Goal: Information Seeking & Learning: Check status

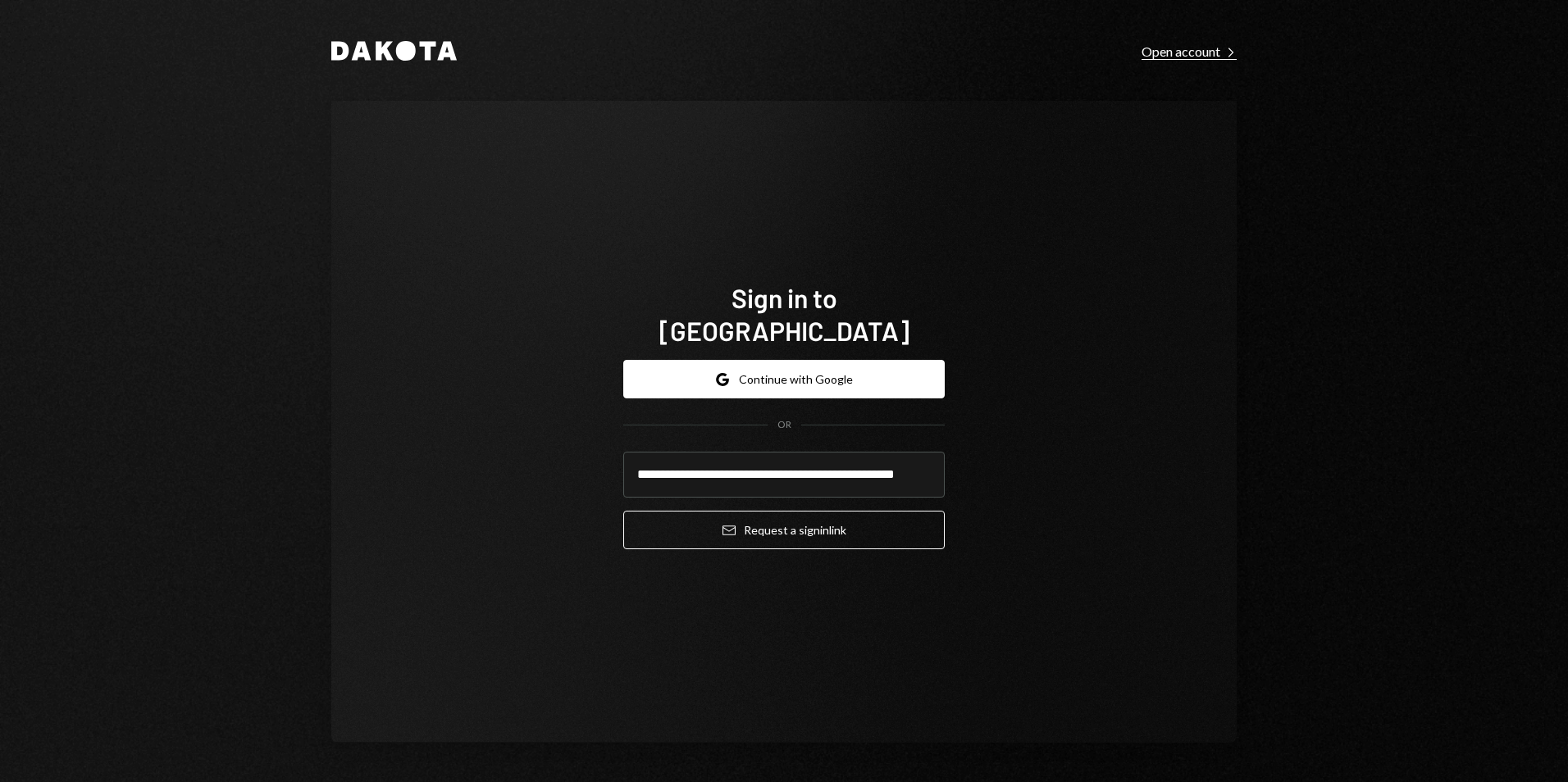
click at [1212, 52] on div "Open account Right Caret" at bounding box center [1189, 52] width 95 height 16
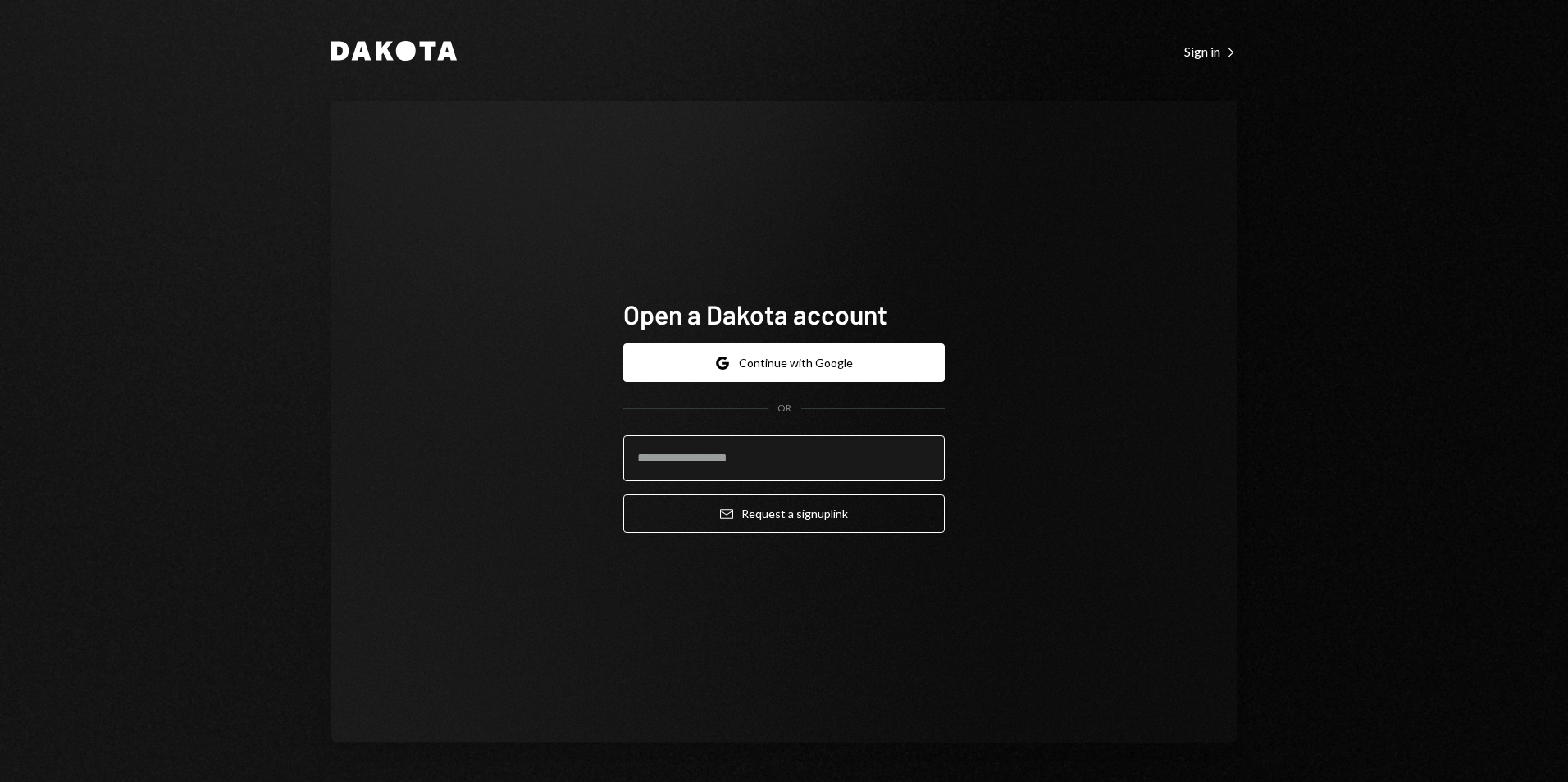
click at [705, 464] on input "email" at bounding box center [784, 458] width 322 height 46
type input "**********"
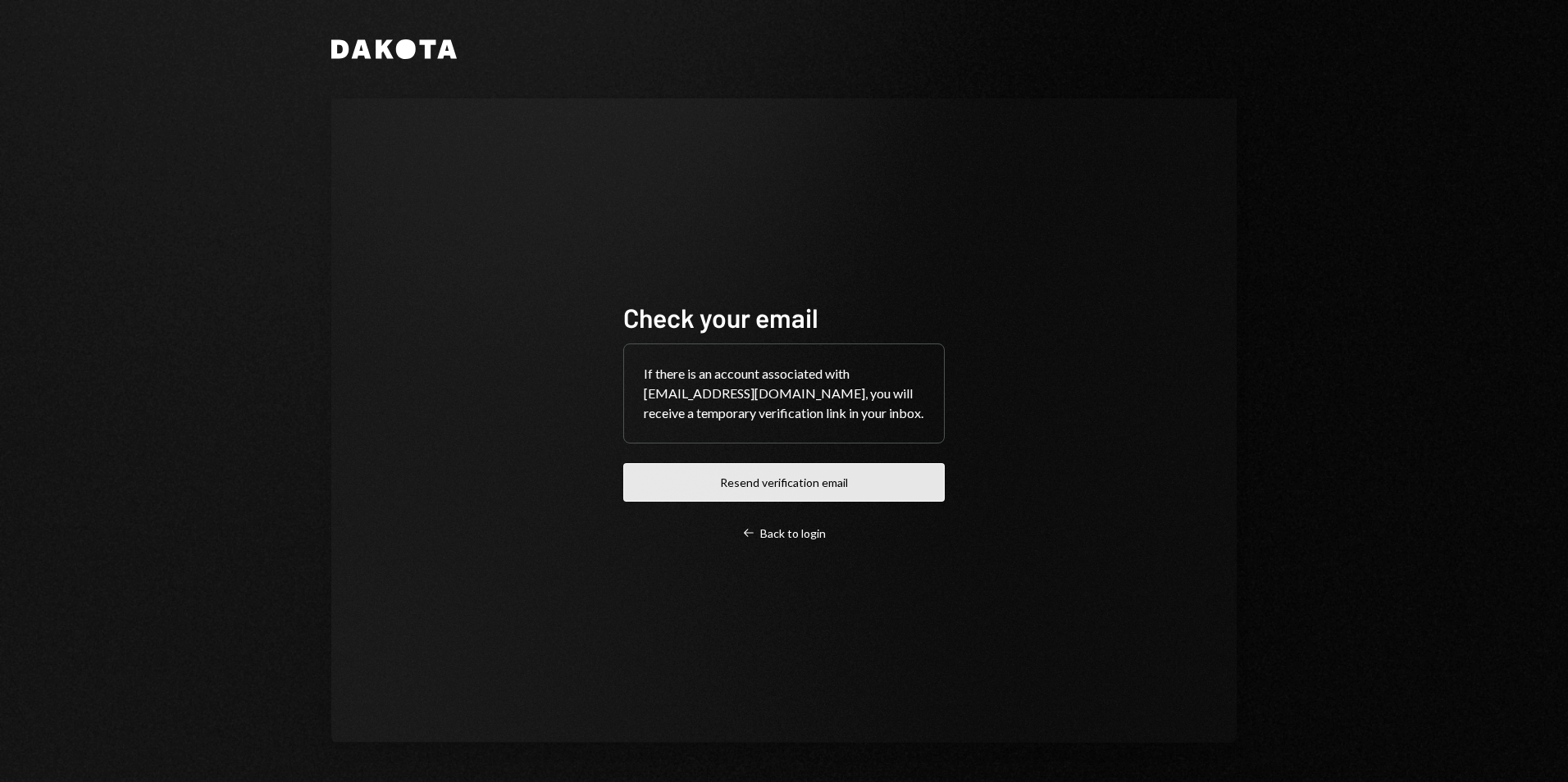
click at [760, 491] on button "Resend verification email" at bounding box center [784, 483] width 322 height 39
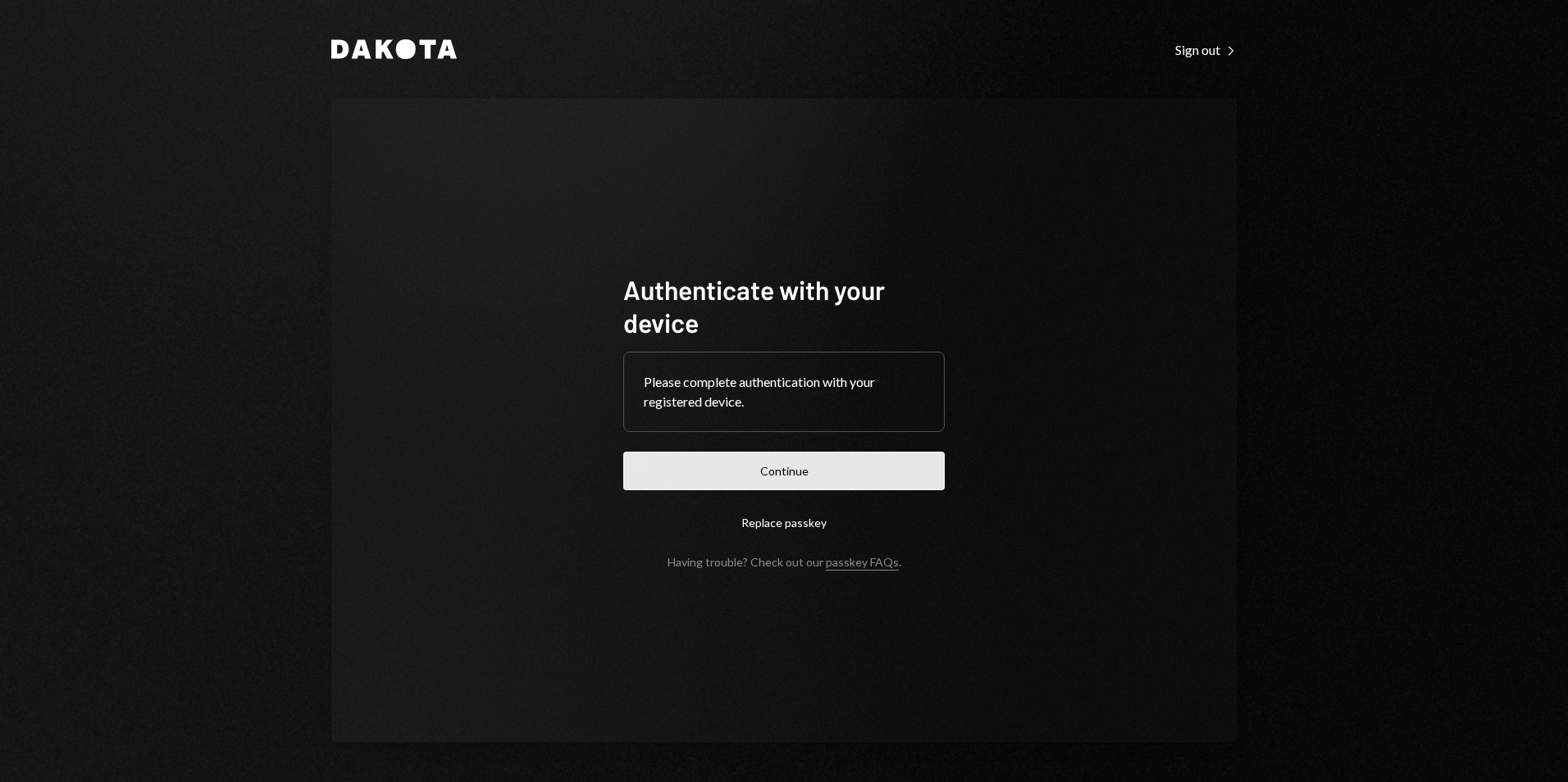
click at [708, 481] on button "Continue" at bounding box center [784, 471] width 322 height 39
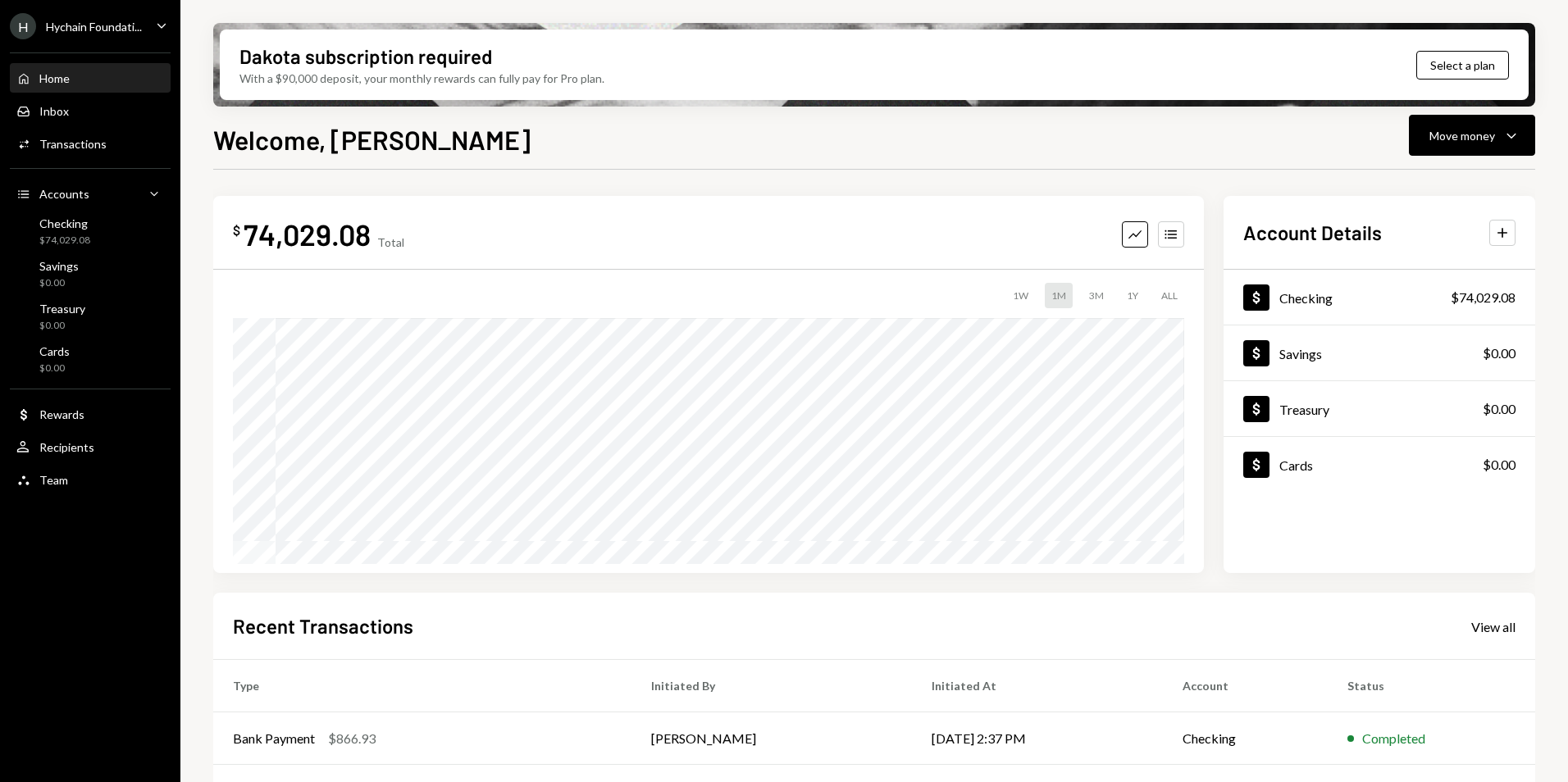
click at [98, 23] on div "Hychain Foundati..." at bounding box center [94, 26] width 96 height 14
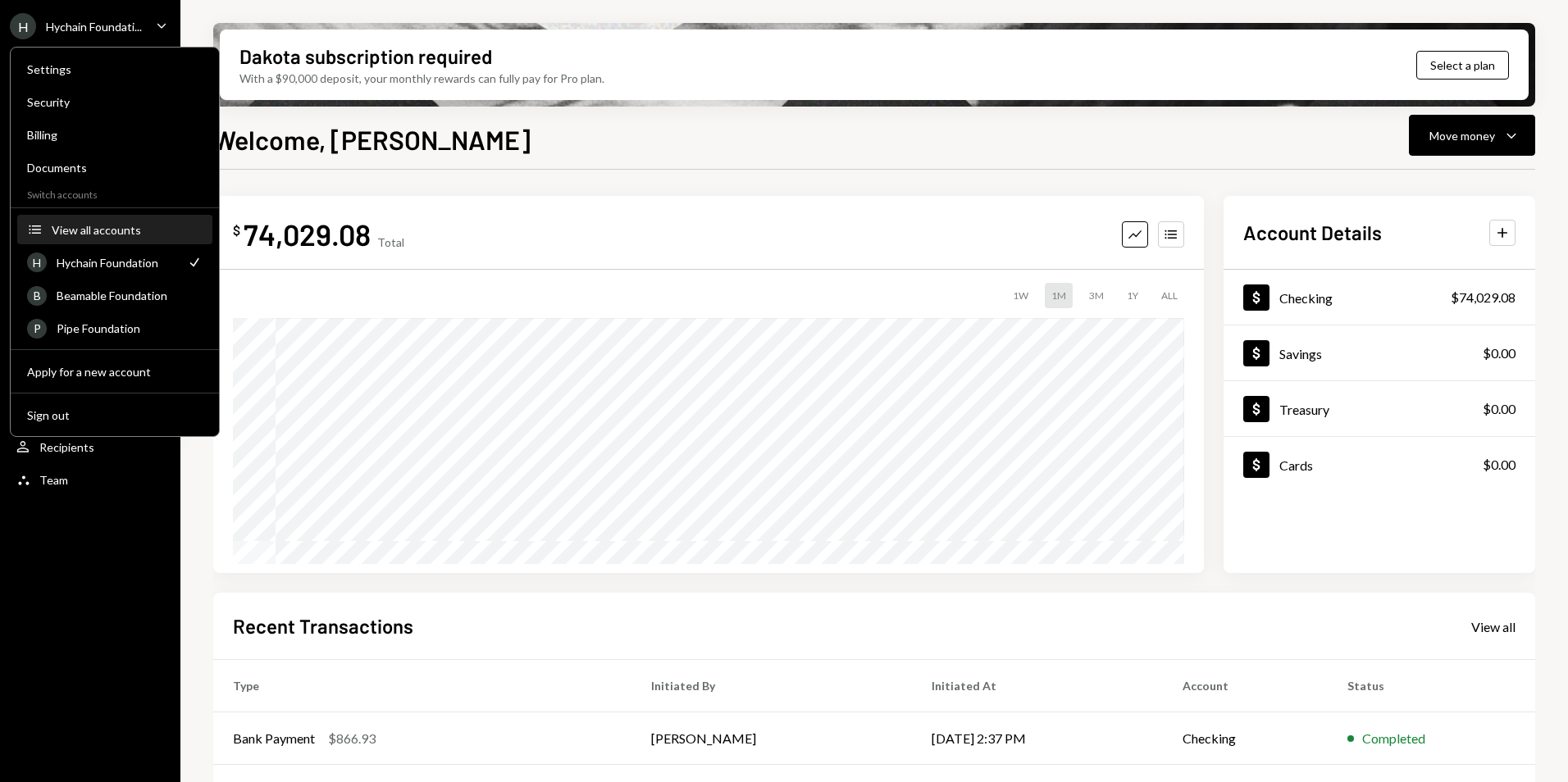
click at [92, 231] on div "View all accounts" at bounding box center [127, 230] width 151 height 14
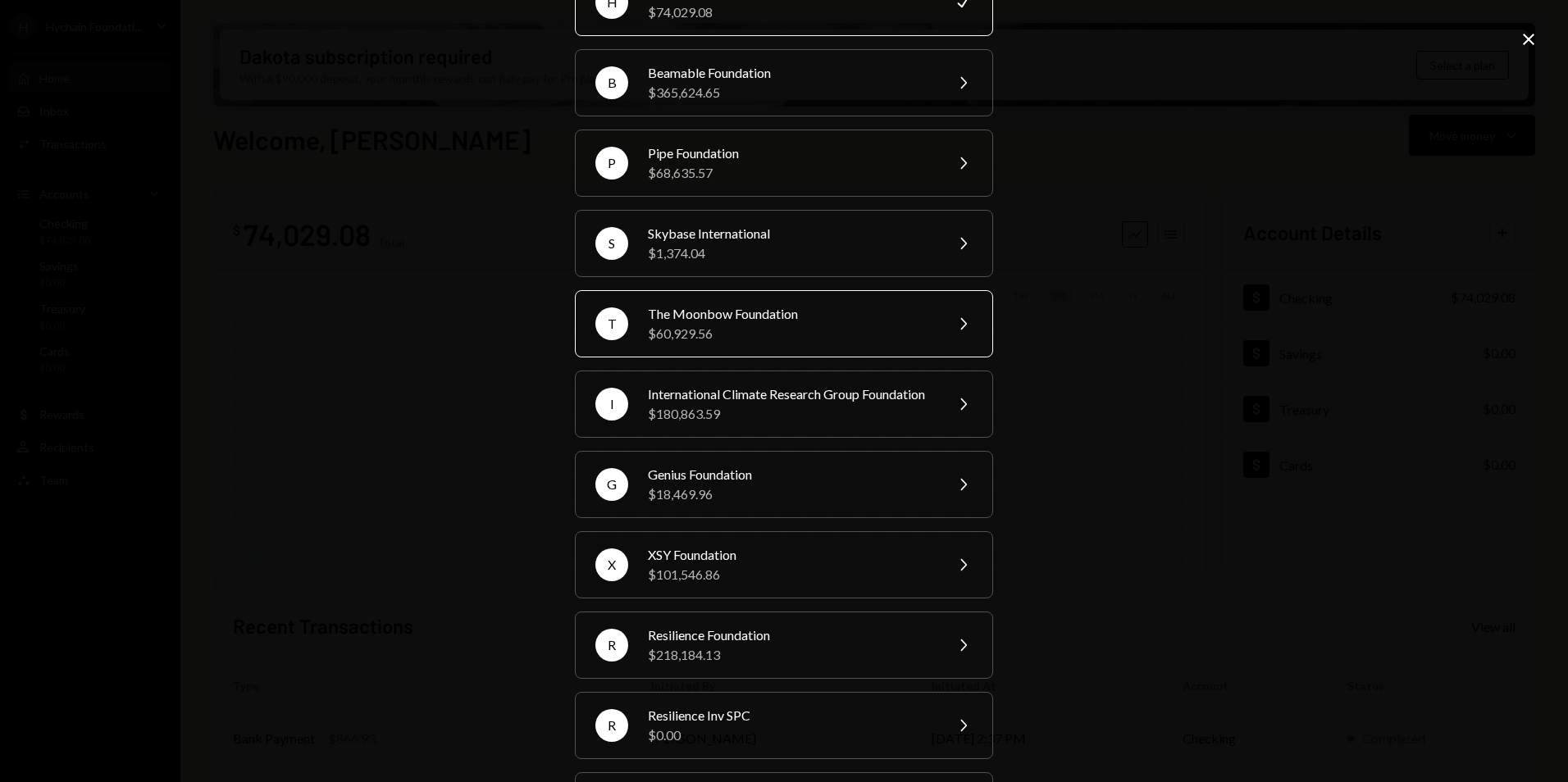
scroll to position [285, 0]
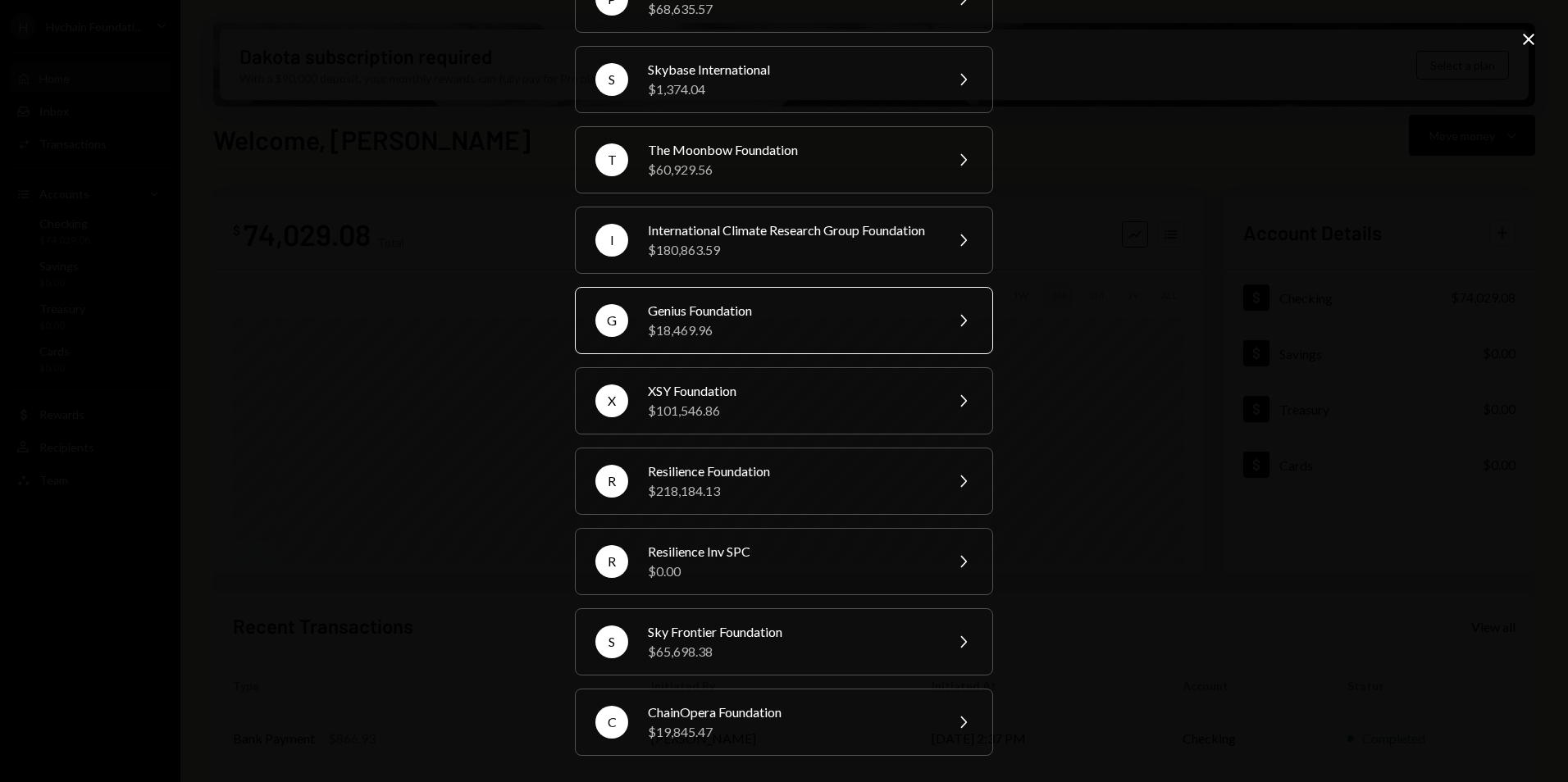
click at [702, 326] on div "$18,469.96" at bounding box center [791, 331] width 286 height 20
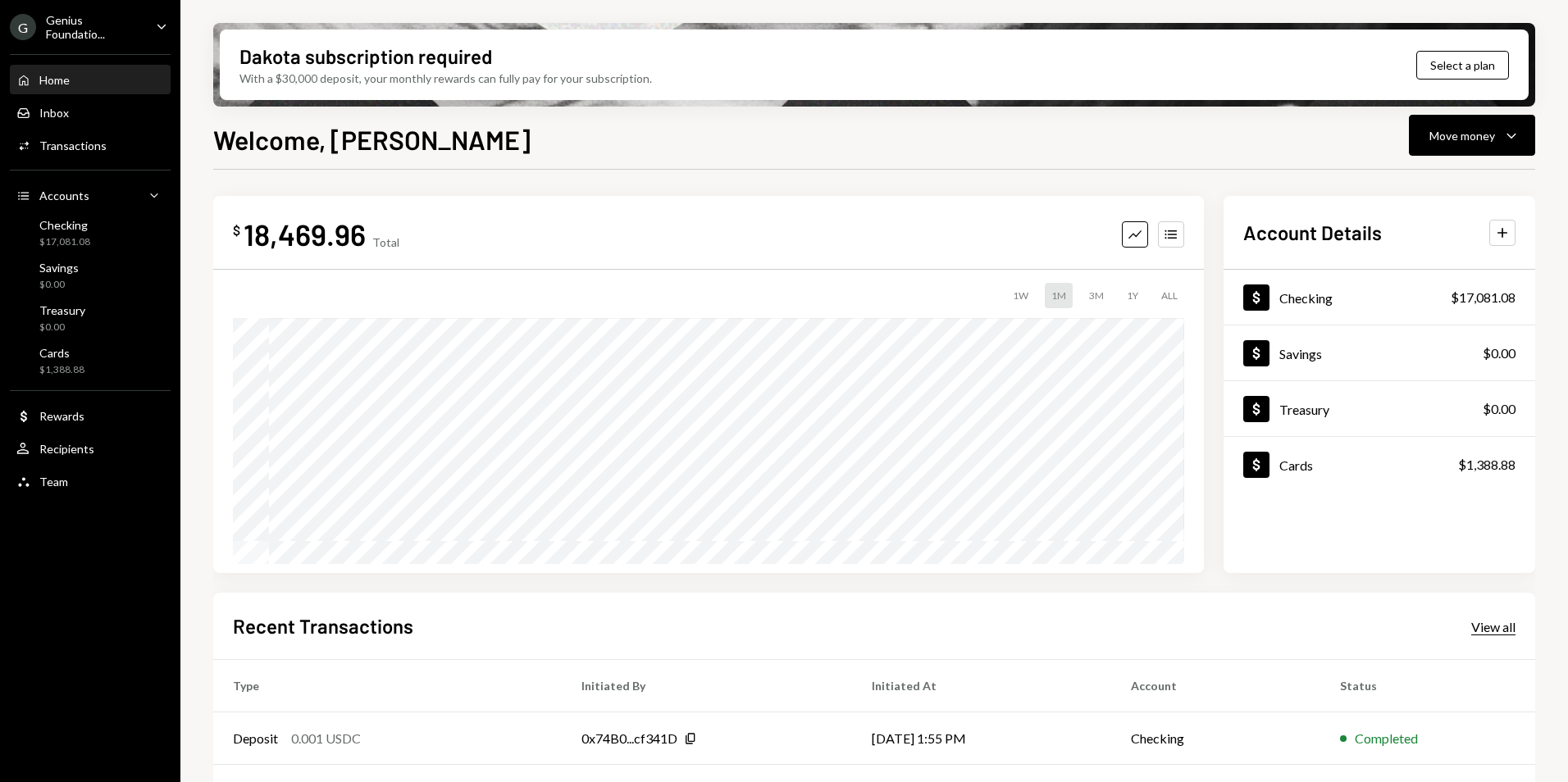
click at [1481, 635] on div "View all" at bounding box center [1493, 627] width 44 height 16
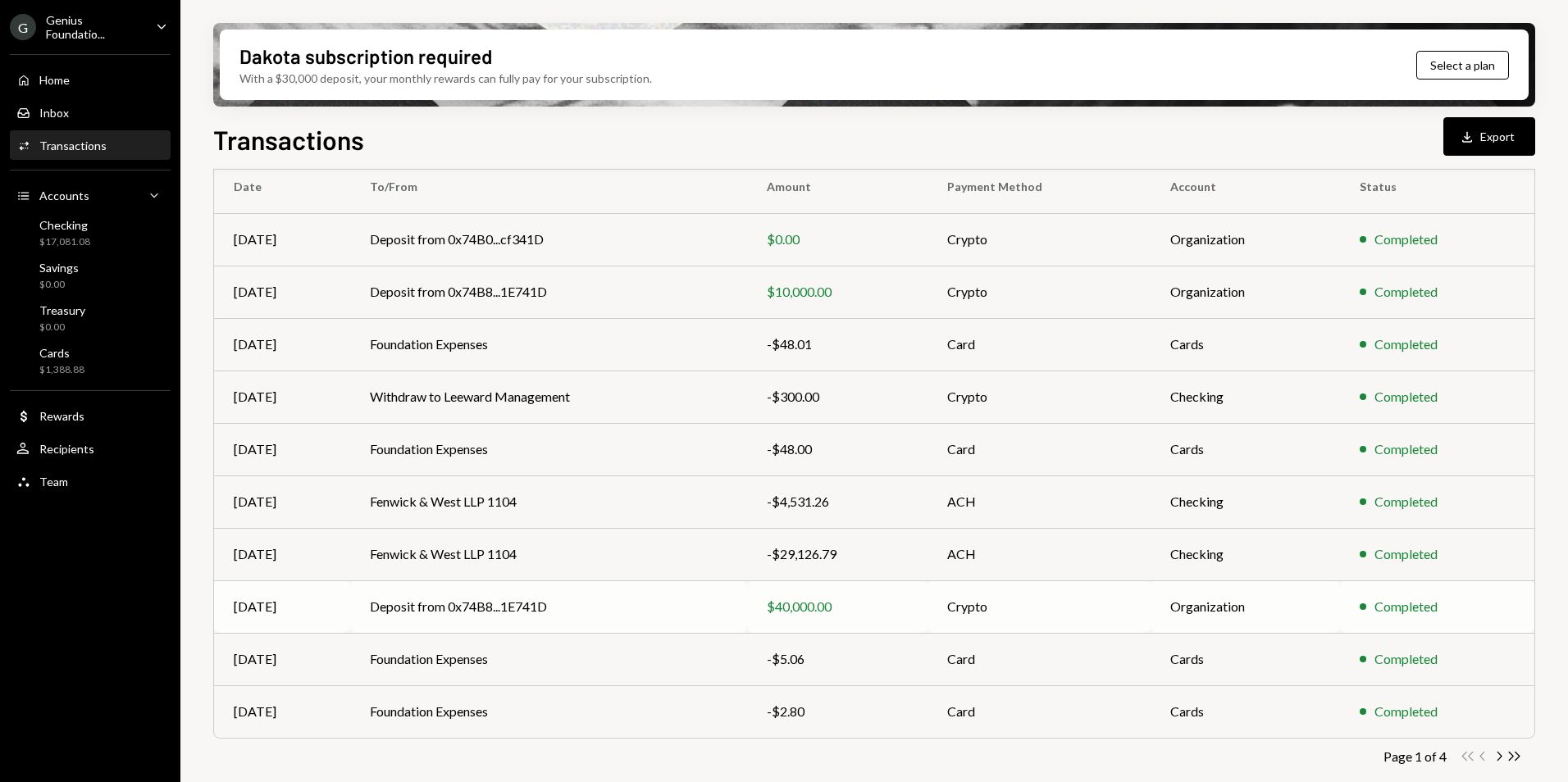
scroll to position [152, 0]
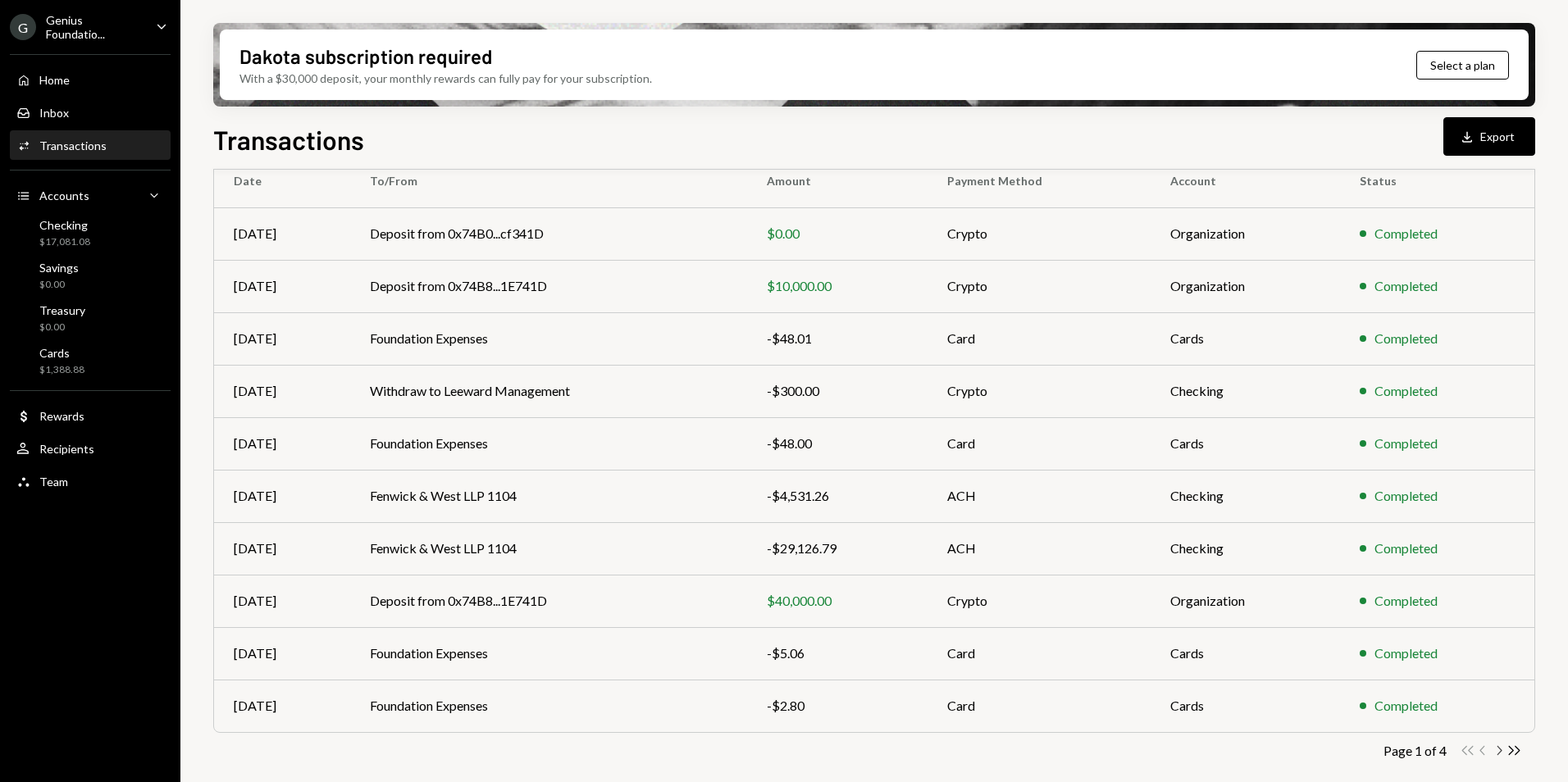
click at [1498, 755] on icon "button" at bounding box center [1499, 751] width 5 height 9
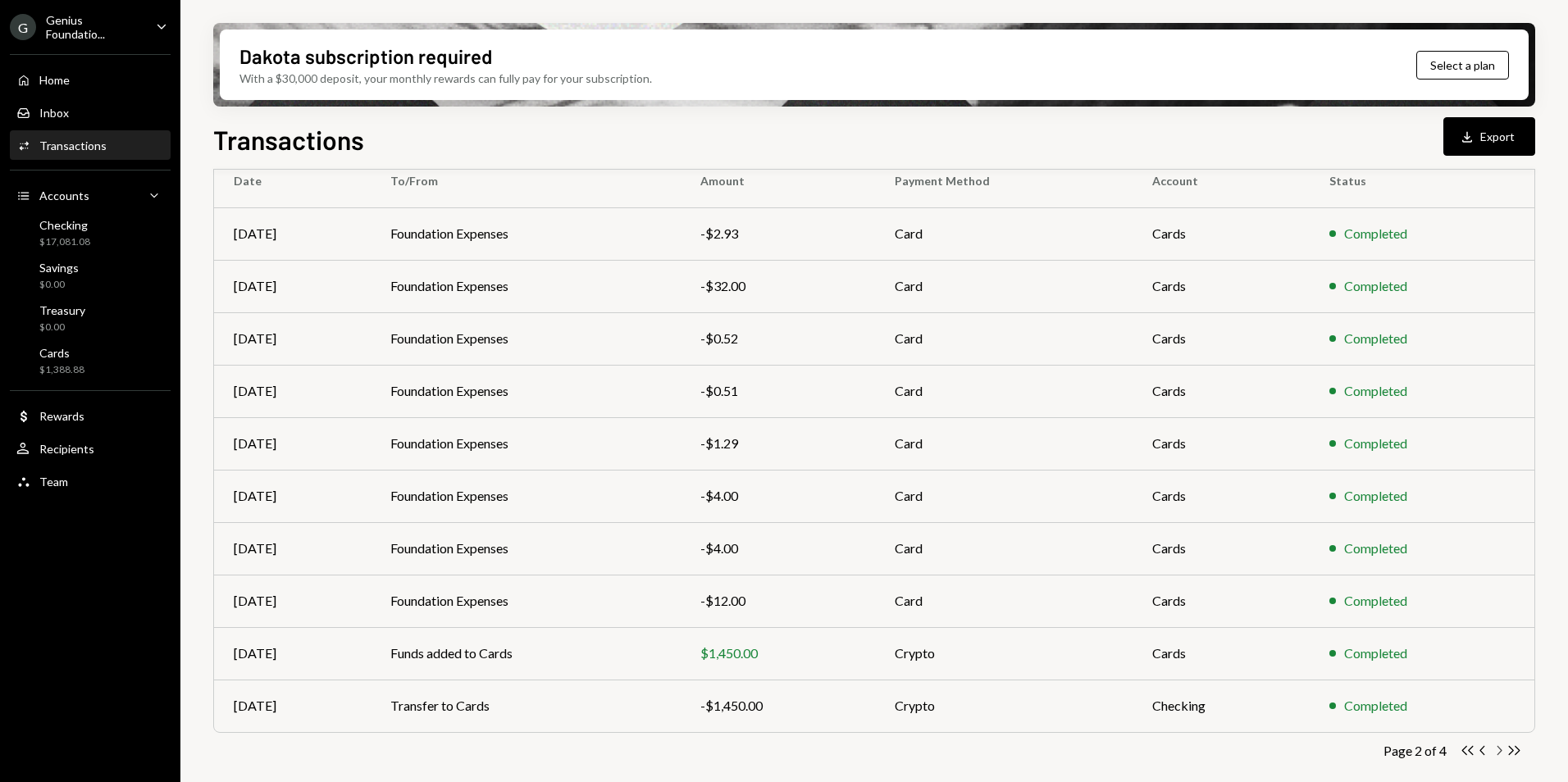
click at [1503, 752] on icon "Chevron Right" at bounding box center [1498, 750] width 15 height 15
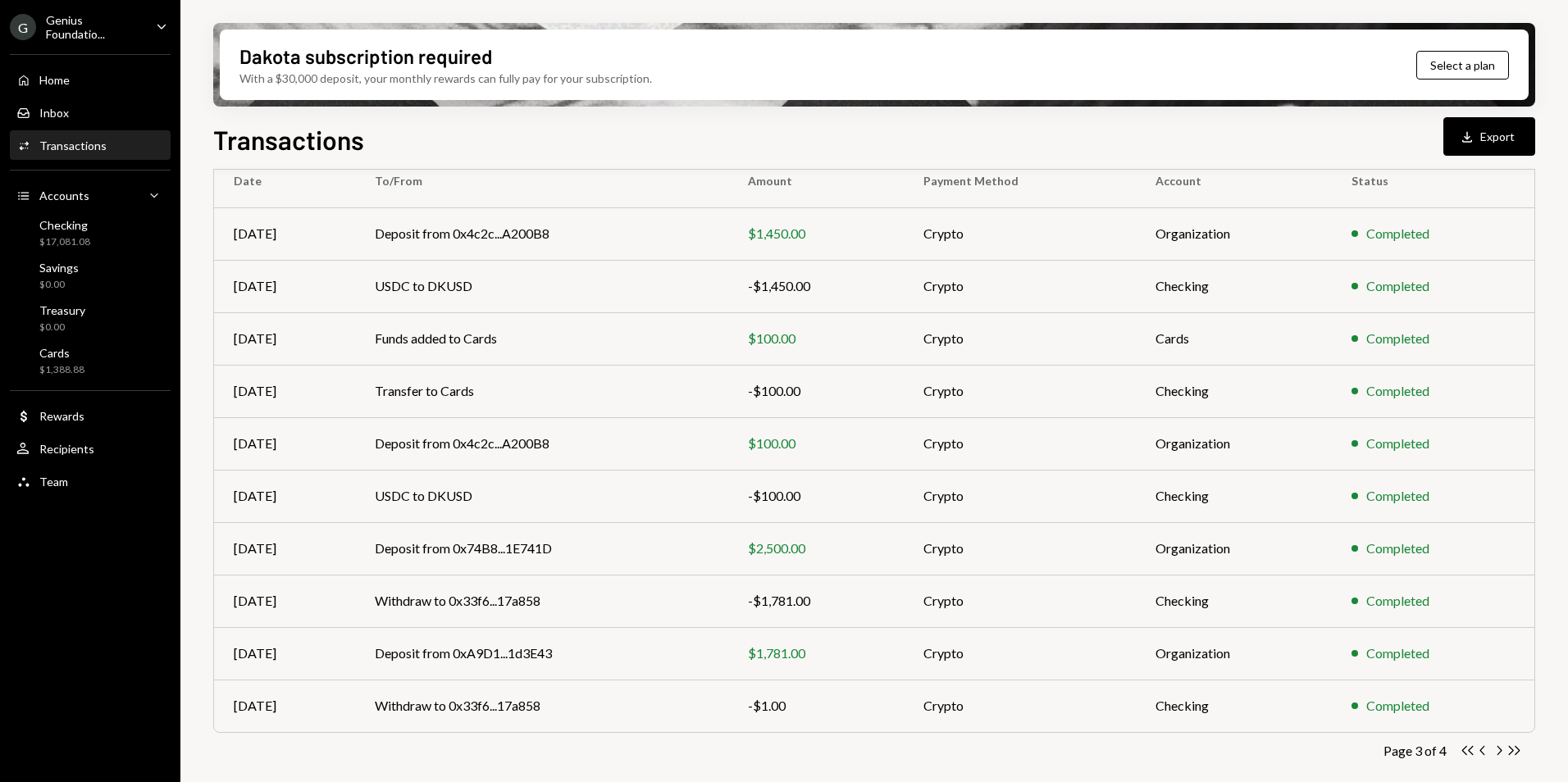
click at [1498, 752] on icon "Chevron Right" at bounding box center [1498, 750] width 15 height 15
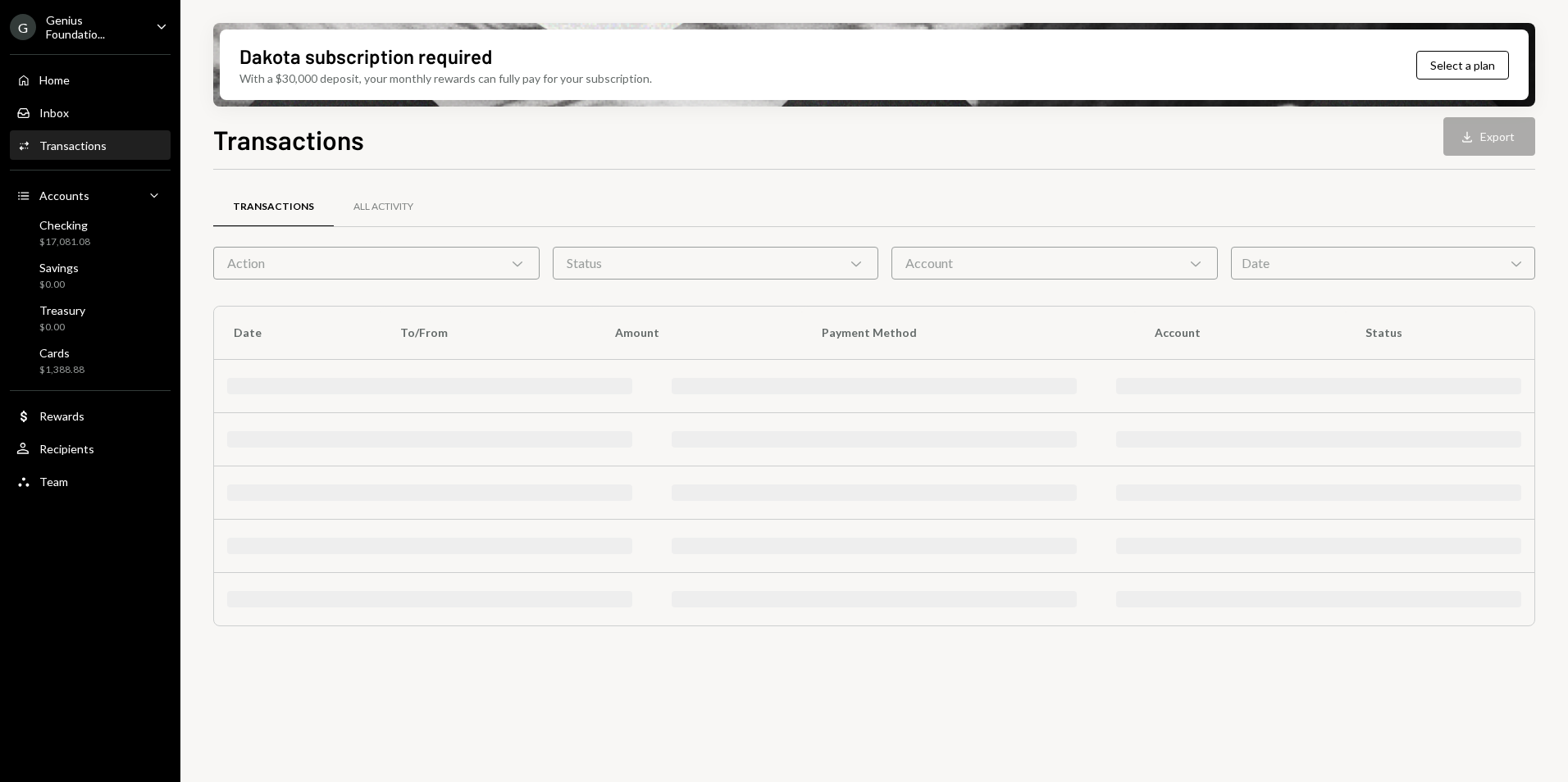
scroll to position [0, 0]
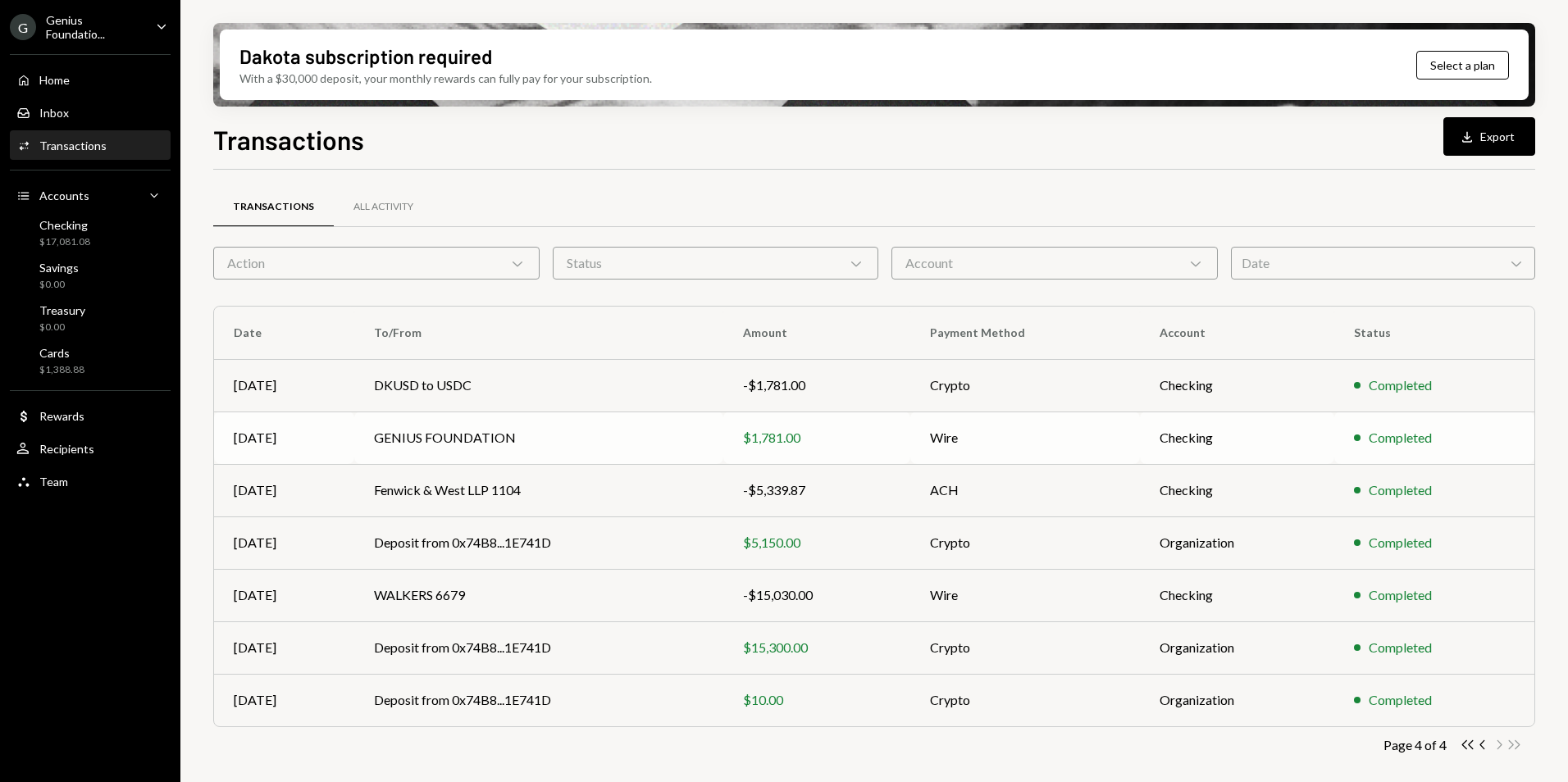
click at [1039, 435] on td "Wire" at bounding box center [1025, 438] width 230 height 52
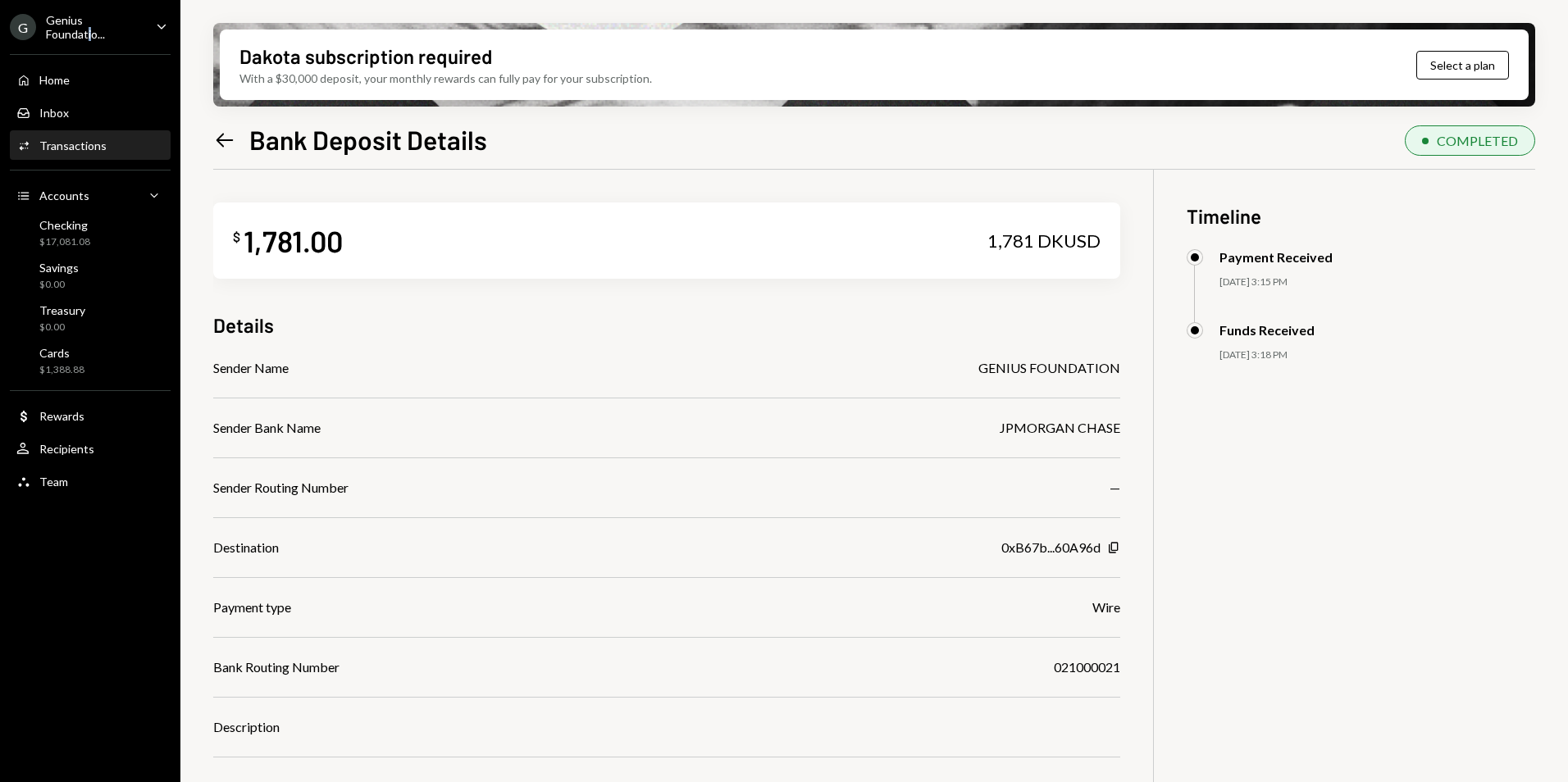
click at [124, 25] on div "Genius Foundatio..." at bounding box center [94, 27] width 97 height 28
click at [979, 192] on div "$ 1,781.00 1,781 DKUSD Details Sender Name GENIUS FOUNDATION Sender Bank Name J…" at bounding box center [666, 513] width 907 height 687
click at [233, 143] on icon "Left Arrow" at bounding box center [224, 139] width 23 height 23
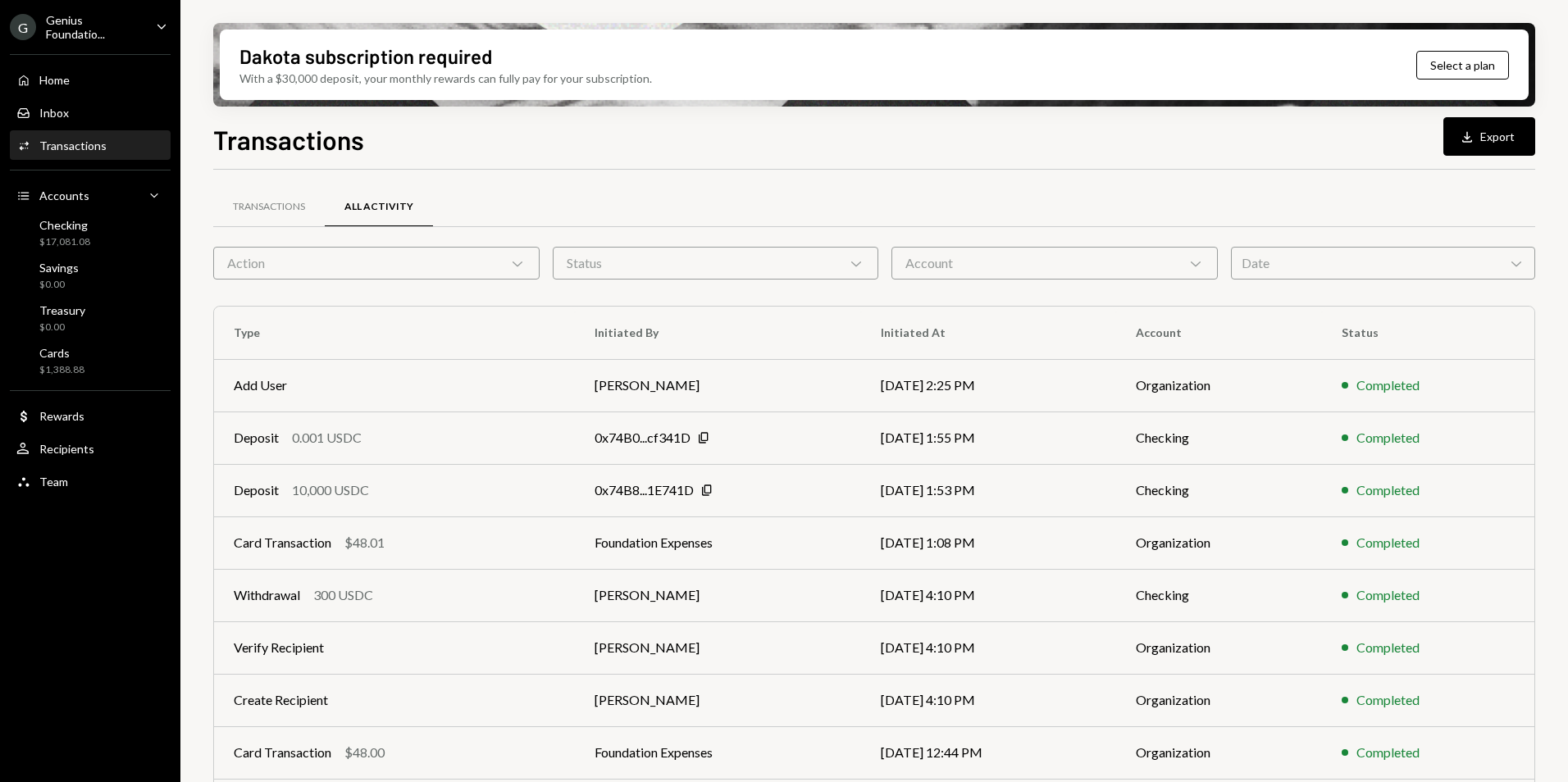
scroll to position [152, 0]
click at [1260, 271] on div "Date Chevron Down" at bounding box center [1384, 263] width 305 height 33
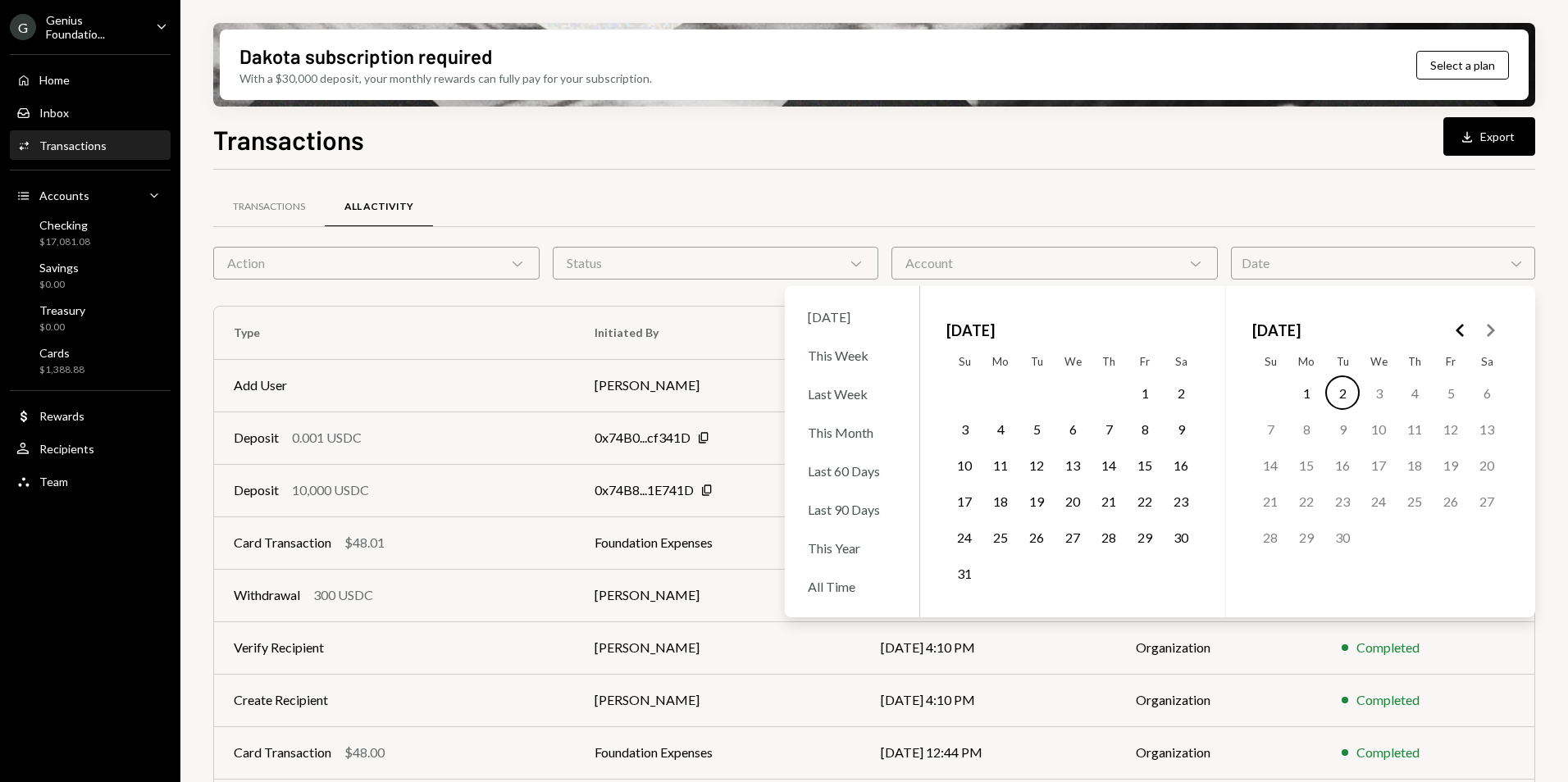
click at [1460, 330] on icon "Go to the Previous Month" at bounding box center [1461, 331] width 20 height 20
click at [1459, 330] on polygon "Go to the Previous Month" at bounding box center [1459, 330] width 8 height 14
click at [1351, 429] on button "4" at bounding box center [1343, 429] width 34 height 34
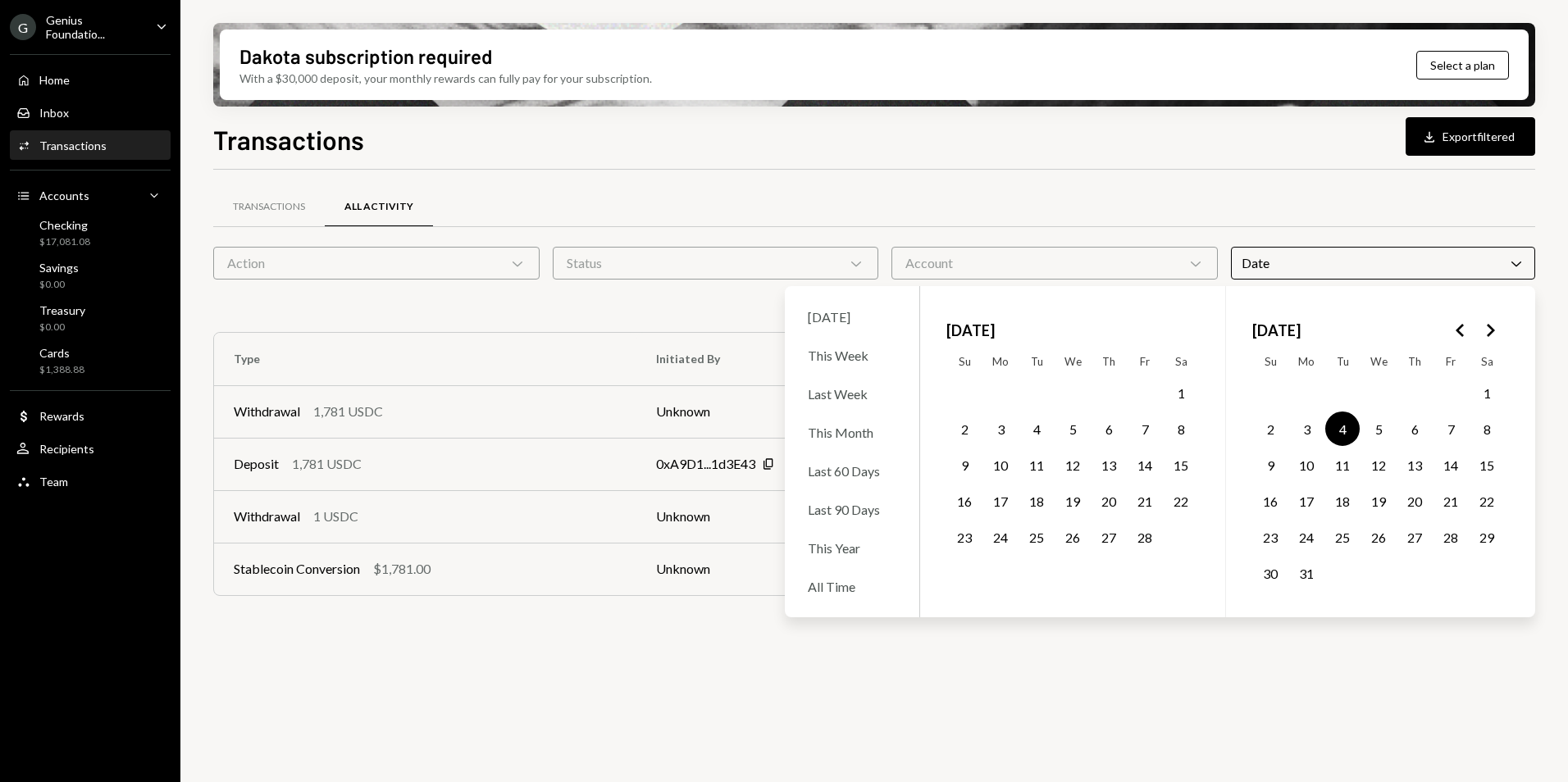
click at [1269, 193] on div "Transactions All Activity" at bounding box center [874, 207] width 1322 height 42
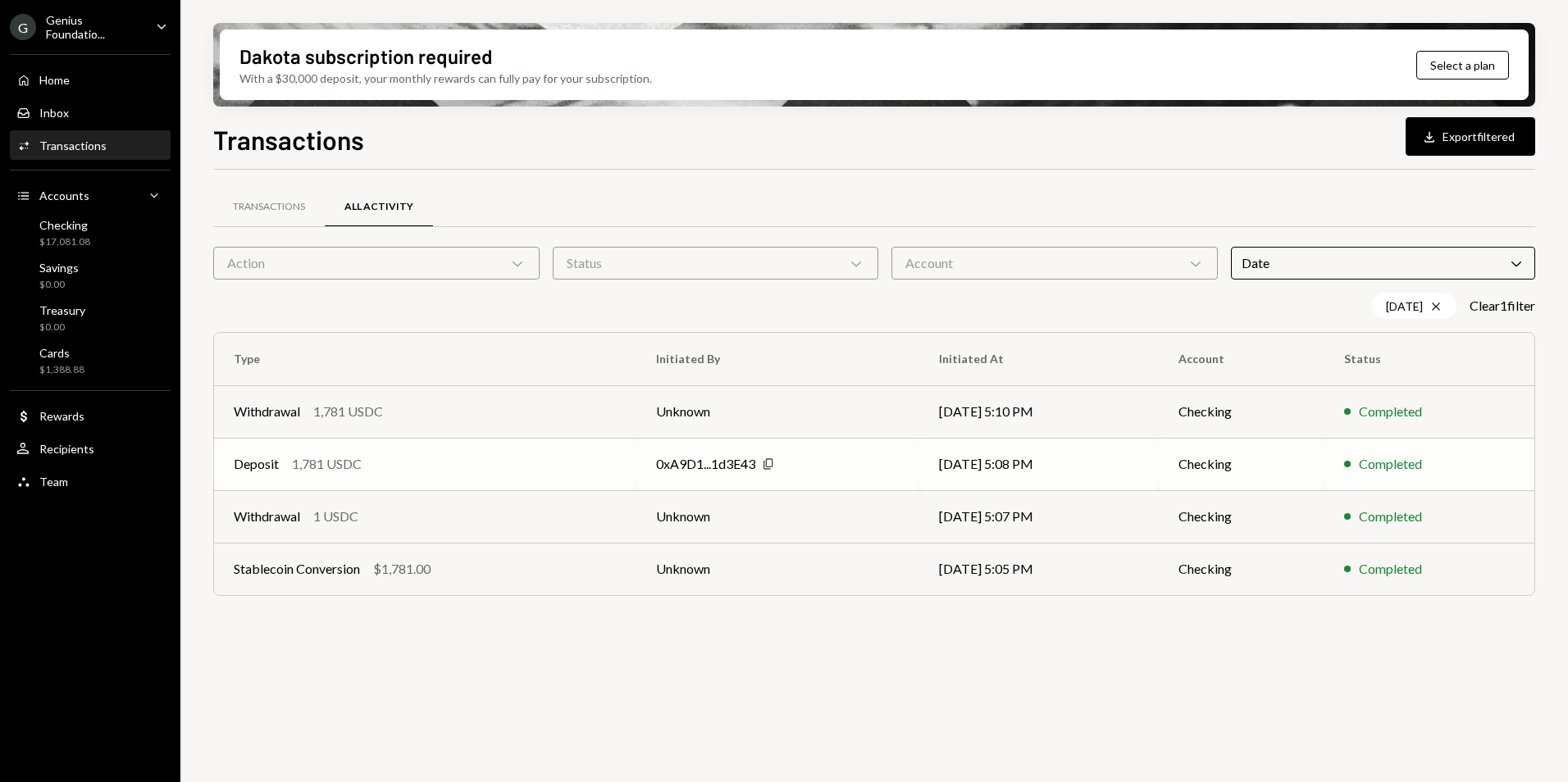
click at [767, 463] on icon "Copy" at bounding box center [769, 464] width 14 height 14
click at [565, 466] on div "Deposit 1,781 USDC" at bounding box center [426, 465] width 383 height 20
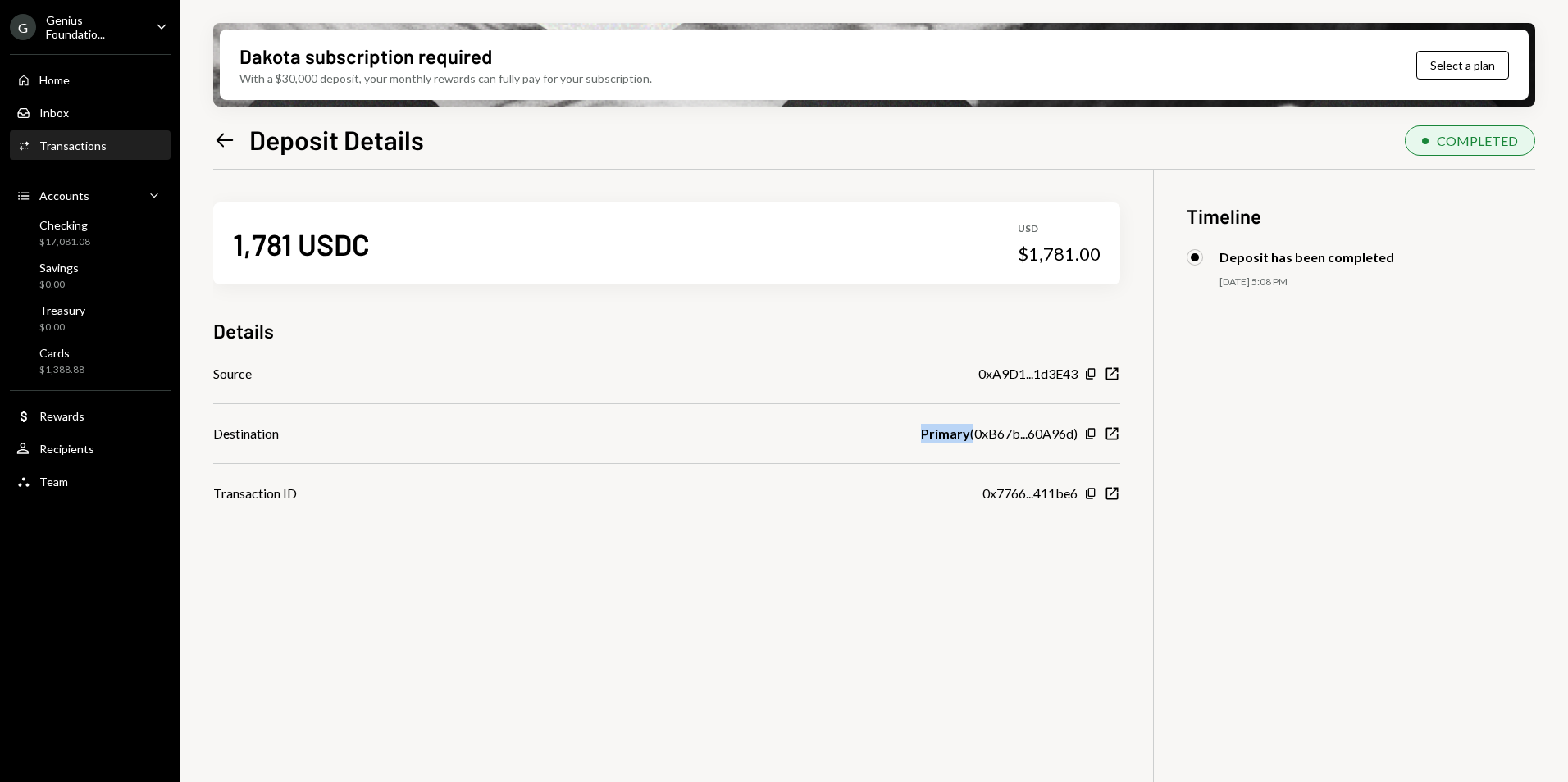
drag, startPoint x: 919, startPoint y: 435, endPoint x: 968, endPoint y: 432, distance: 49.1
click at [968, 432] on div "Destination Primary ( 0xB67b...60A96d ) Copy New Window" at bounding box center [666, 434] width 907 height 20
click at [224, 142] on icon "Left Arrow" at bounding box center [224, 139] width 23 height 23
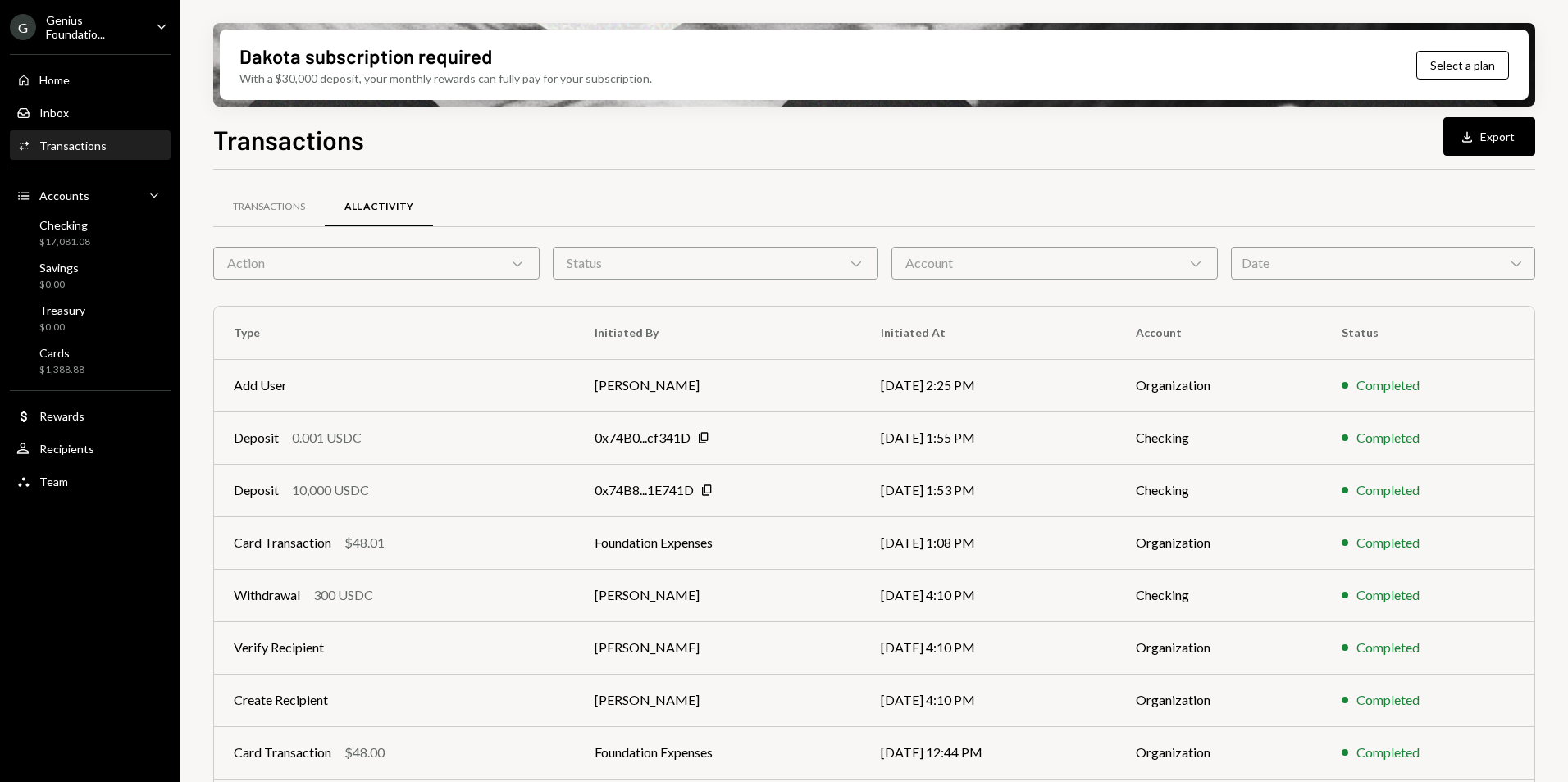
drag, startPoint x: 1250, startPoint y: 270, endPoint x: 1287, endPoint y: 270, distance: 37.0
click at [1251, 270] on div "Date Chevron Down" at bounding box center [1384, 263] width 305 height 33
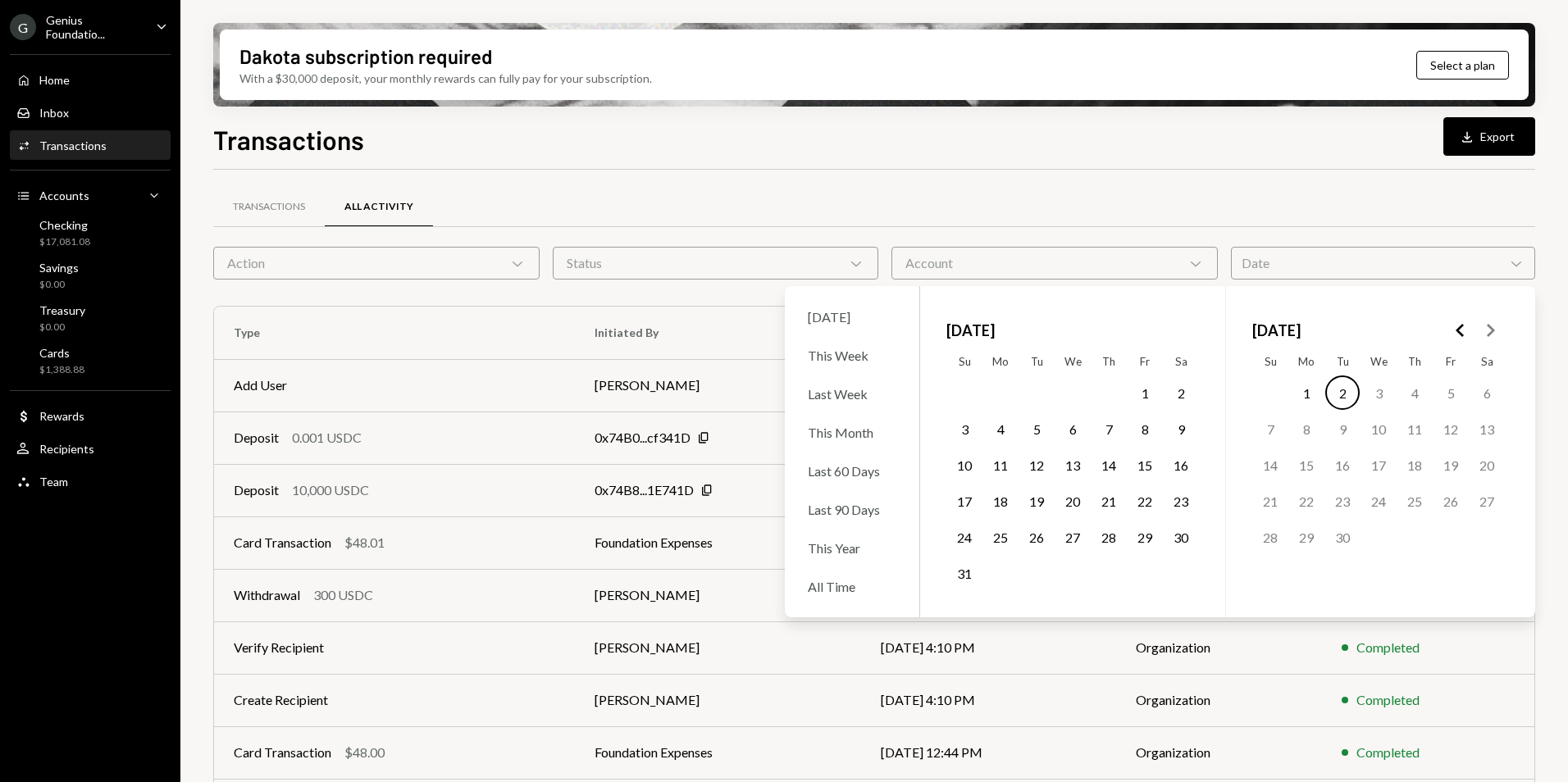
click at [1456, 331] on icon "Go to the Previous Month" at bounding box center [1461, 331] width 20 height 20
click at [1459, 331] on polygon "Go to the Previous Month" at bounding box center [1459, 330] width 8 height 14
click at [1463, 331] on icon "Go to the Previous Month" at bounding box center [1461, 331] width 20 height 20
click at [1347, 429] on button "4" at bounding box center [1343, 429] width 34 height 34
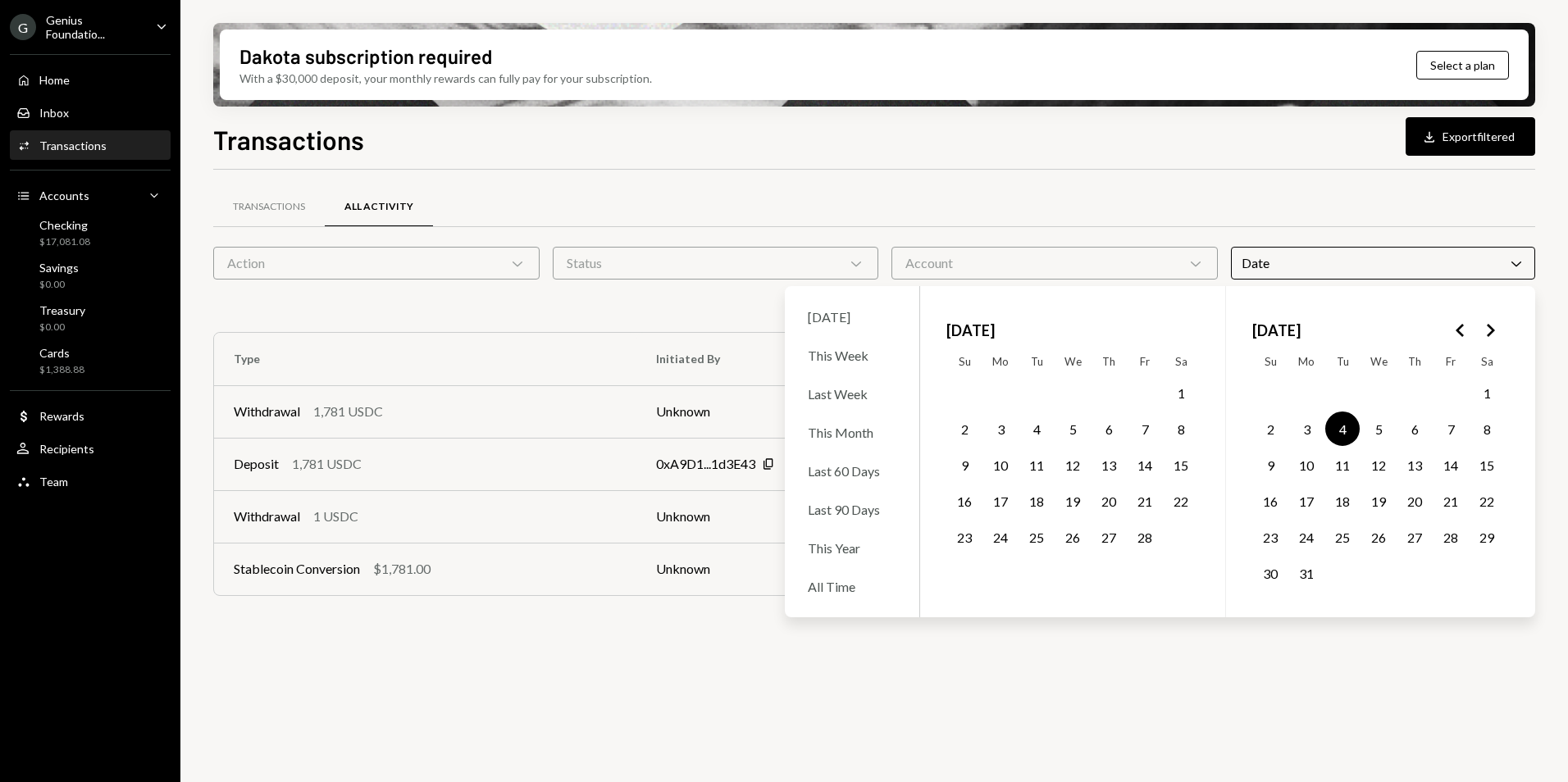
click at [1251, 194] on div "Transactions All Activity" at bounding box center [874, 207] width 1322 height 42
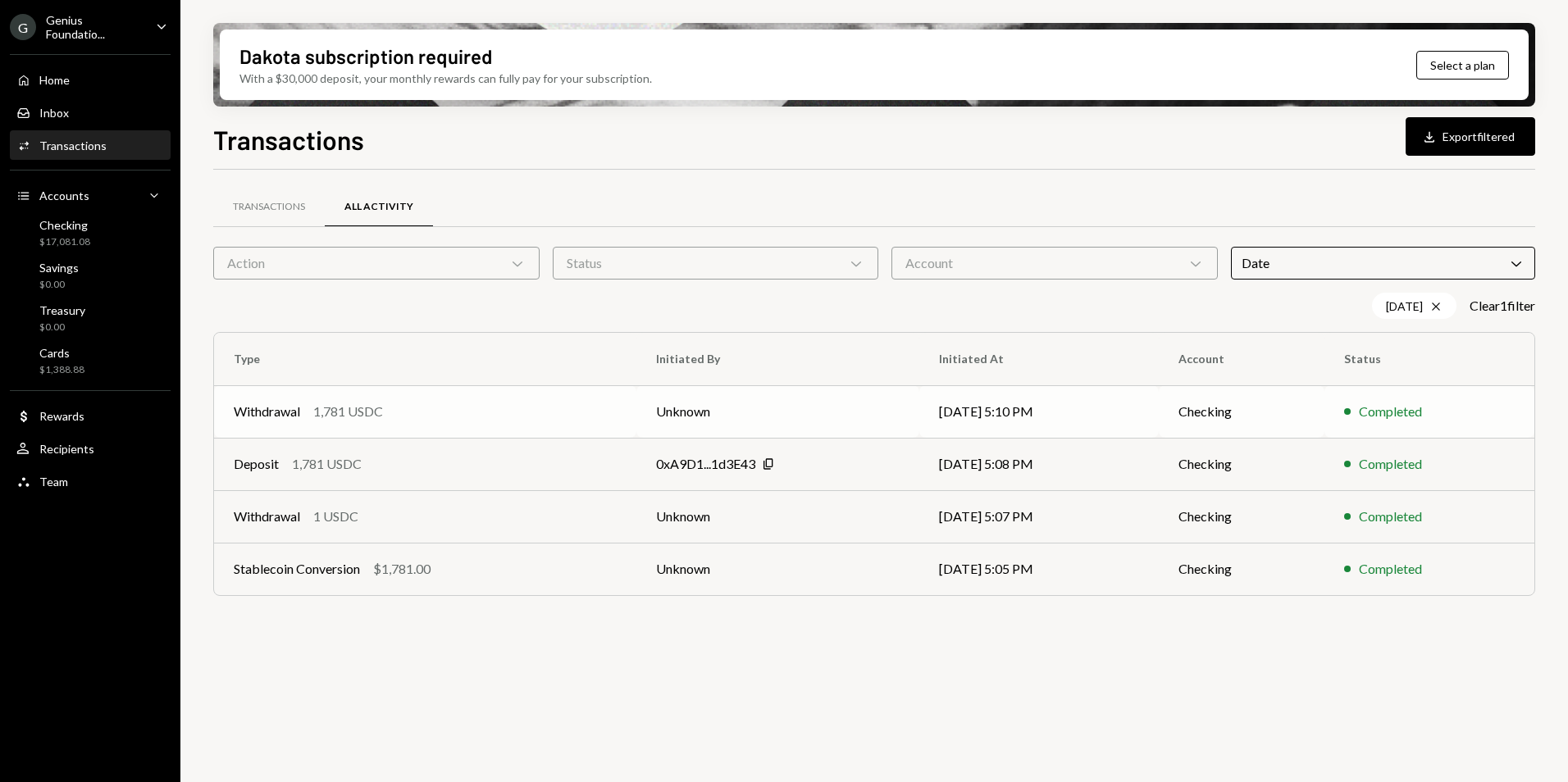
click at [502, 419] on div "Withdrawal 1,781 USDC" at bounding box center [426, 412] width 383 height 20
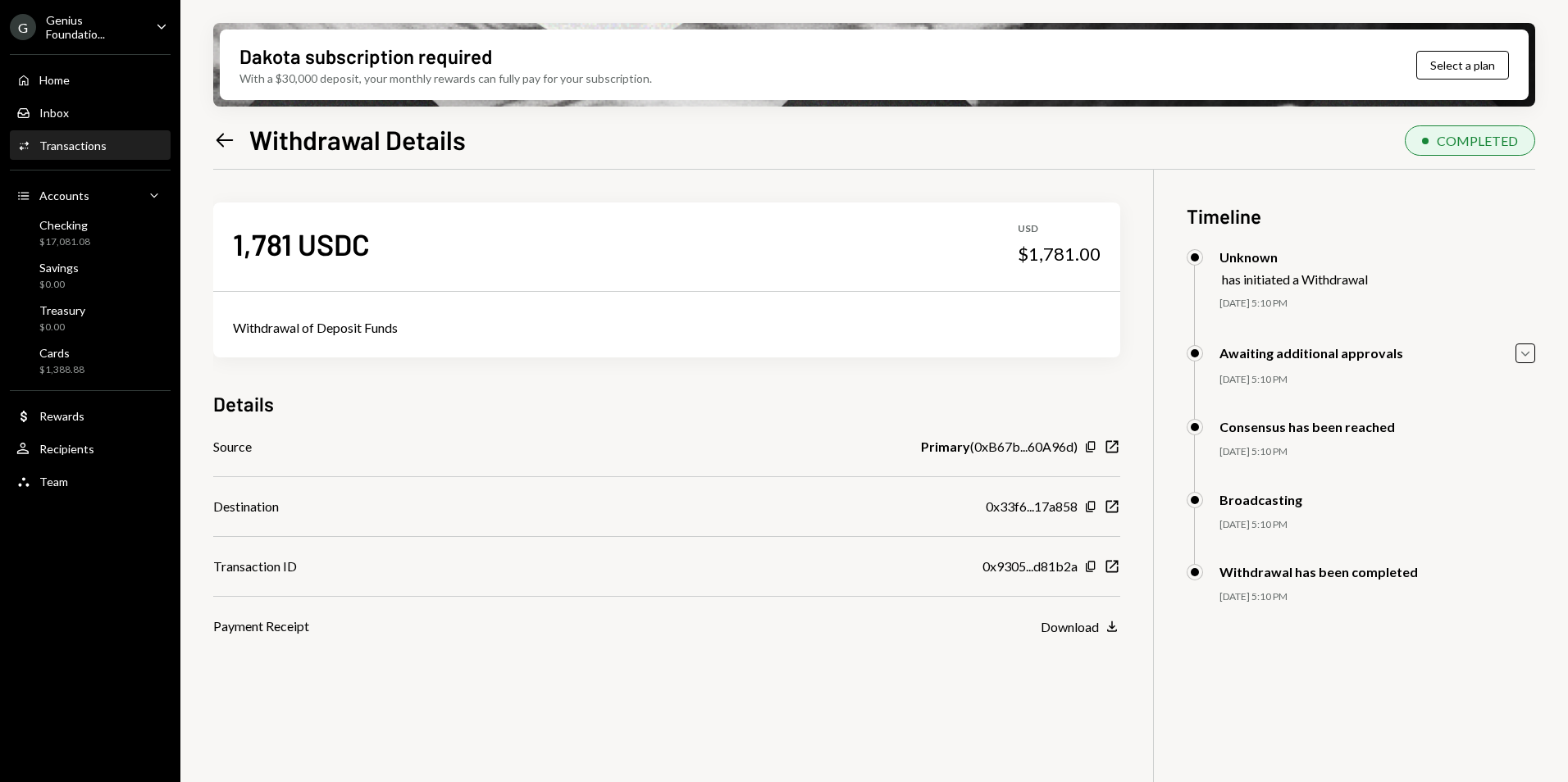
click at [105, 29] on div "Genius Foundatio..." at bounding box center [94, 27] width 97 height 28
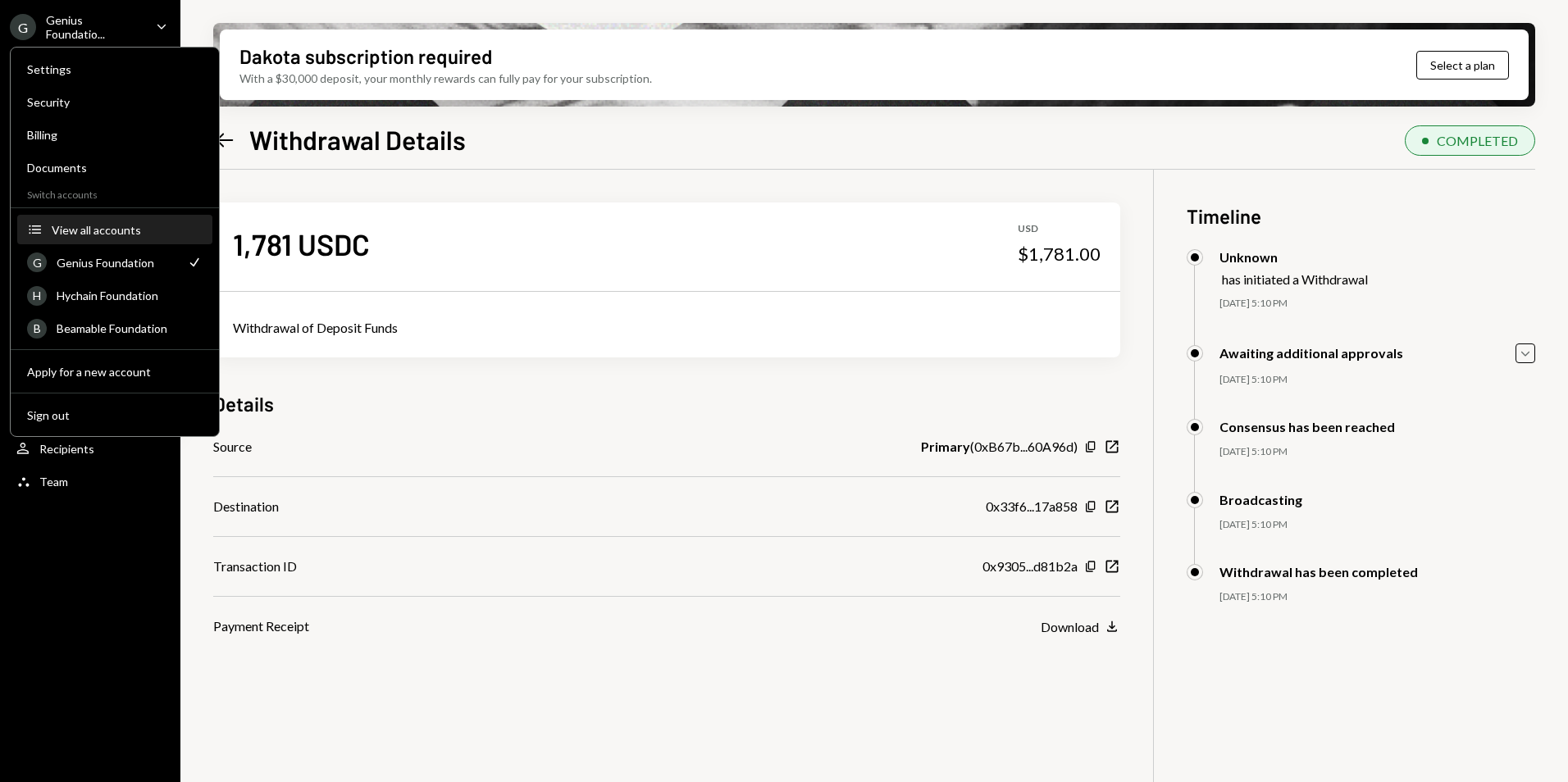
click at [117, 236] on div "View all accounts" at bounding box center [127, 230] width 151 height 14
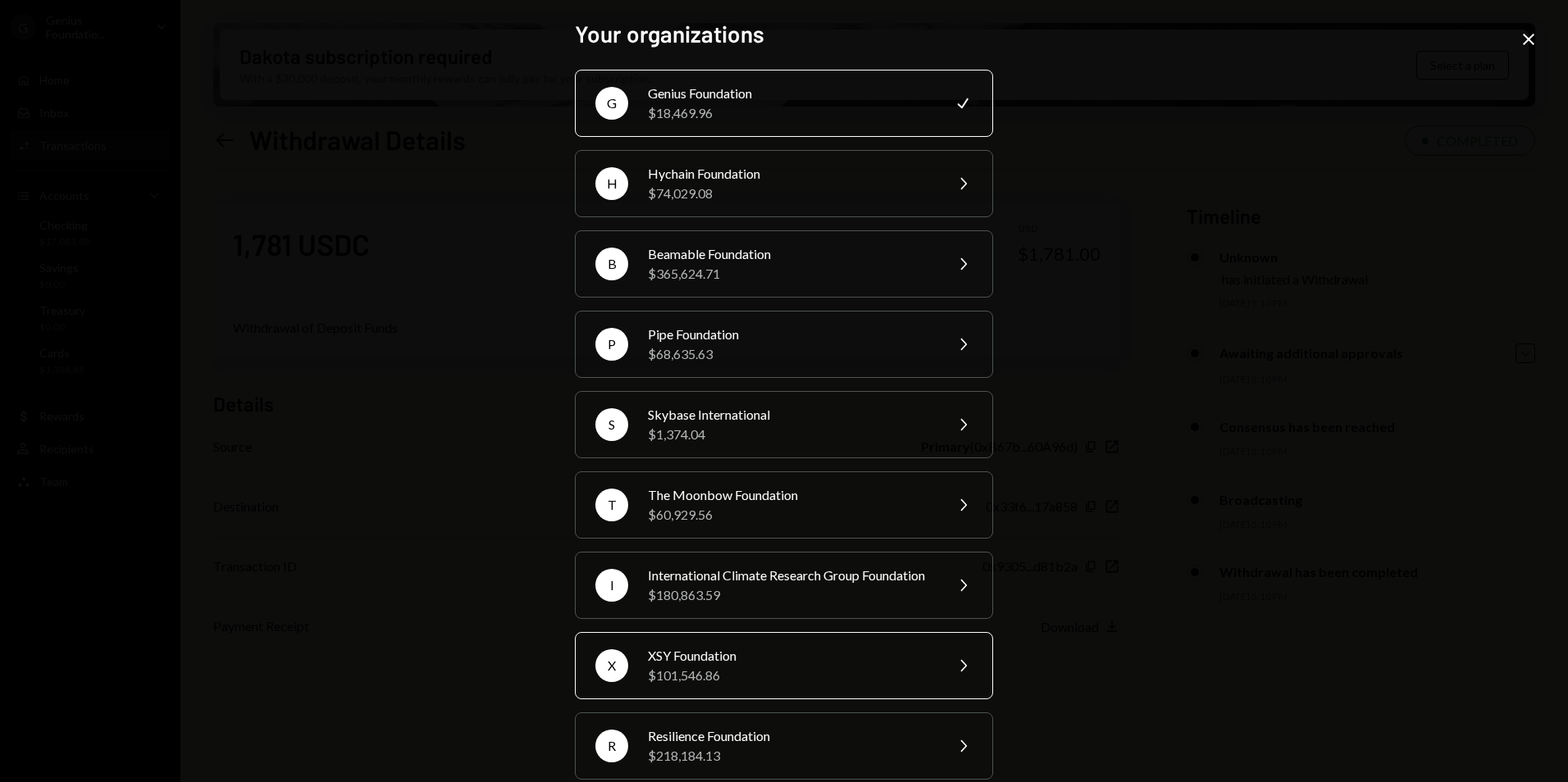
click at [716, 685] on div "$101,546.86" at bounding box center [791, 676] width 286 height 20
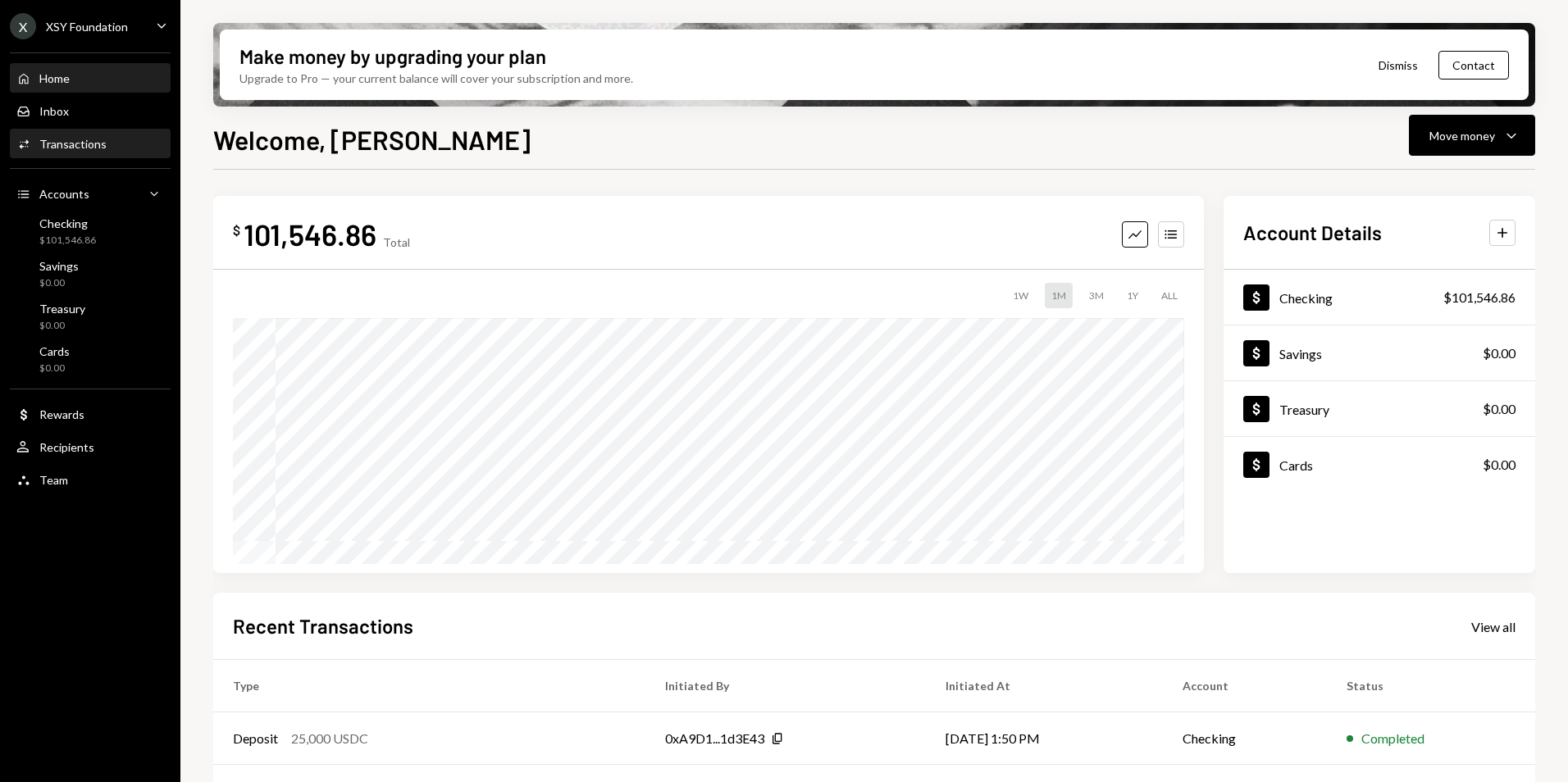
click at [82, 146] on div "Transactions" at bounding box center [73, 143] width 67 height 14
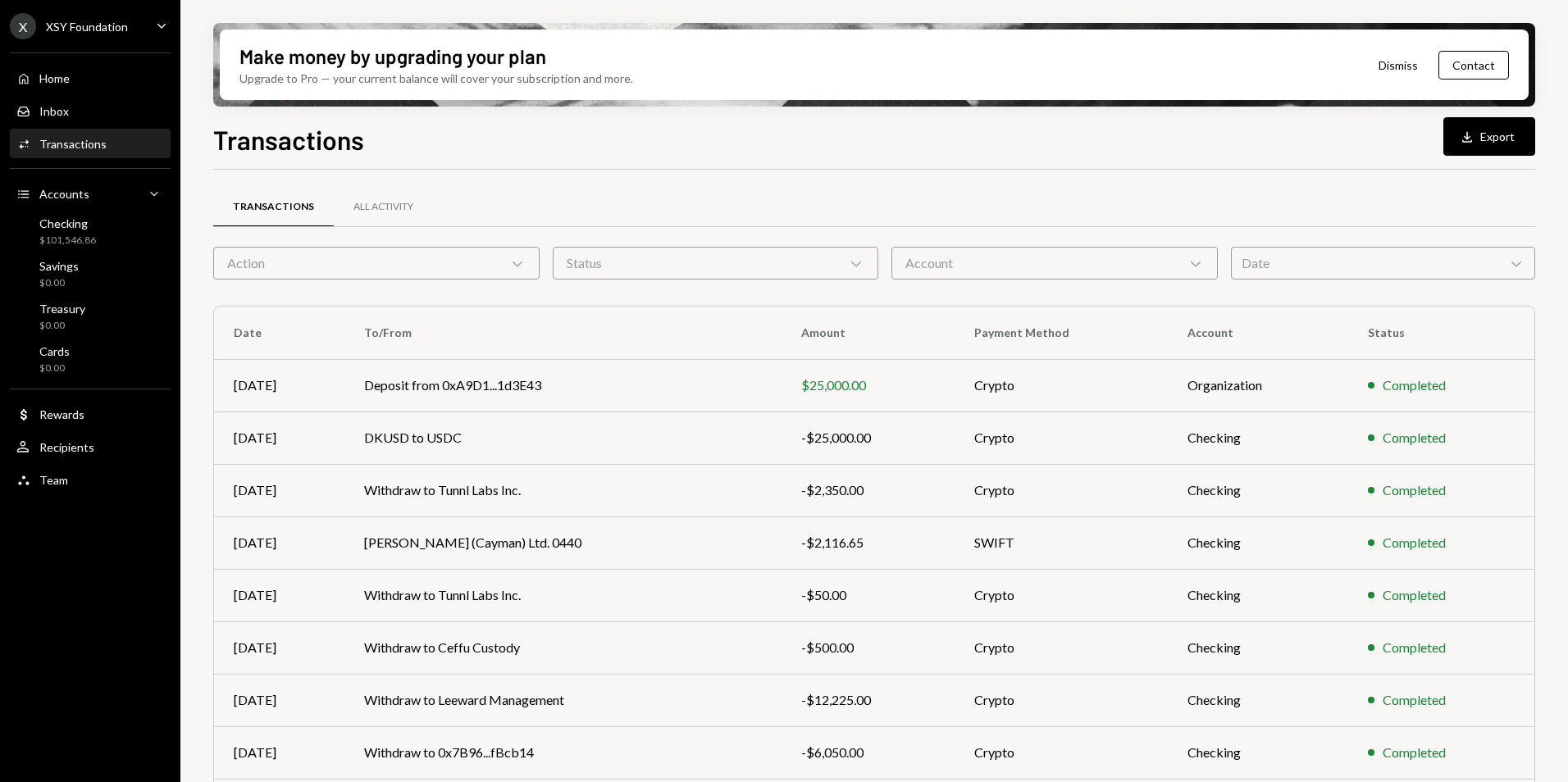
click at [1287, 264] on div "Date Chevron Down" at bounding box center [1384, 263] width 305 height 33
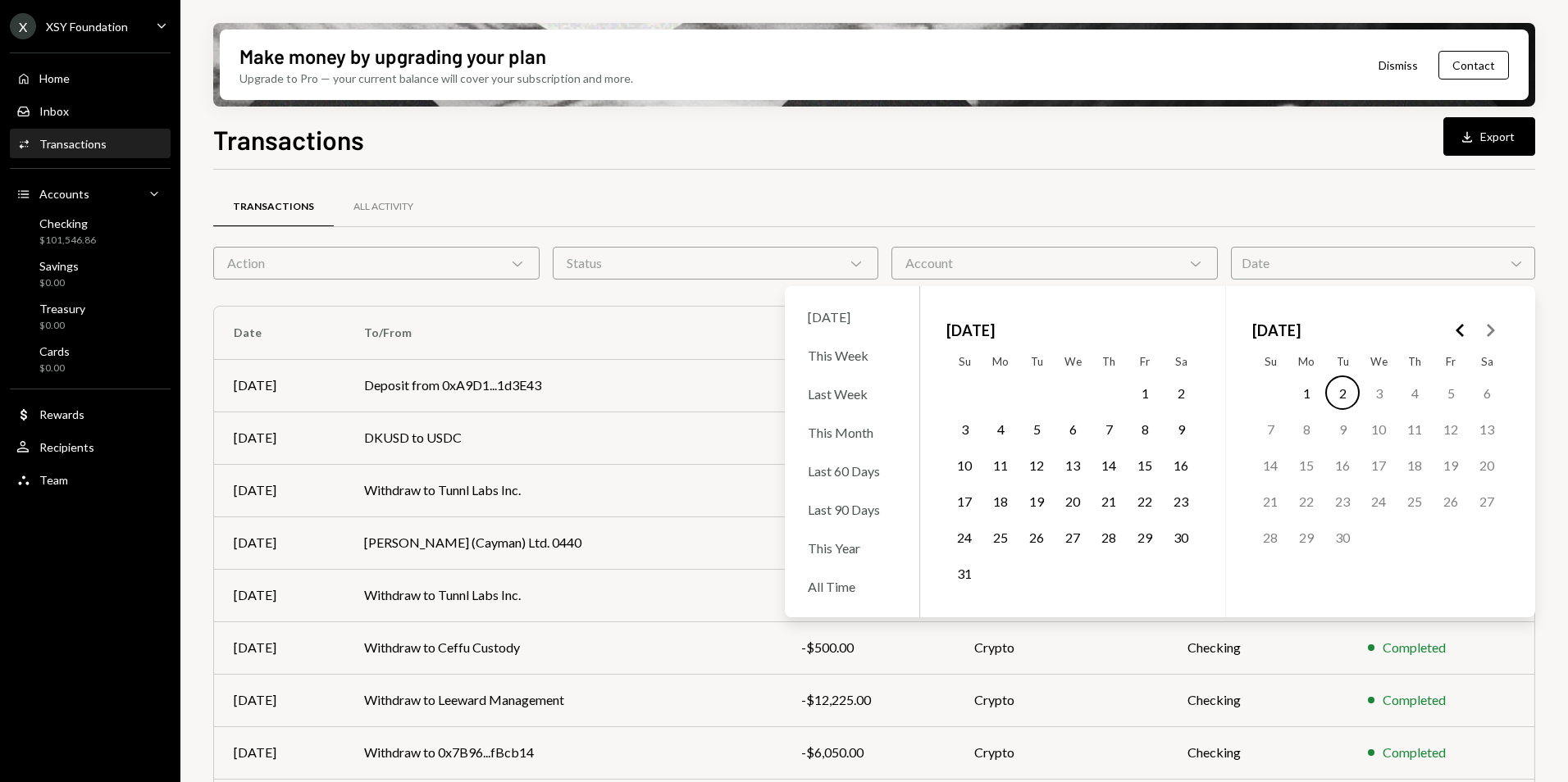
click at [1465, 329] on icon "Go to the Previous Month" at bounding box center [1461, 331] width 20 height 20
click at [1464, 329] on icon "Go to the Previous Month" at bounding box center [1461, 331] width 20 height 20
click at [1490, 333] on polygon "Go to the Next Month" at bounding box center [1491, 330] width 8 height 14
click at [1409, 467] on button "15" at bounding box center [1415, 465] width 34 height 34
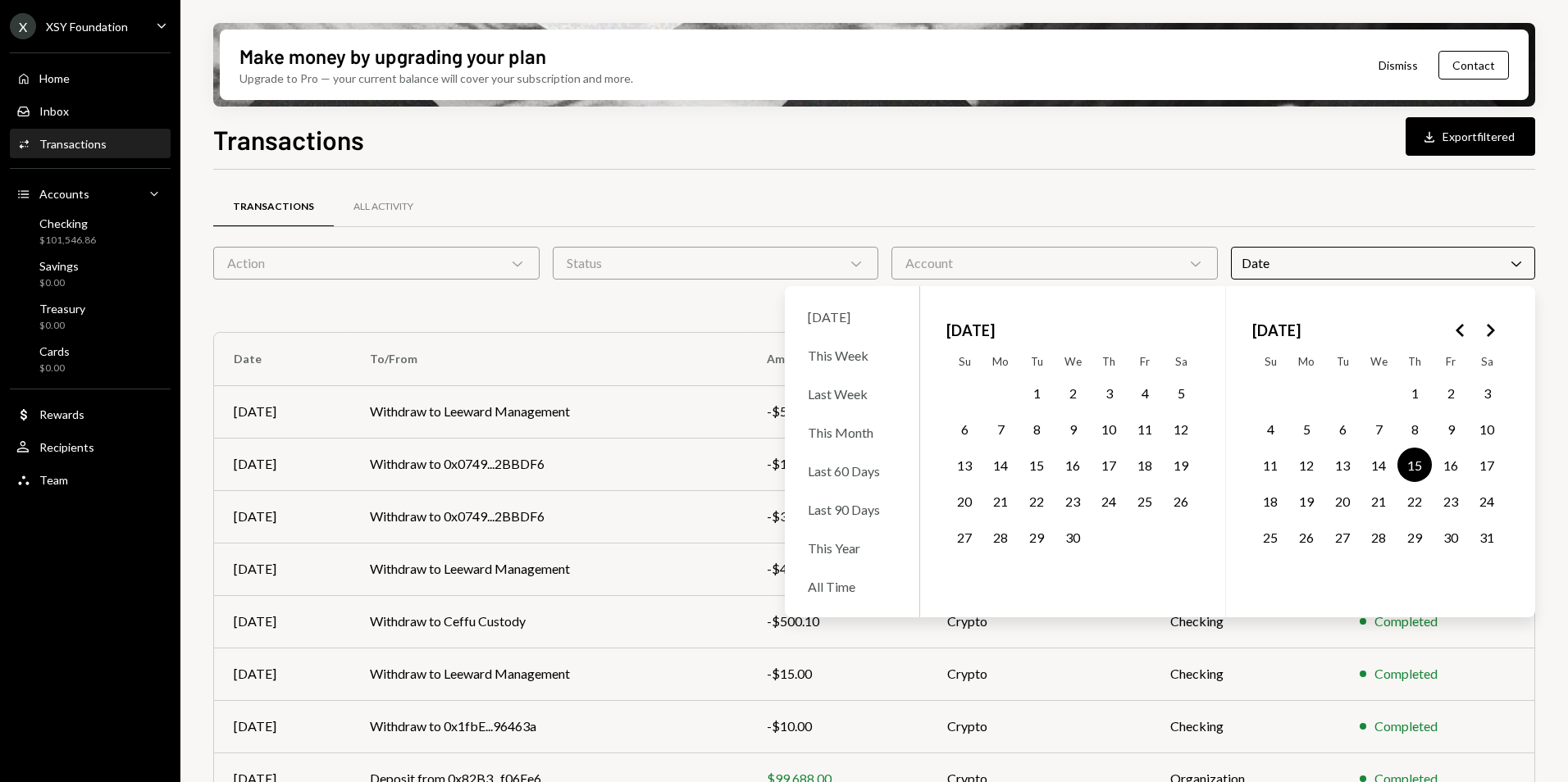
click at [1258, 221] on div "Transactions All Activity" at bounding box center [874, 207] width 1322 height 42
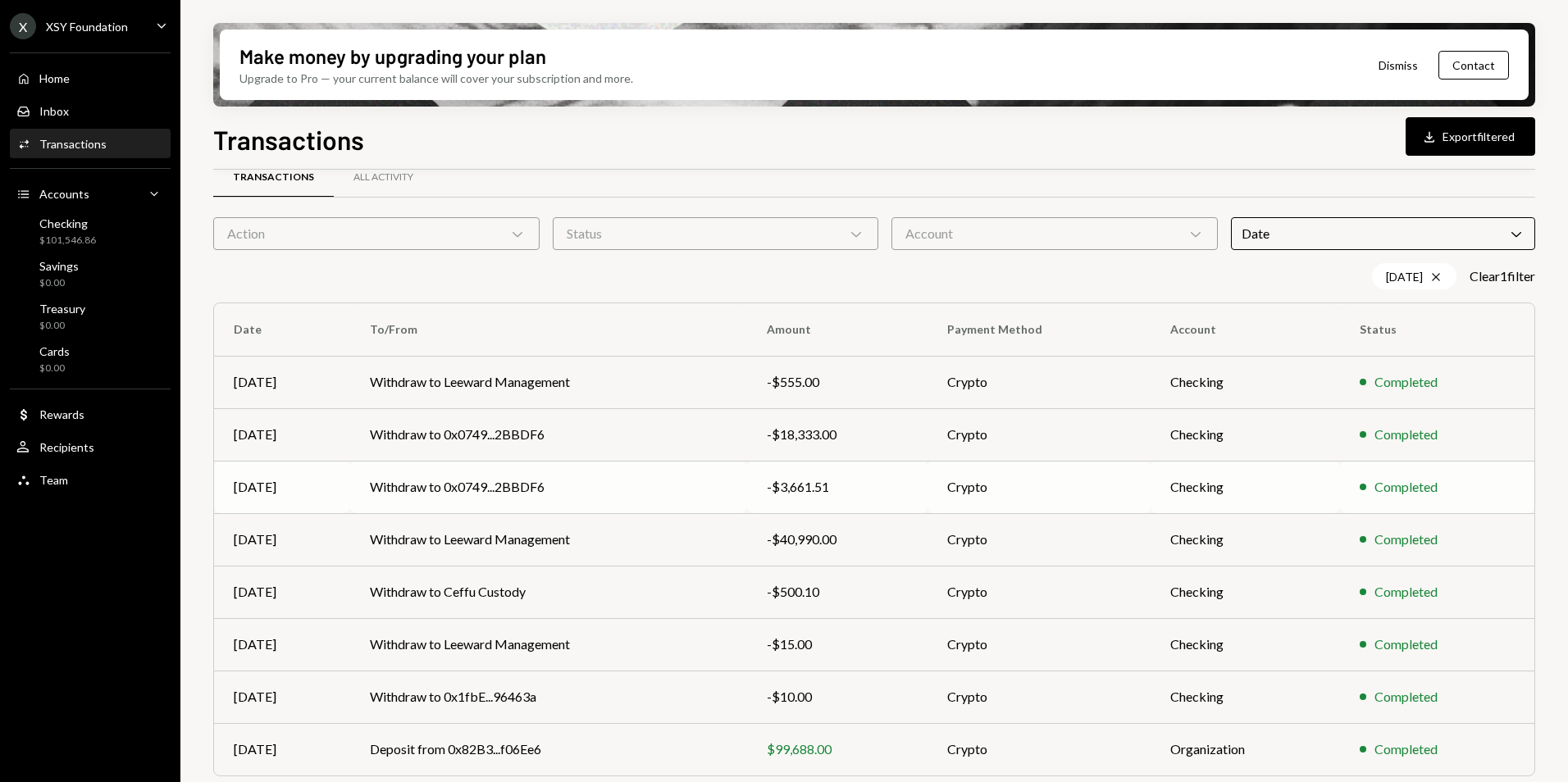
scroll to position [38, 0]
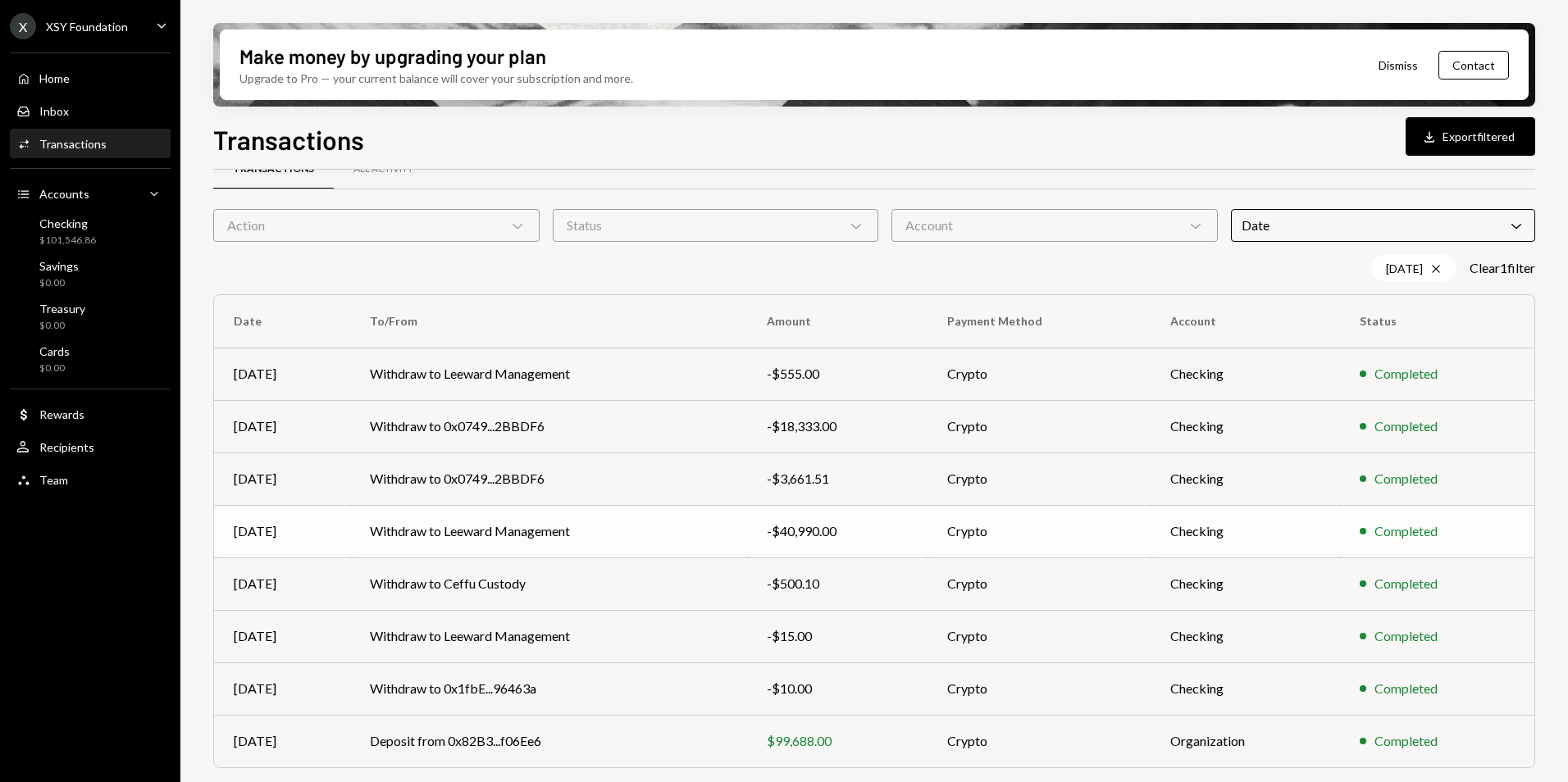
click at [708, 537] on td "Withdraw to Leeward Management" at bounding box center [548, 532] width 397 height 52
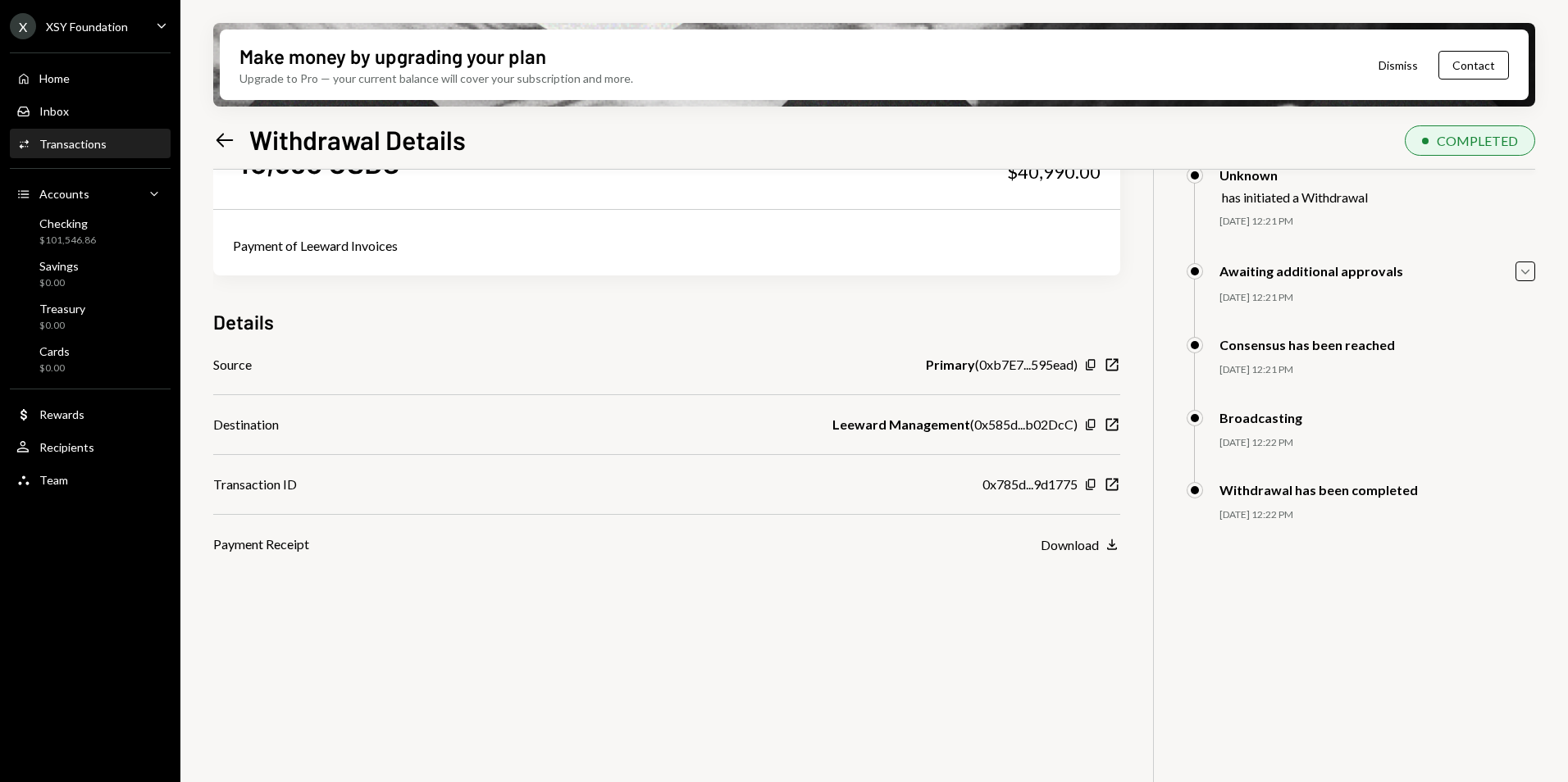
scroll to position [131, 0]
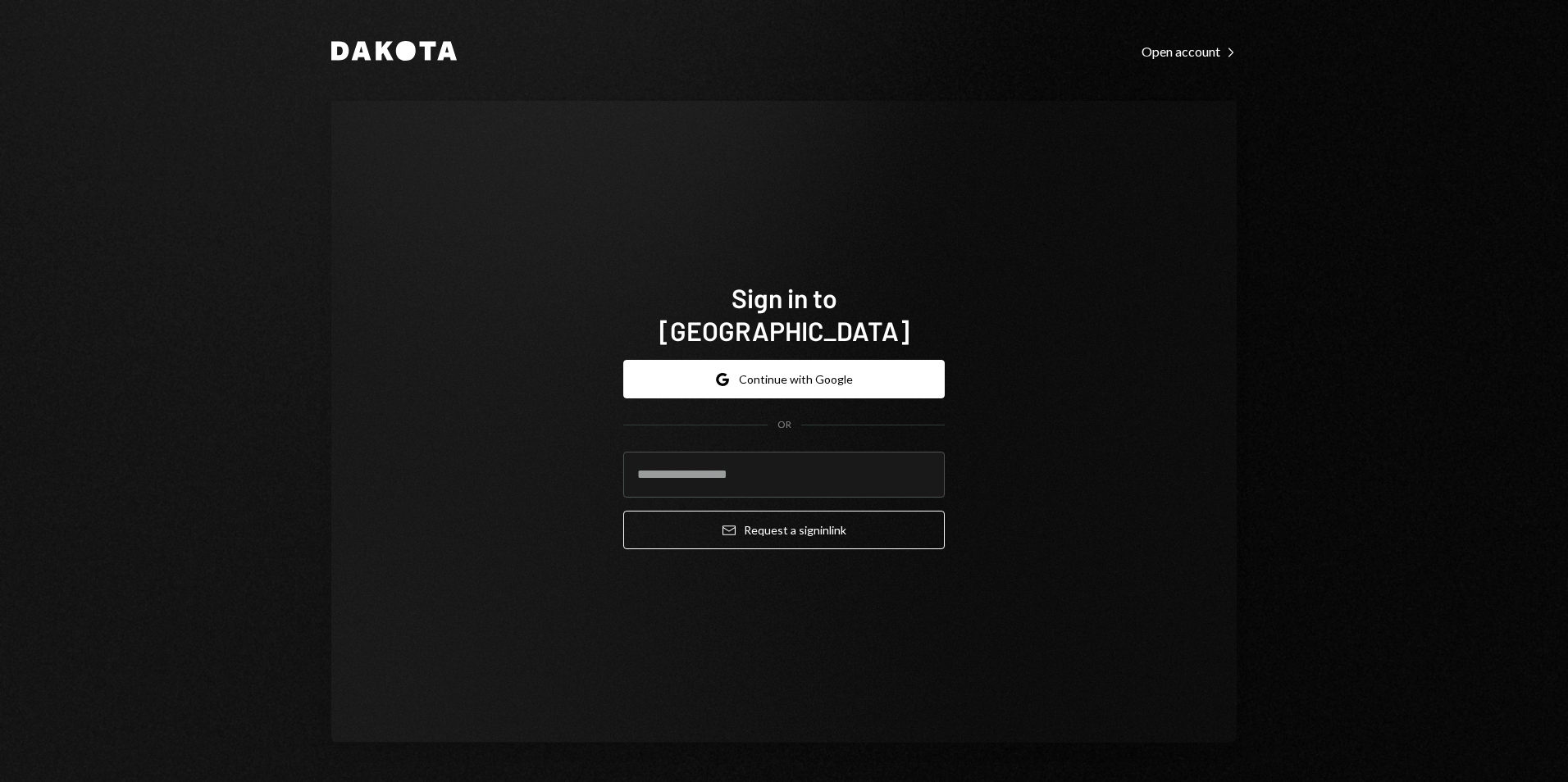
type input "**********"
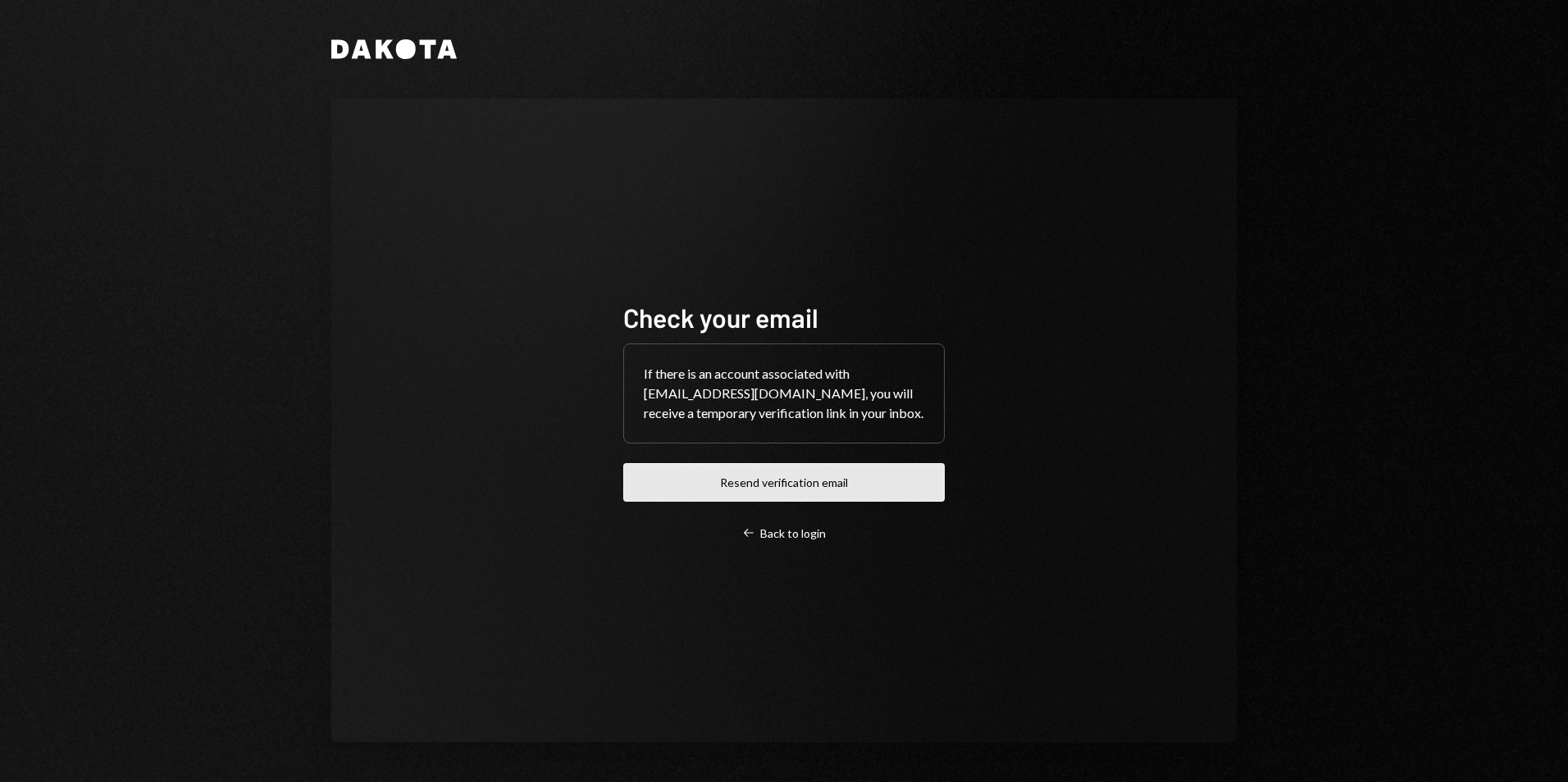
click at [757, 485] on button "Resend verification email" at bounding box center [784, 483] width 322 height 39
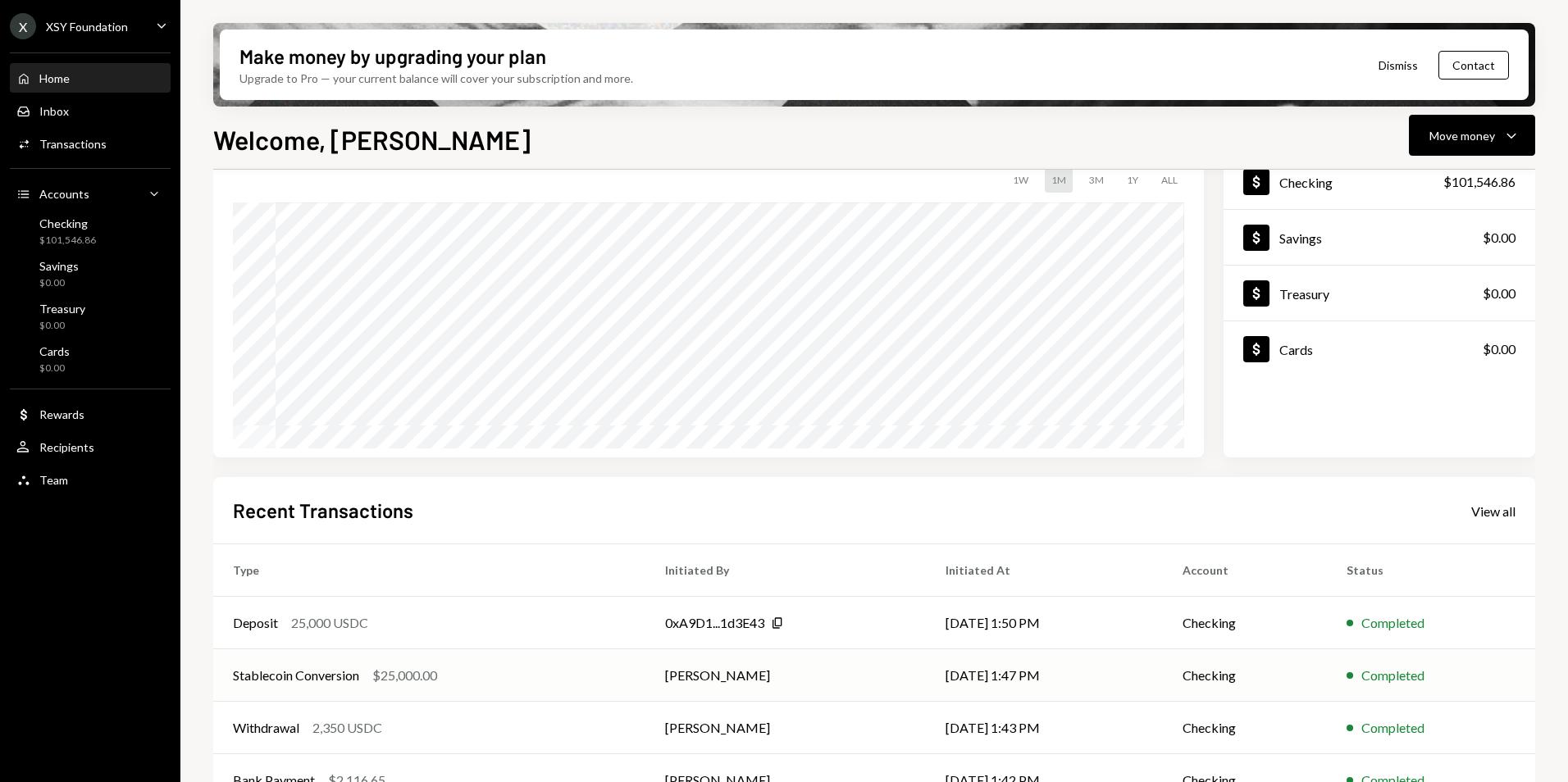
scroll to position [207, 0]
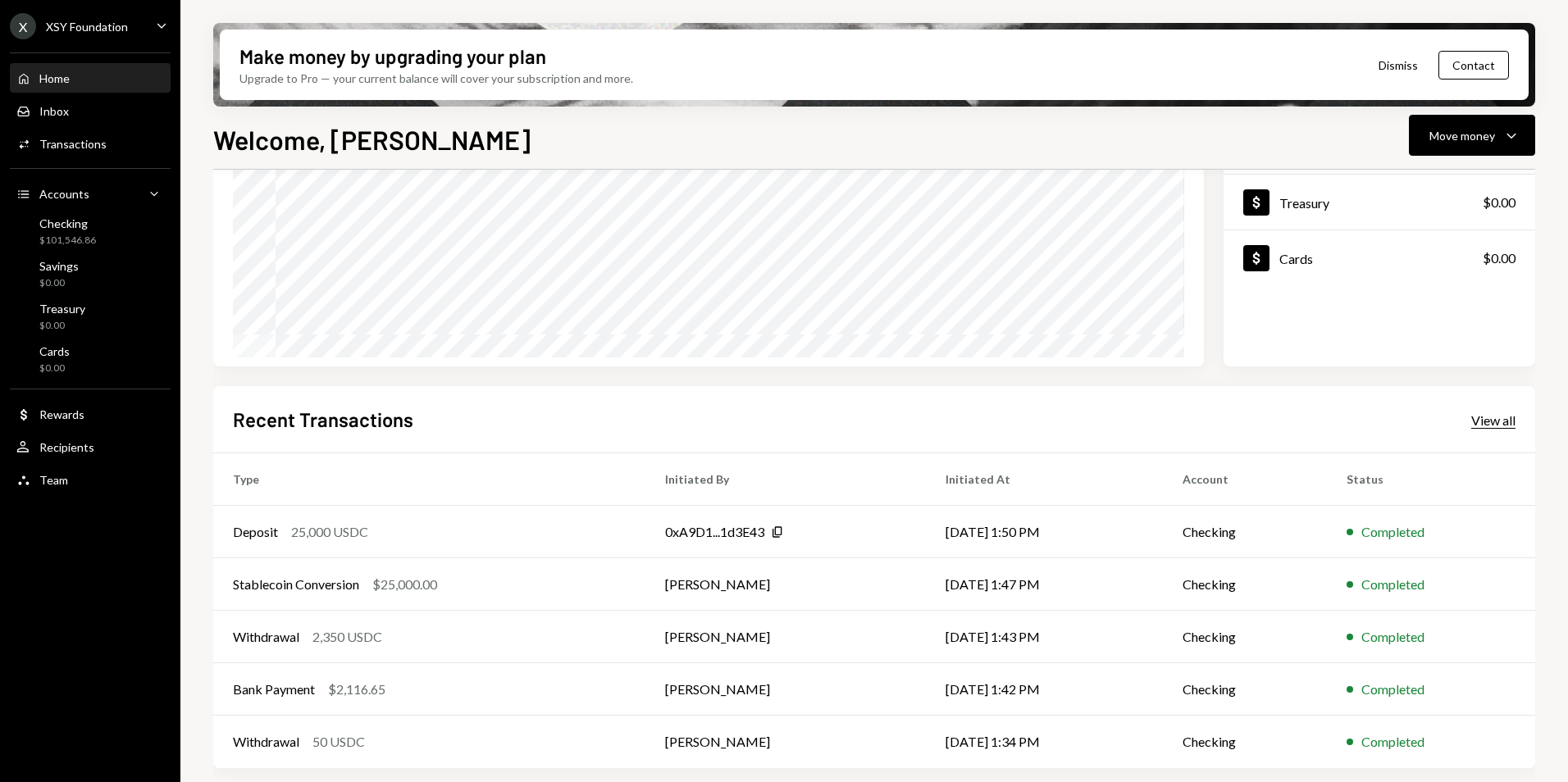
click at [1515, 416] on div "View all" at bounding box center [1493, 420] width 44 height 16
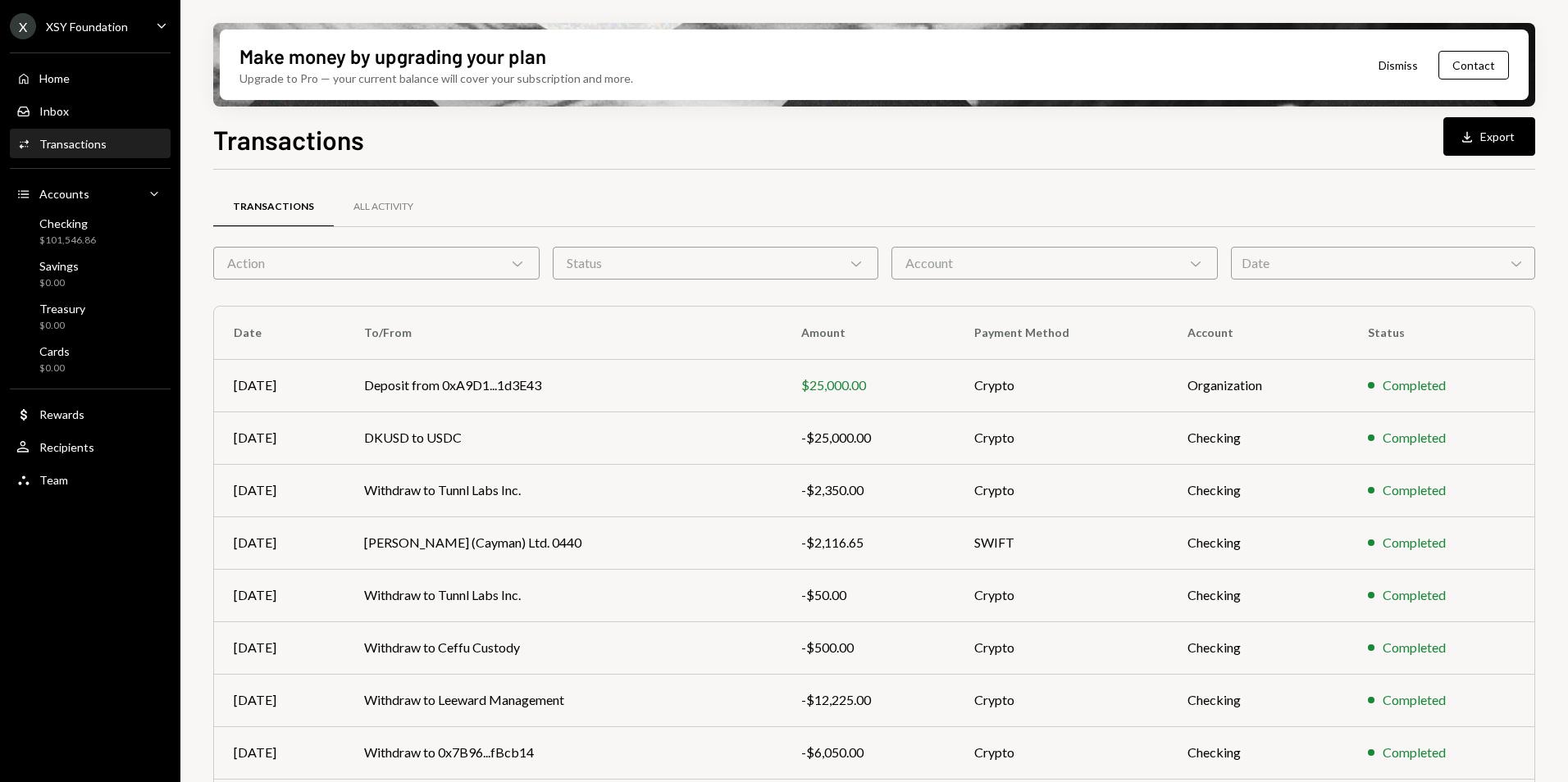
click at [1273, 269] on div "Date Chevron Down" at bounding box center [1384, 263] width 305 height 33
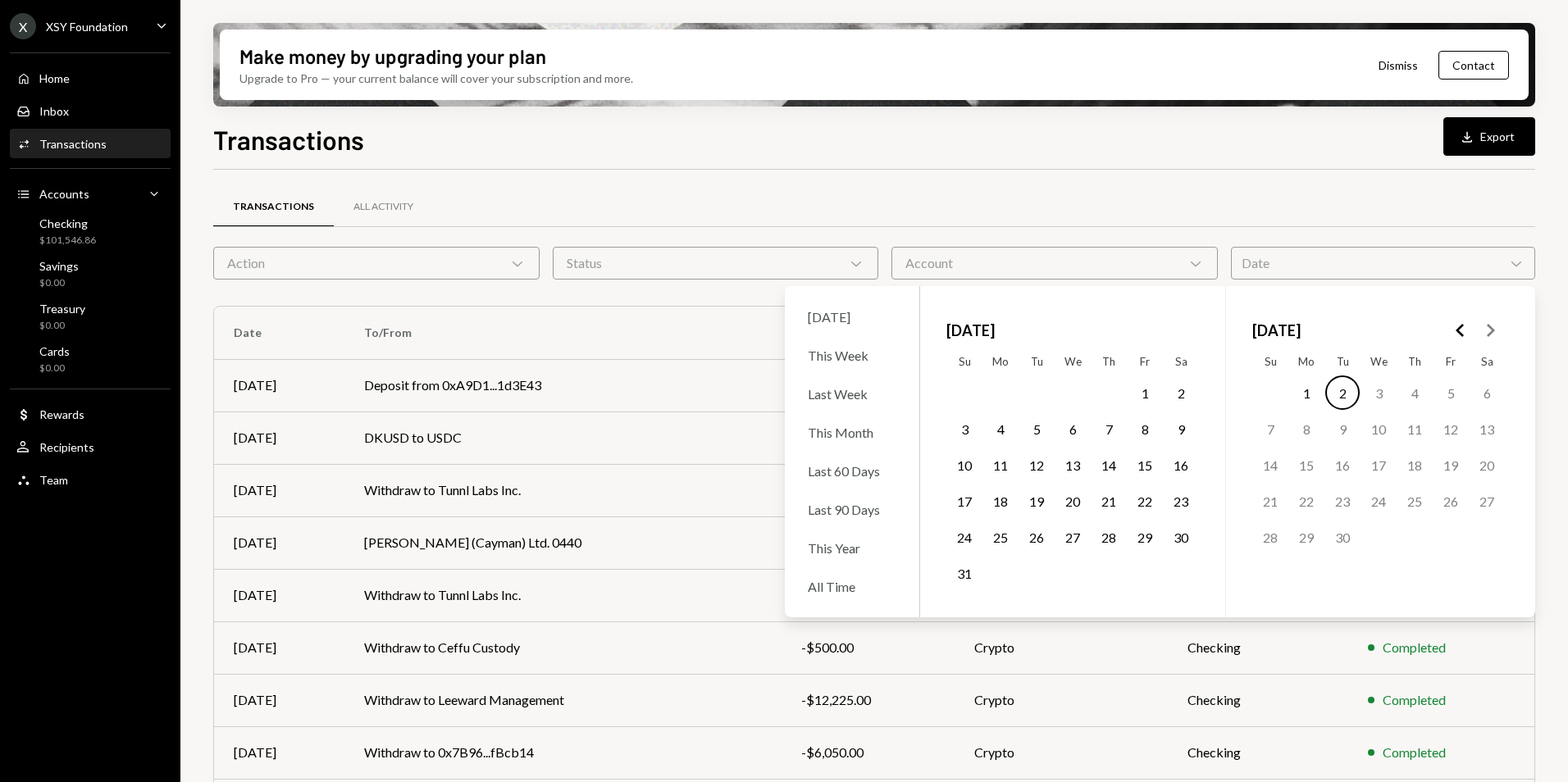
click at [1462, 334] on icon "Go to the Previous Month" at bounding box center [1461, 331] width 20 height 20
click at [1497, 335] on icon "Go to the Next Month" at bounding box center [1490, 331] width 20 height 20
click at [1422, 464] on button "15" at bounding box center [1415, 465] width 34 height 34
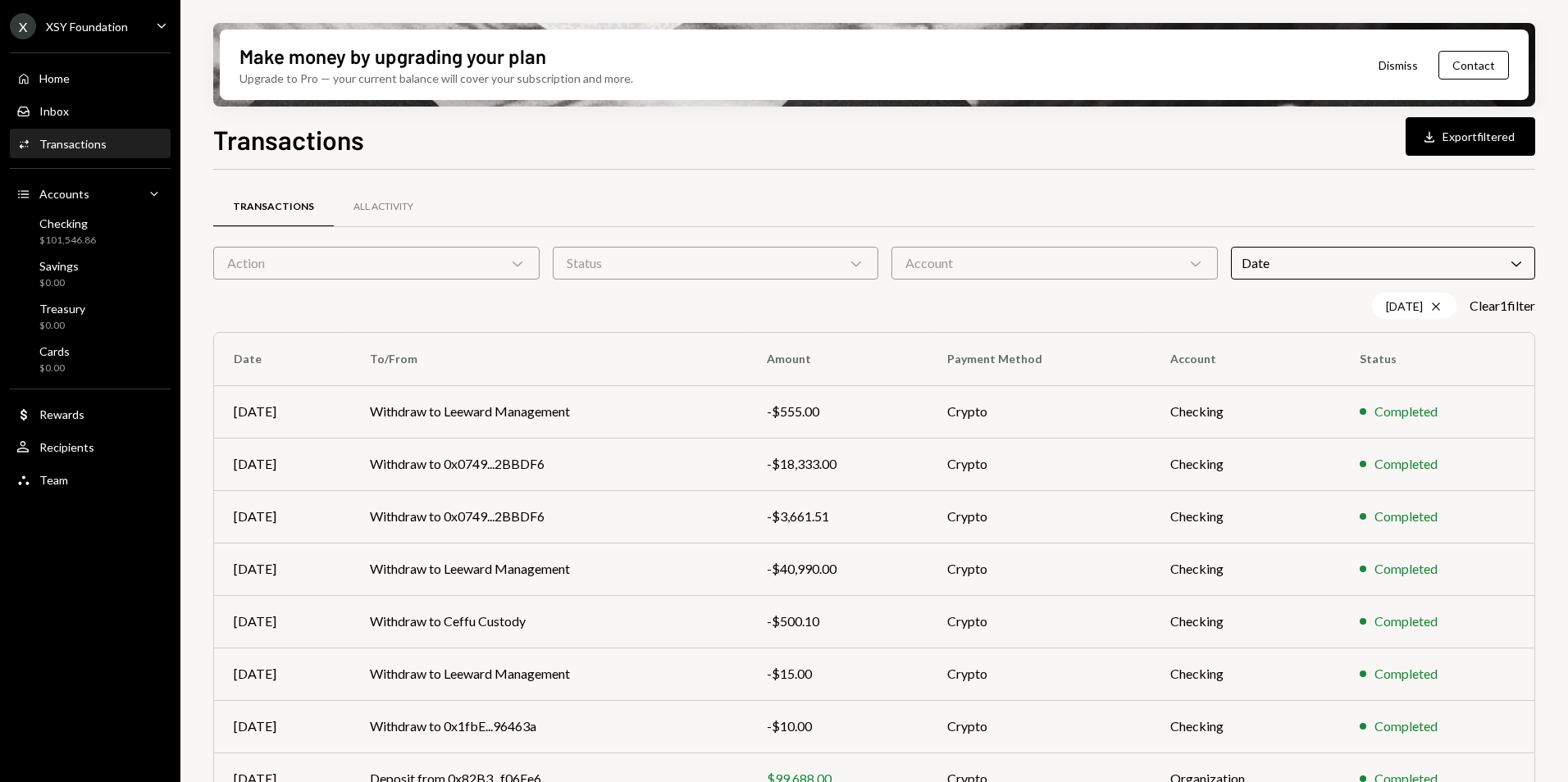
click at [1117, 199] on div "Transactions All Activity" at bounding box center [874, 207] width 1322 height 42
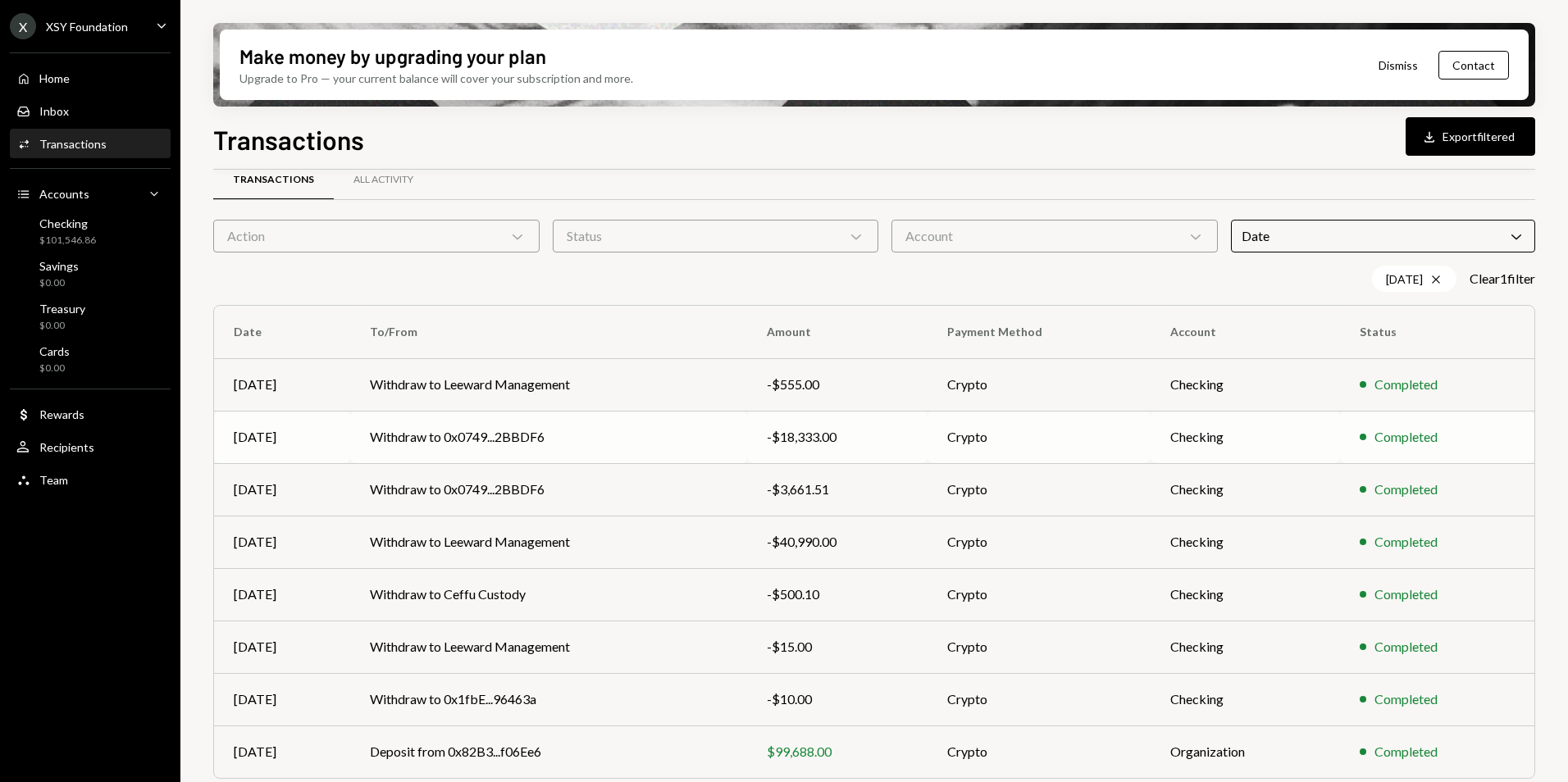
scroll to position [38, 0]
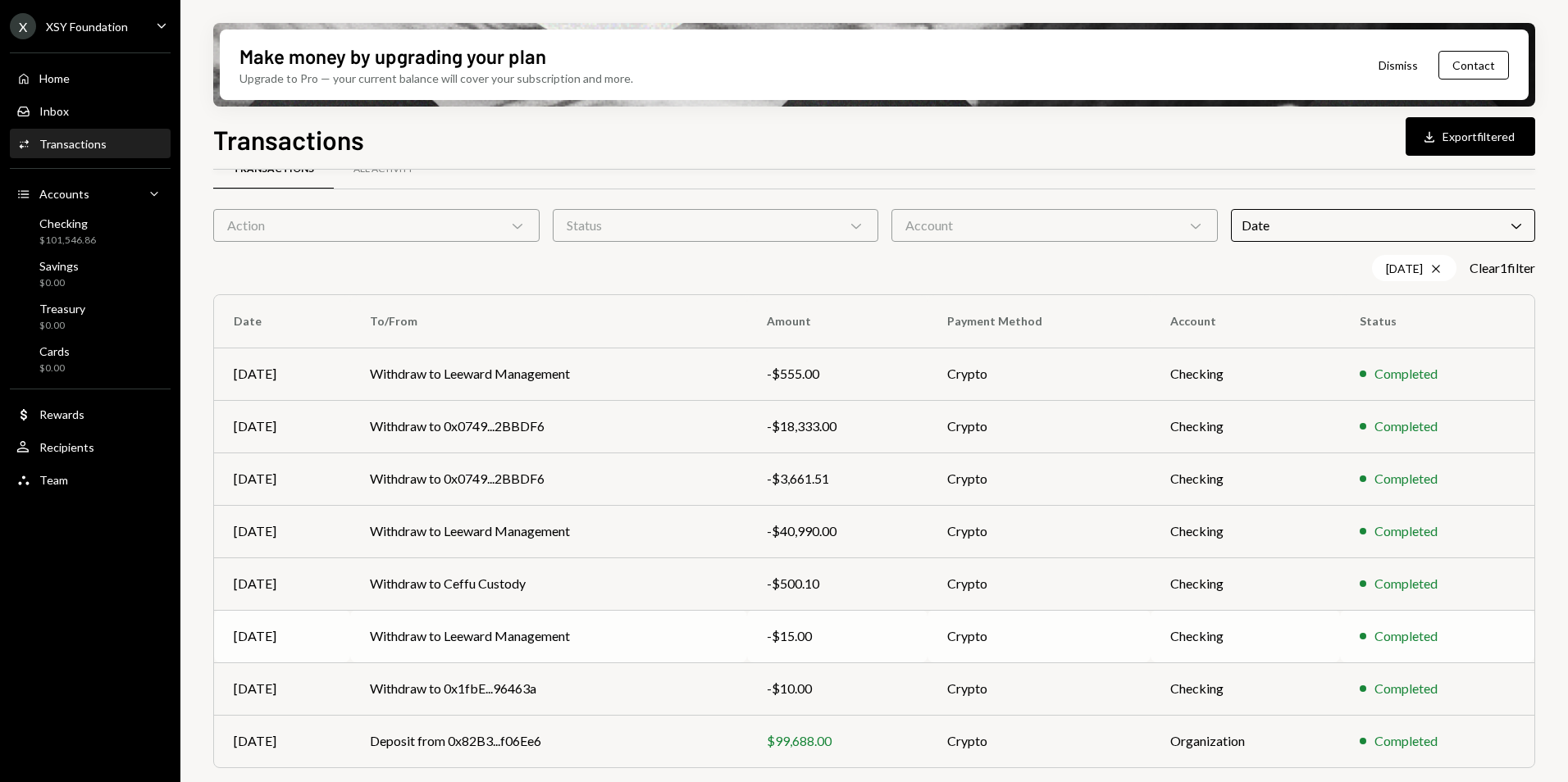
click at [808, 644] on div "-$15.00" at bounding box center [837, 636] width 142 height 20
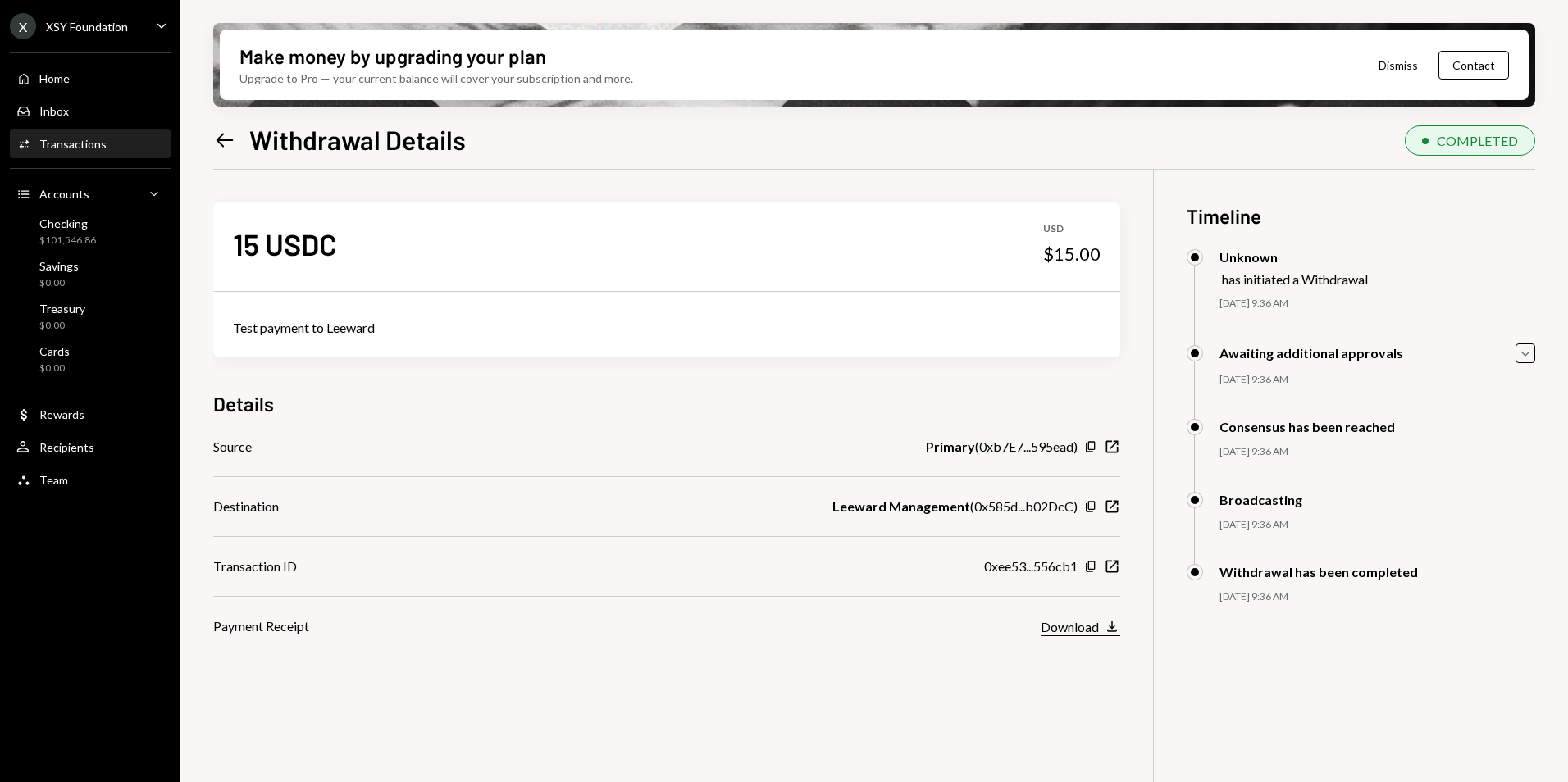
click at [1100, 628] on button "Download Download" at bounding box center [1081, 627] width 80 height 18
click at [1112, 567] on icon "button" at bounding box center [1113, 567] width 13 height 13
drag, startPoint x: 213, startPoint y: 142, endPoint x: 231, endPoint y: 153, distance: 21.1
click at [213, 142] on div "Make money by upgrading your plan Upgrade to Pro — your current balance will co…" at bounding box center [874, 391] width 1388 height 782
click at [227, 140] on icon at bounding box center [224, 139] width 17 height 14
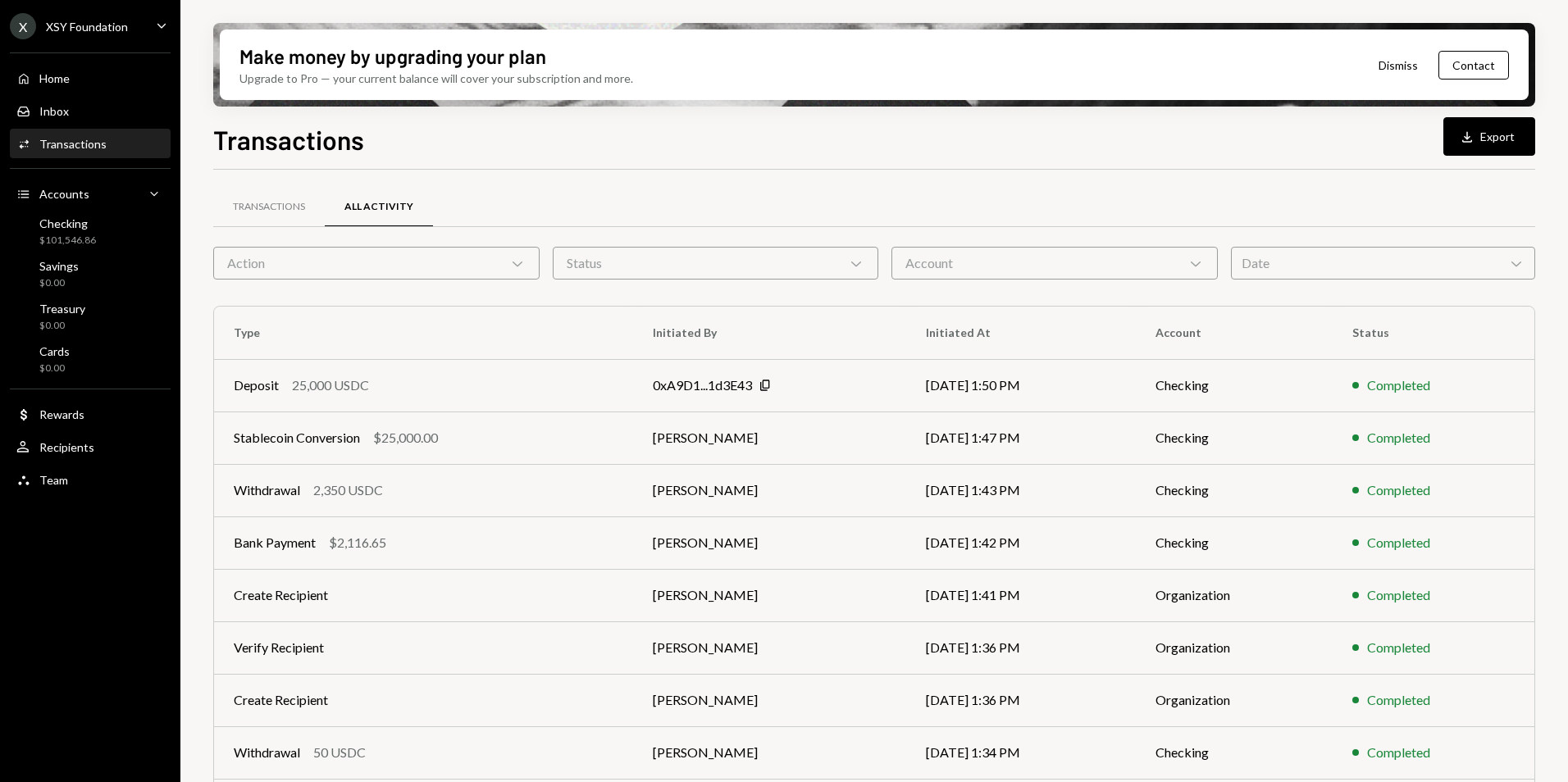
click at [1259, 270] on div "Date Chevron Down" at bounding box center [1384, 263] width 305 height 33
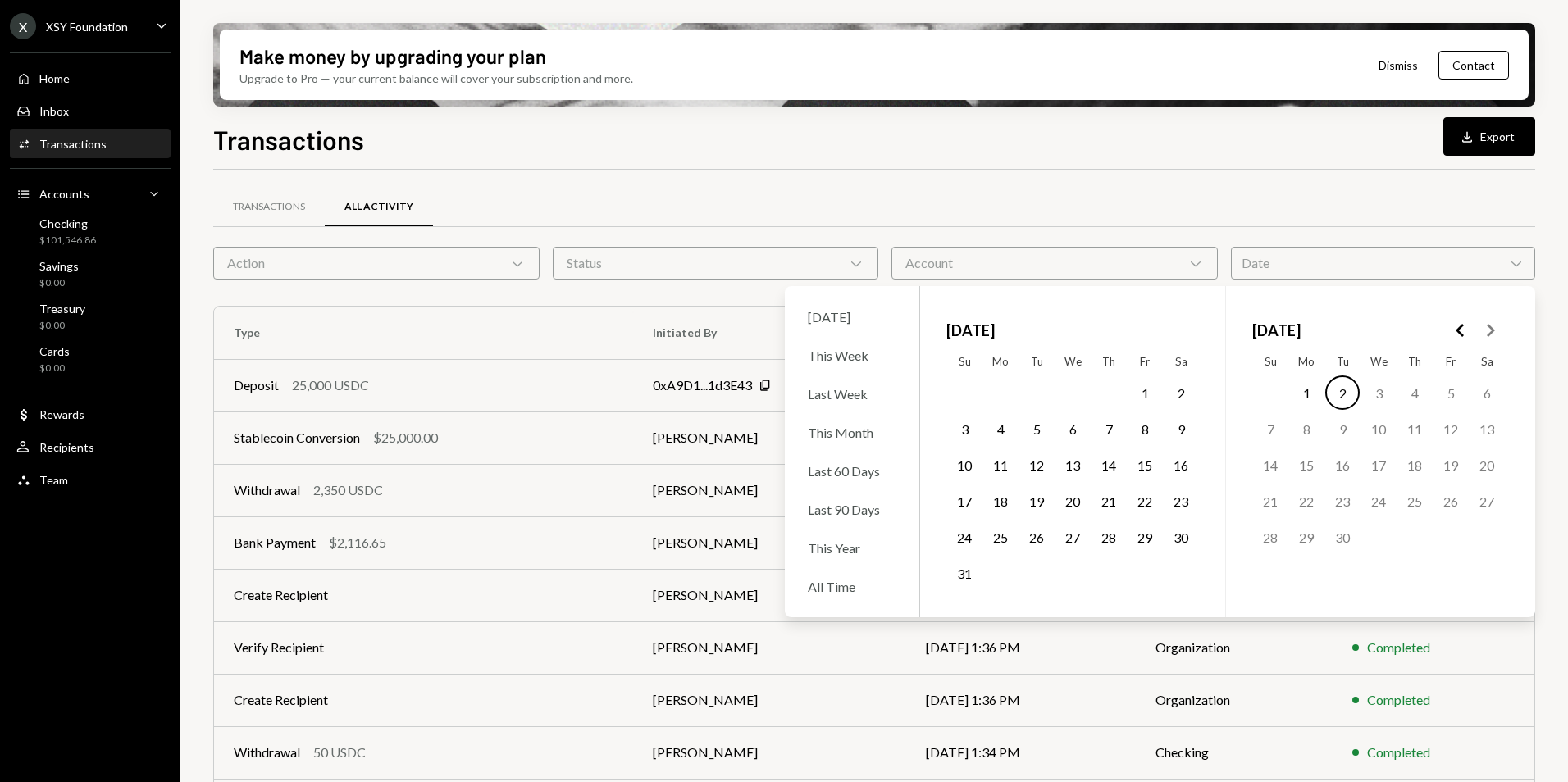
click at [1454, 335] on icon "Go to the Previous Month" at bounding box center [1461, 331] width 20 height 20
click at [1460, 334] on polygon "Go to the Previous Month" at bounding box center [1459, 330] width 8 height 14
click at [1413, 467] on button "15" at bounding box center [1415, 465] width 34 height 34
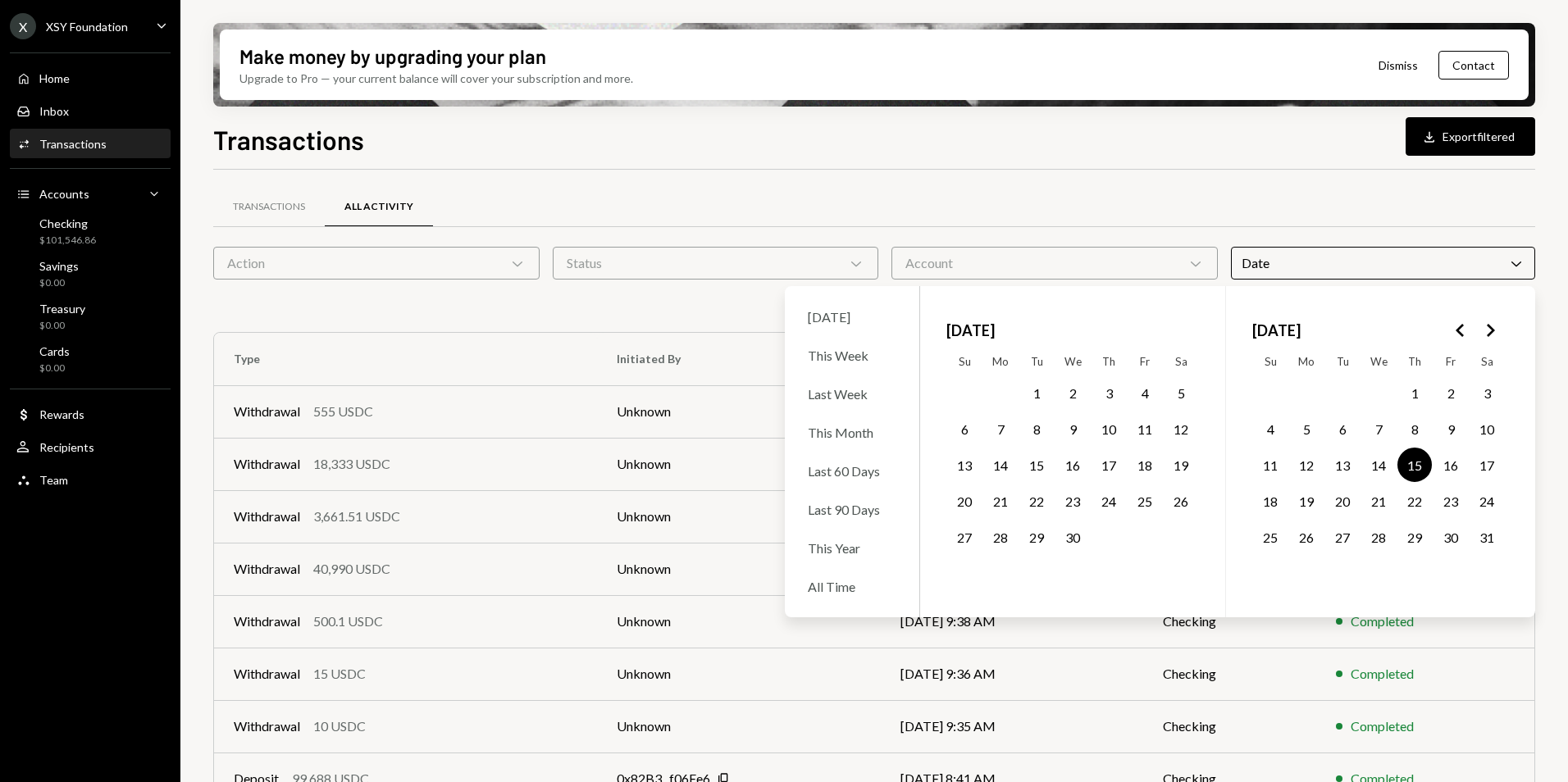
click at [1169, 208] on div "Transactions All Activity" at bounding box center [874, 207] width 1322 height 42
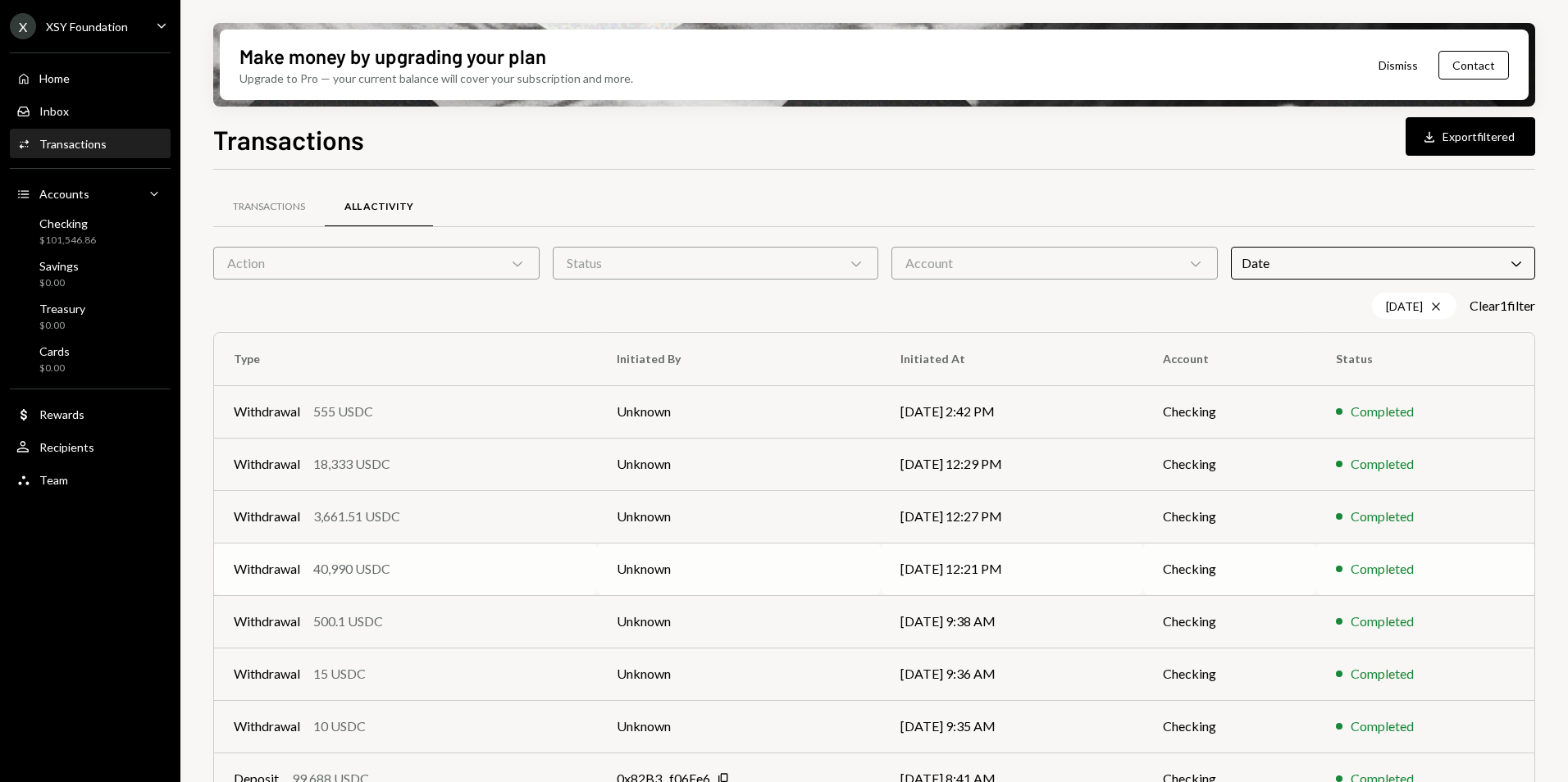
click at [605, 568] on td "Unknown" at bounding box center [739, 570] width 284 height 52
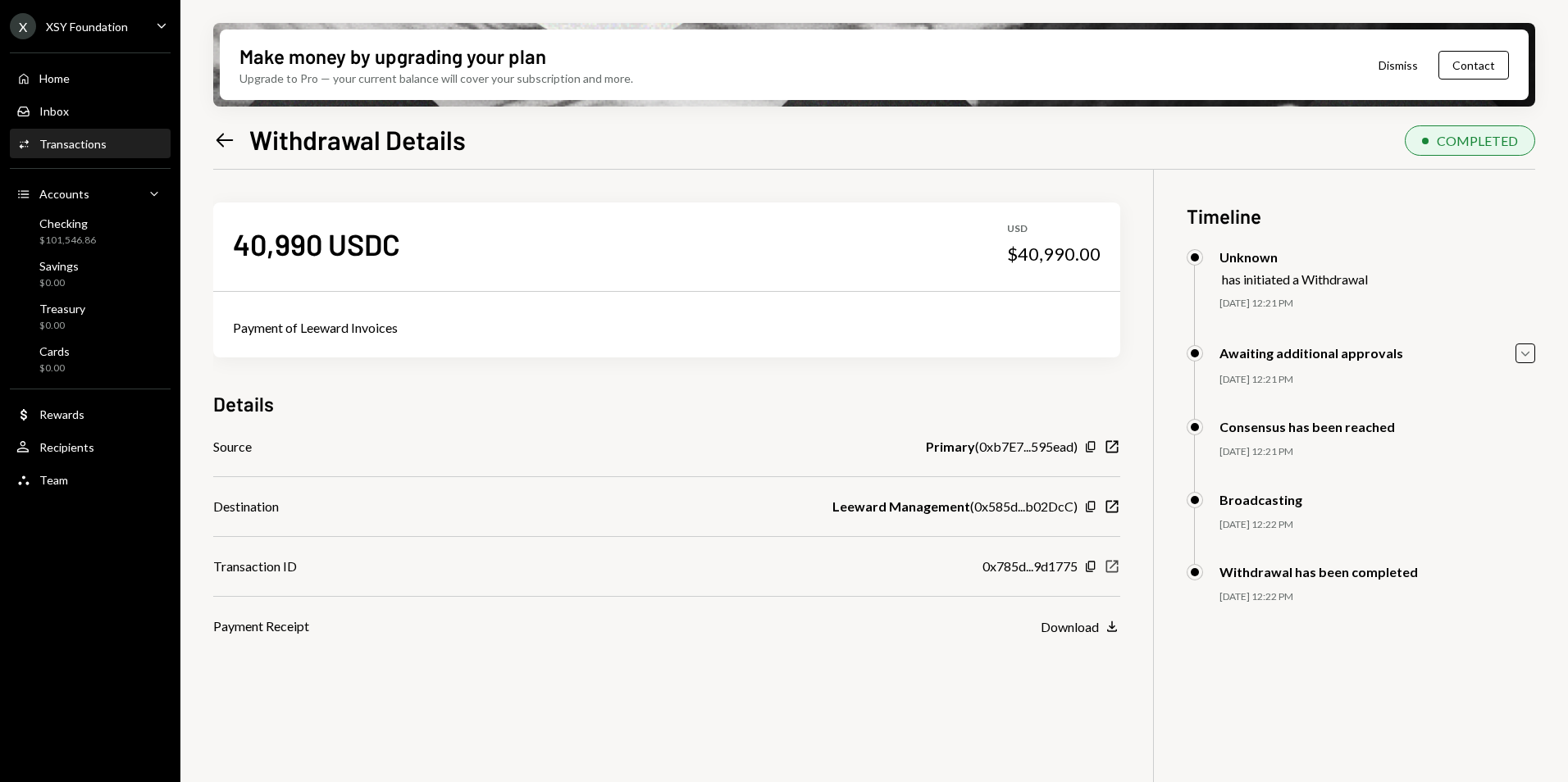
click at [1112, 569] on icon "New Window" at bounding box center [1112, 567] width 16 height 16
click at [1525, 356] on icon "button" at bounding box center [1525, 353] width 8 height 5
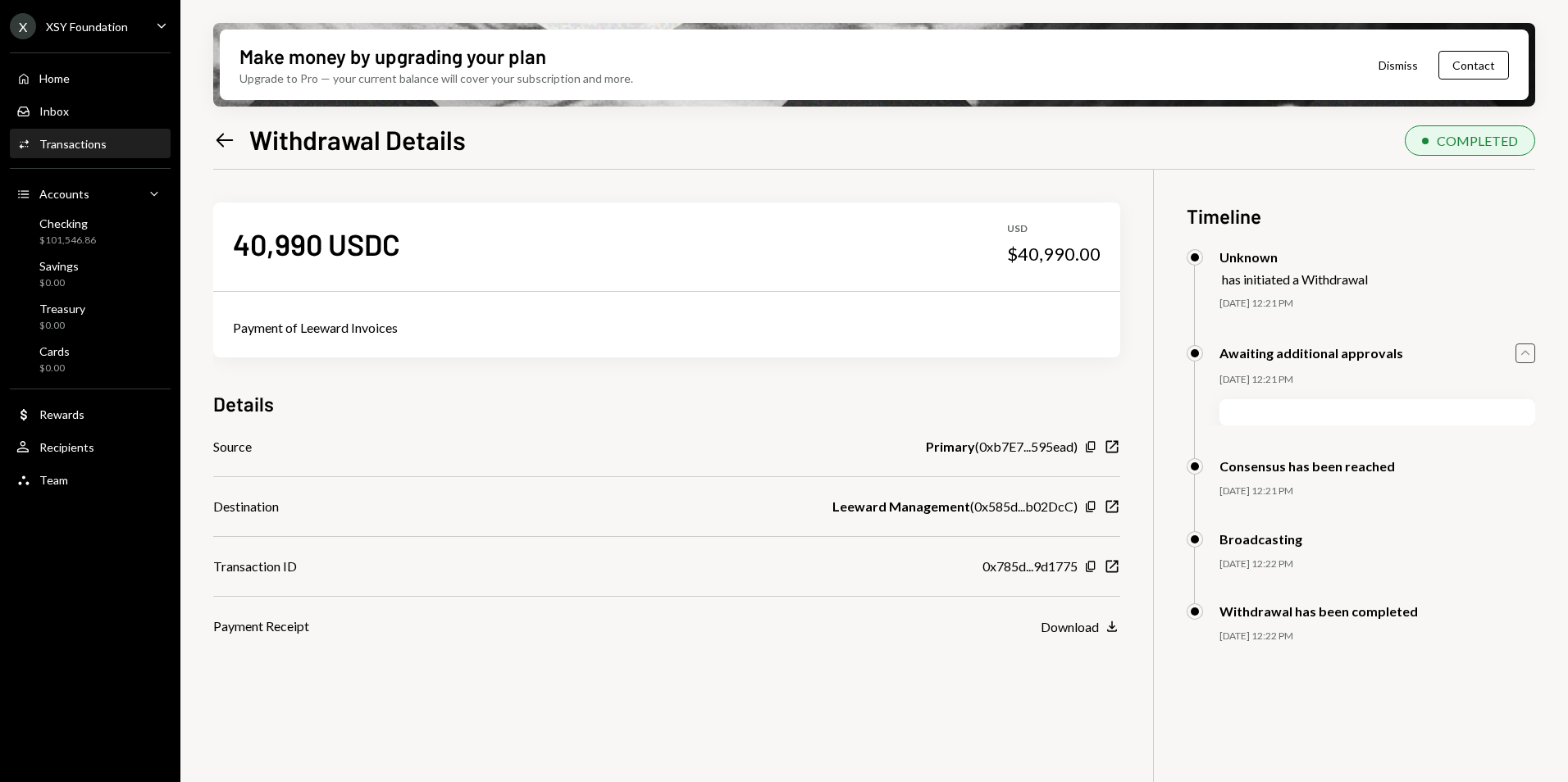
drag, startPoint x: 1525, startPoint y: 356, endPoint x: 1510, endPoint y: 356, distance: 15.0
click at [1525, 356] on icon "Caret Up" at bounding box center [1525, 353] width 18 height 18
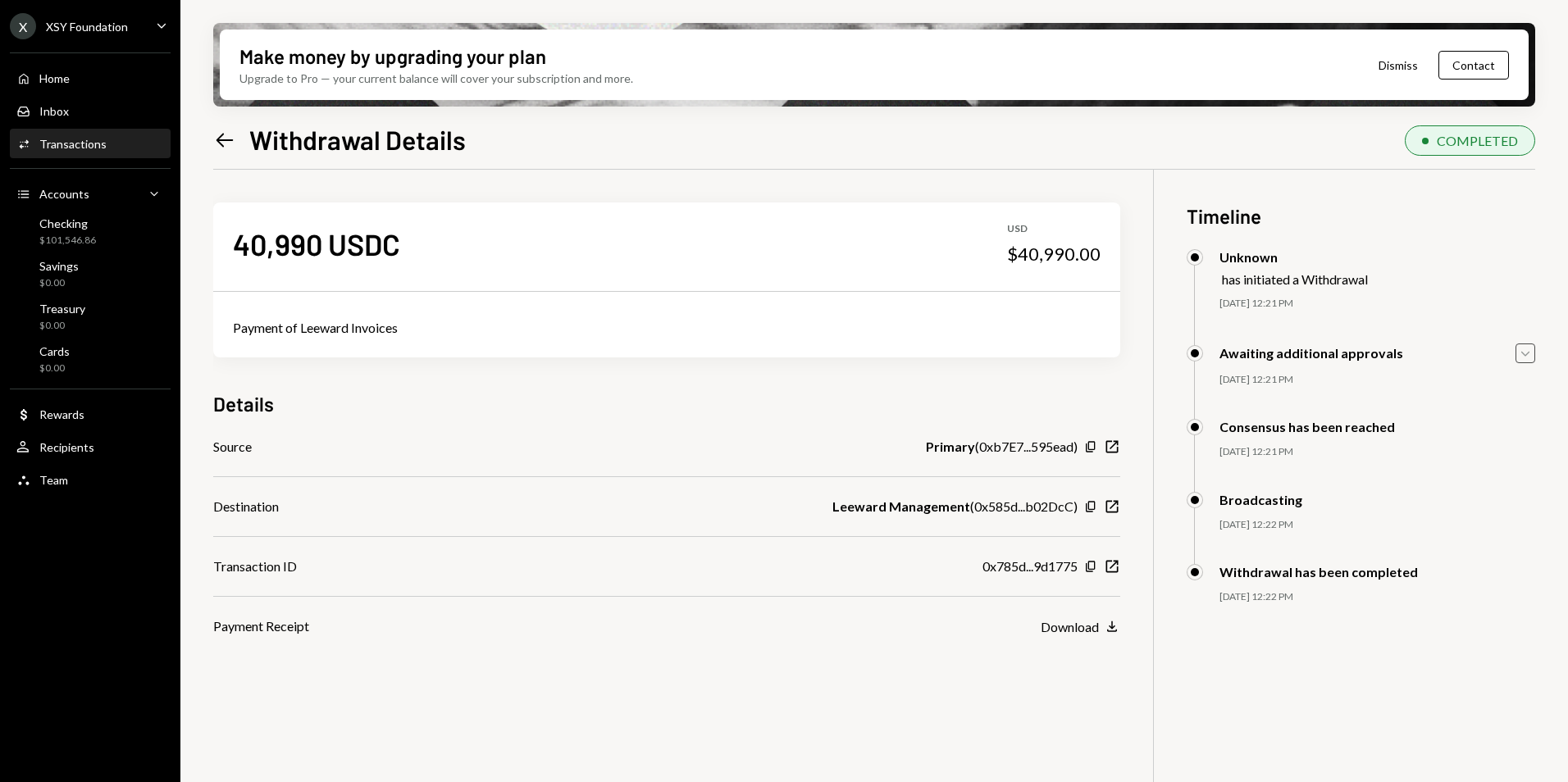
click at [211, 137] on div "Make money by upgrading your plan Upgrade to Pro — your current balance will co…" at bounding box center [874, 391] width 1388 height 782
click at [228, 141] on icon "Left Arrow" at bounding box center [224, 139] width 23 height 23
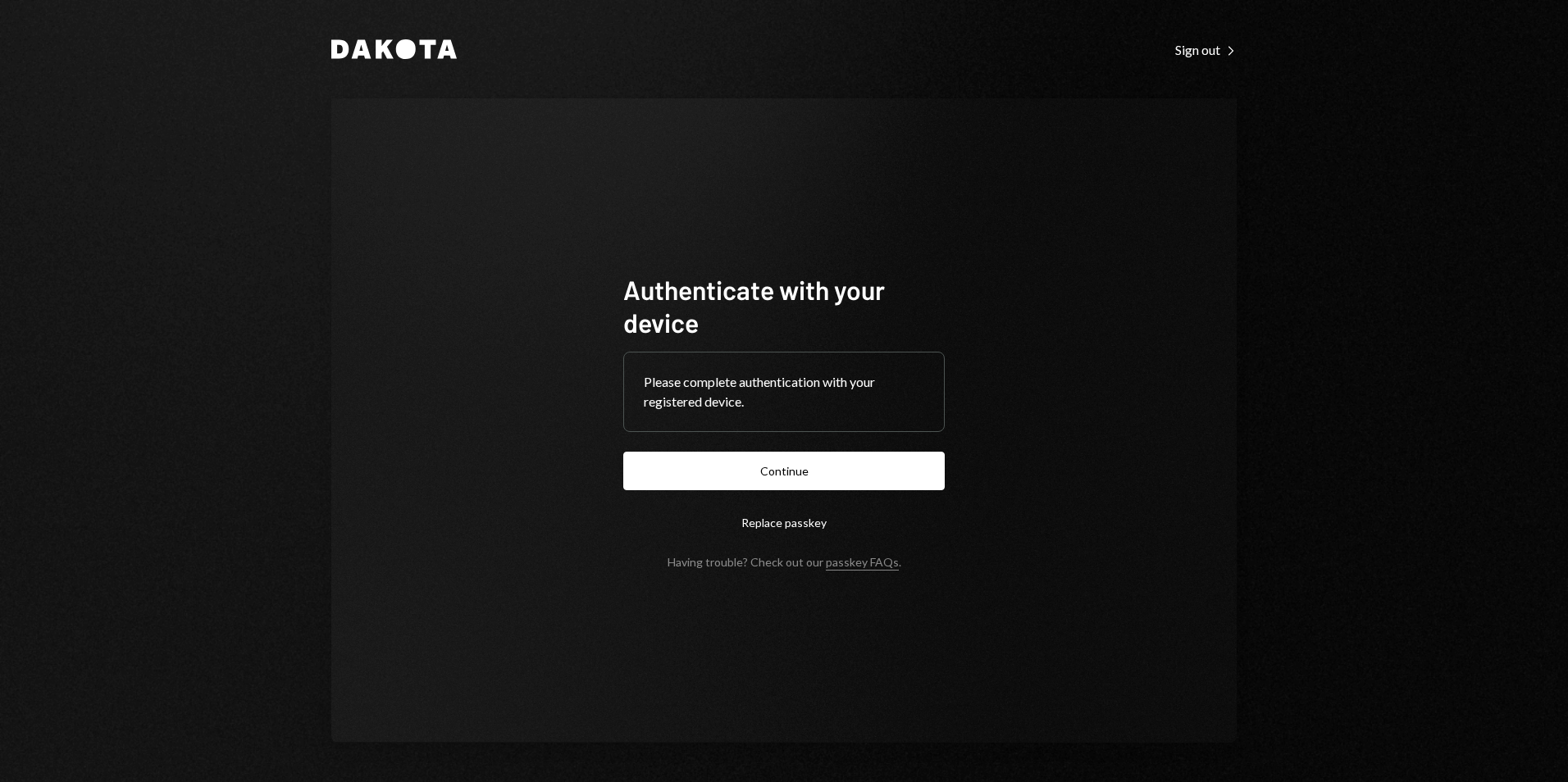
click at [741, 473] on button "Continue" at bounding box center [784, 471] width 322 height 39
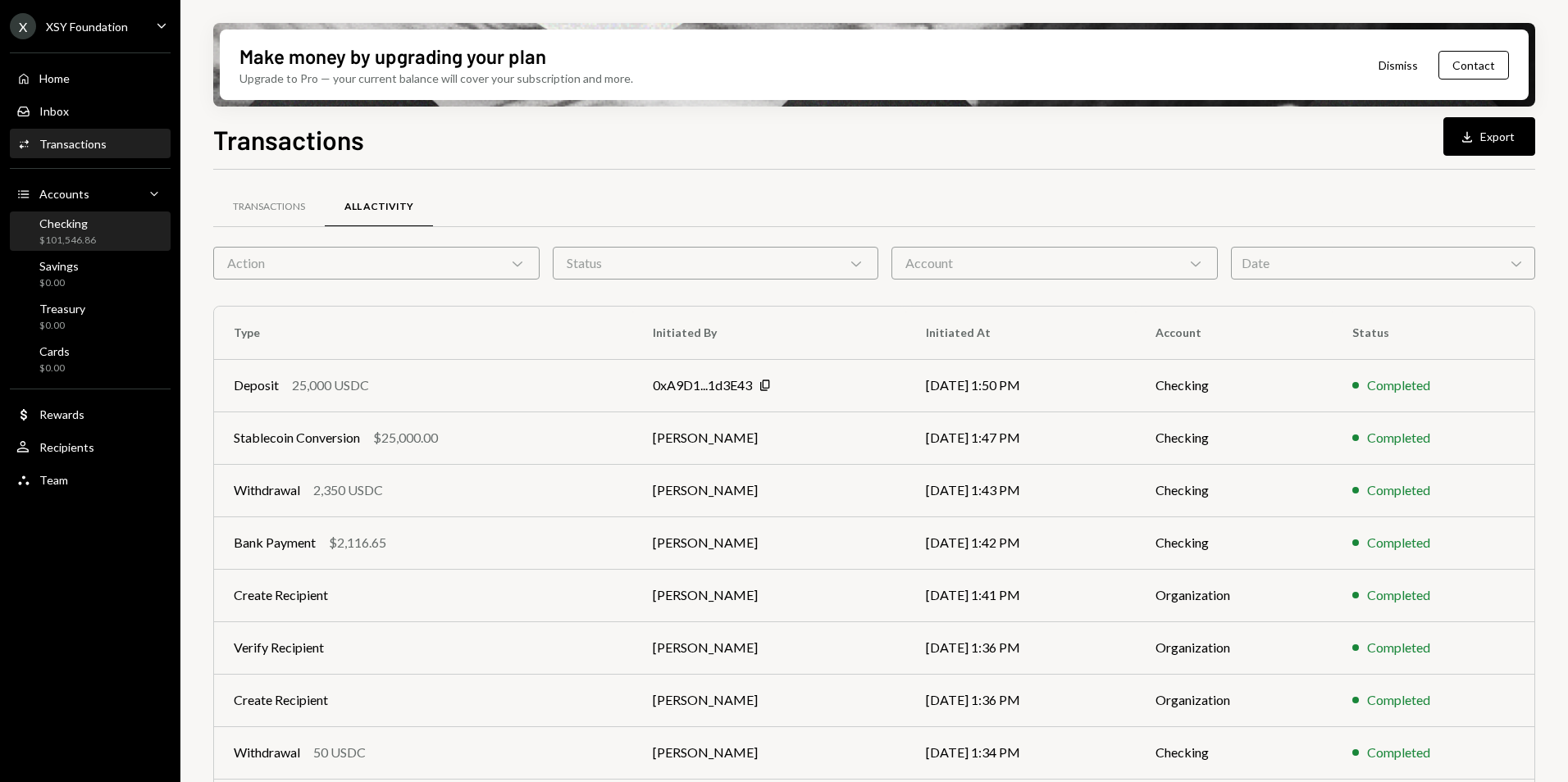
click at [81, 237] on div "$101,546.86" at bounding box center [68, 240] width 57 height 14
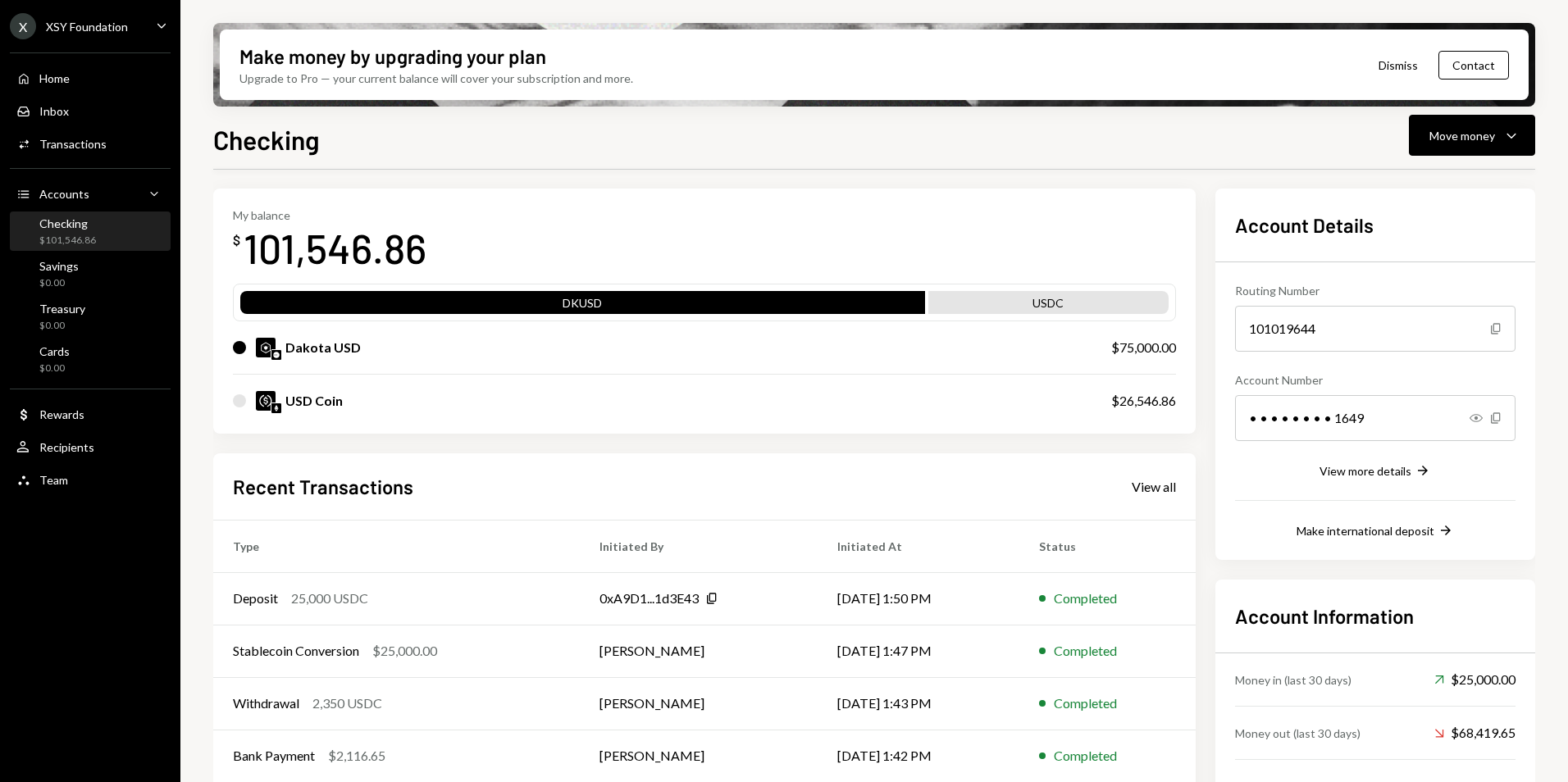
scroll to position [125, 0]
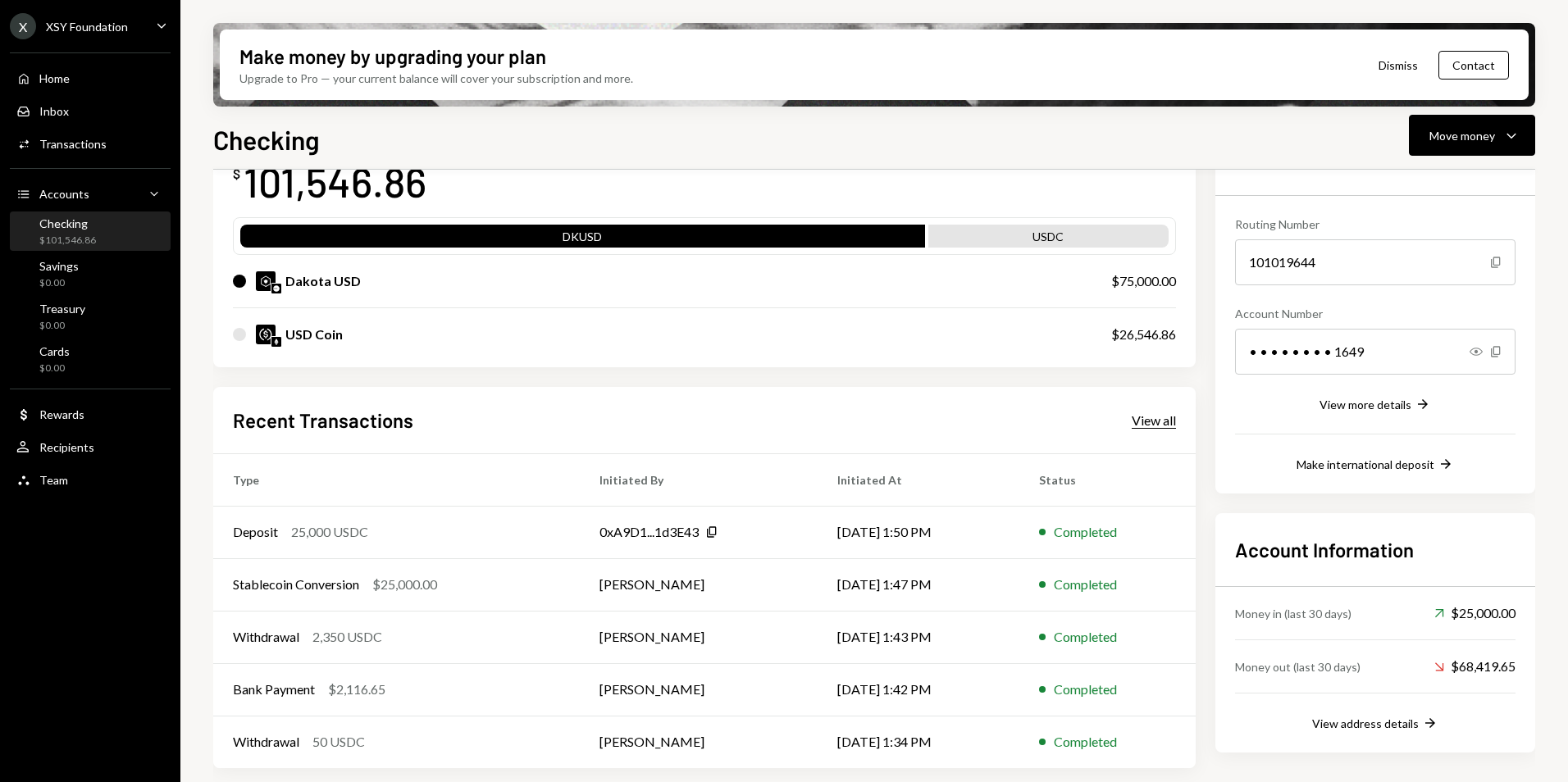
click at [1162, 420] on div "View all" at bounding box center [1154, 420] width 44 height 16
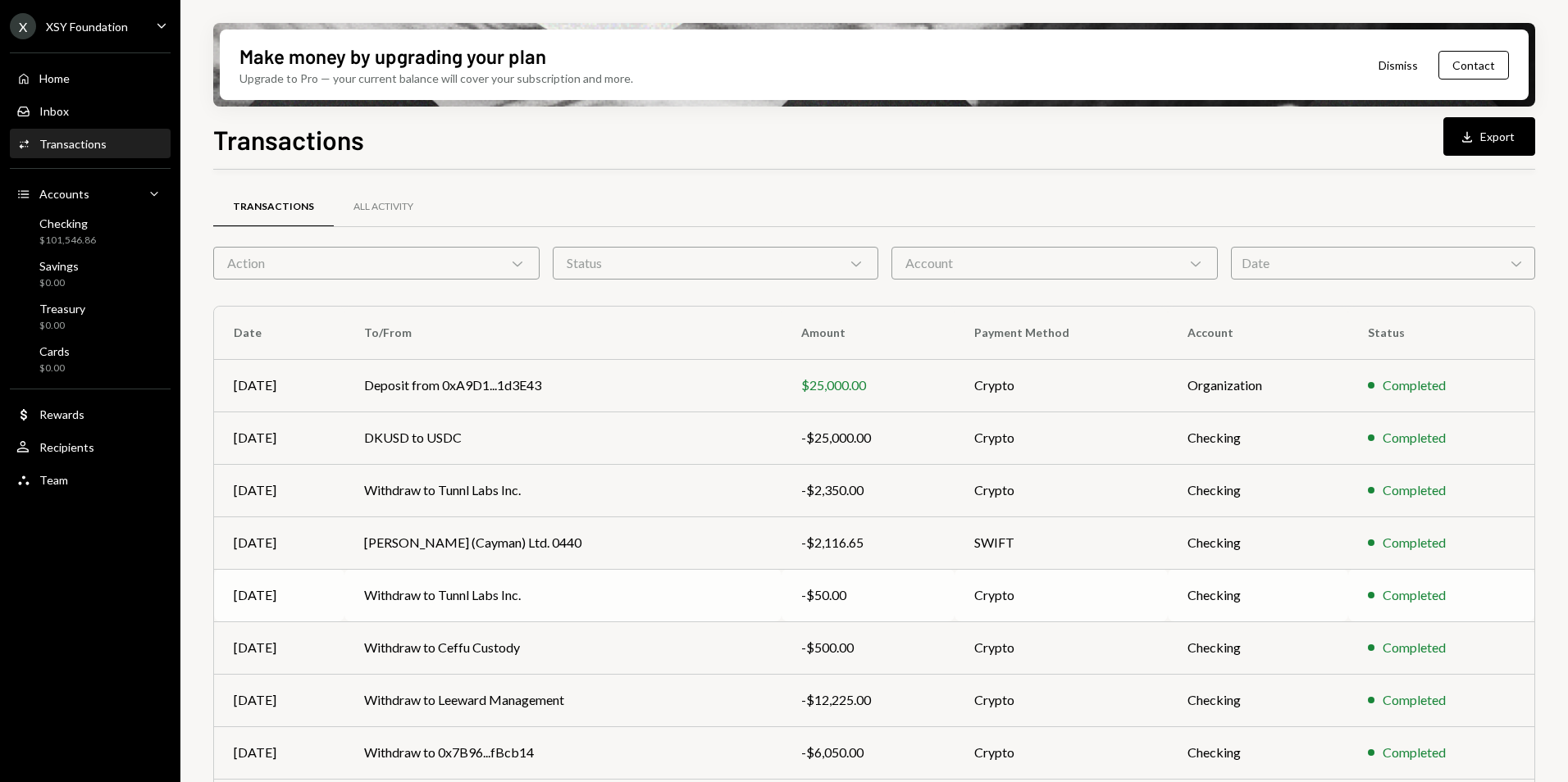
scroll to position [152, 0]
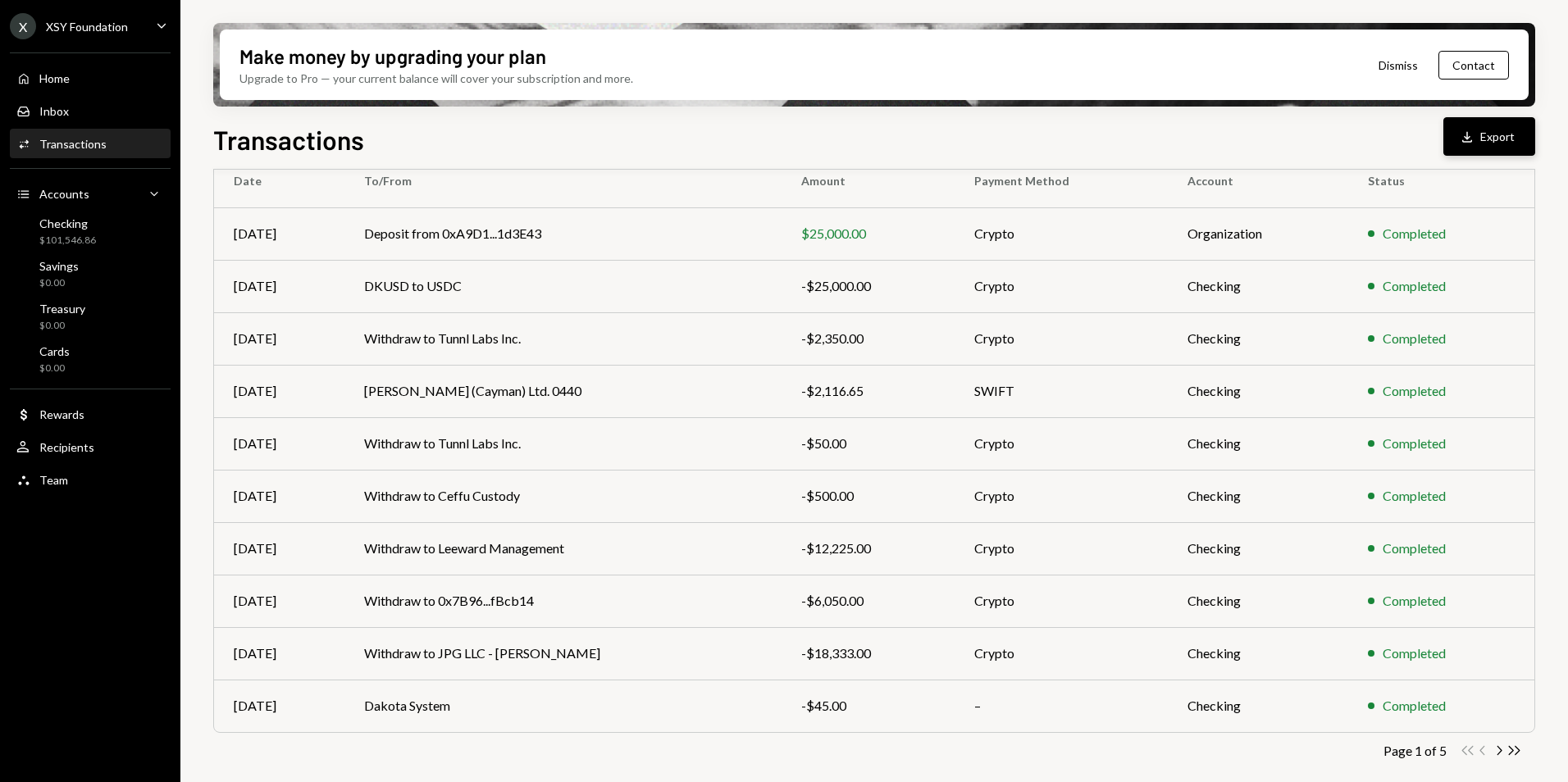
click at [1495, 140] on button "Download Export" at bounding box center [1490, 137] width 92 height 39
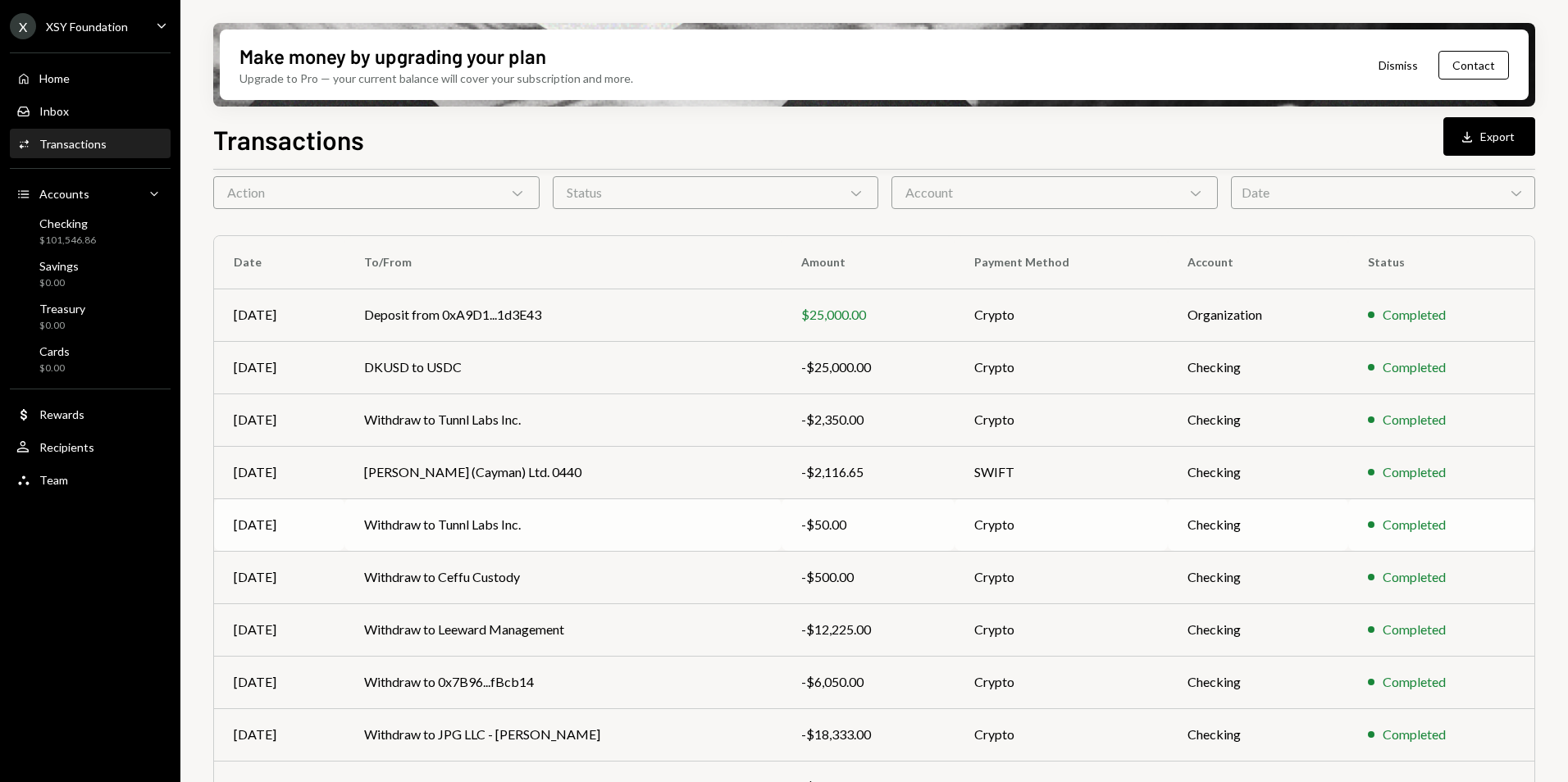
scroll to position [0, 0]
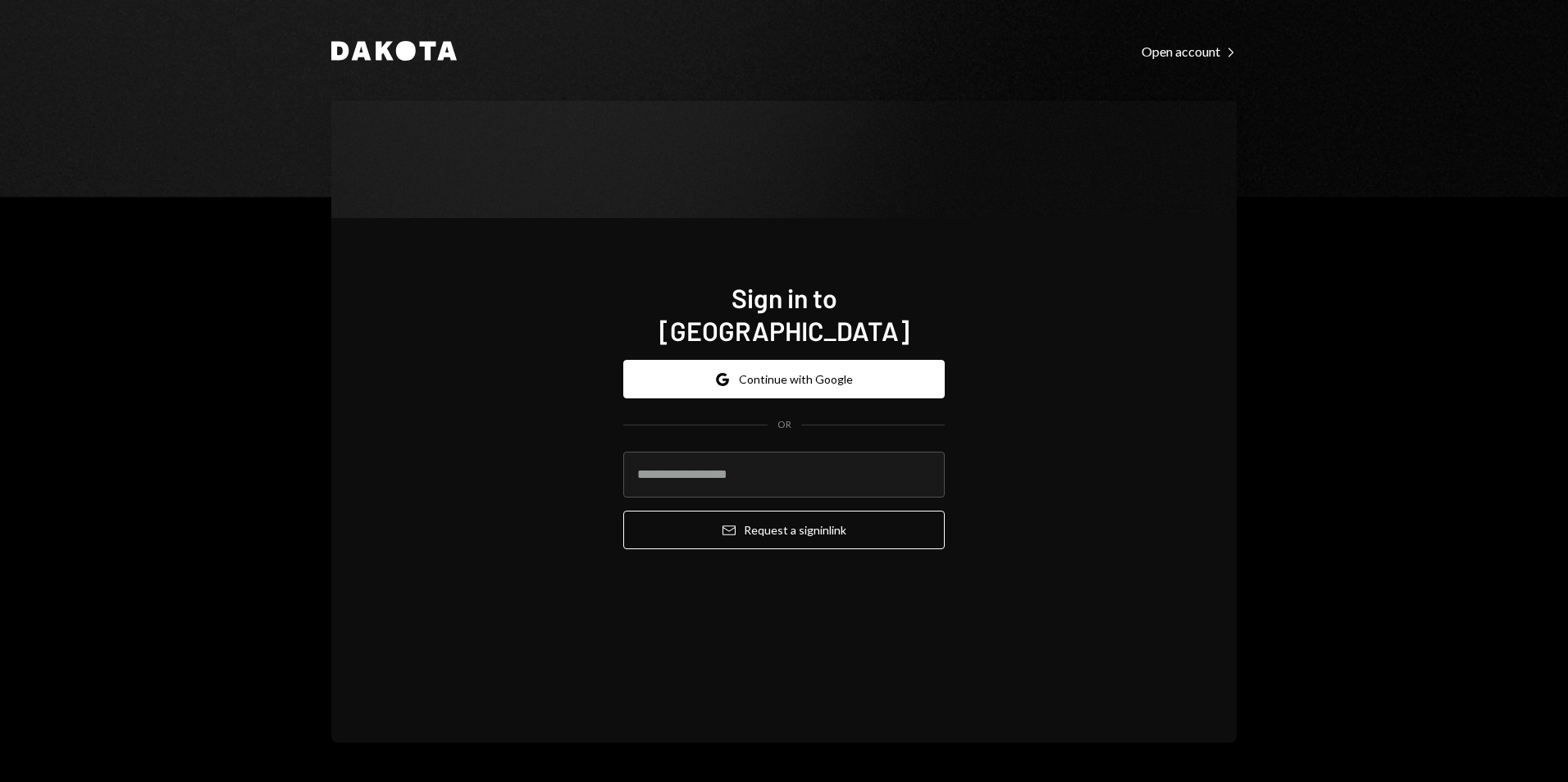
type input "**********"
